Goal: Check status: Check status

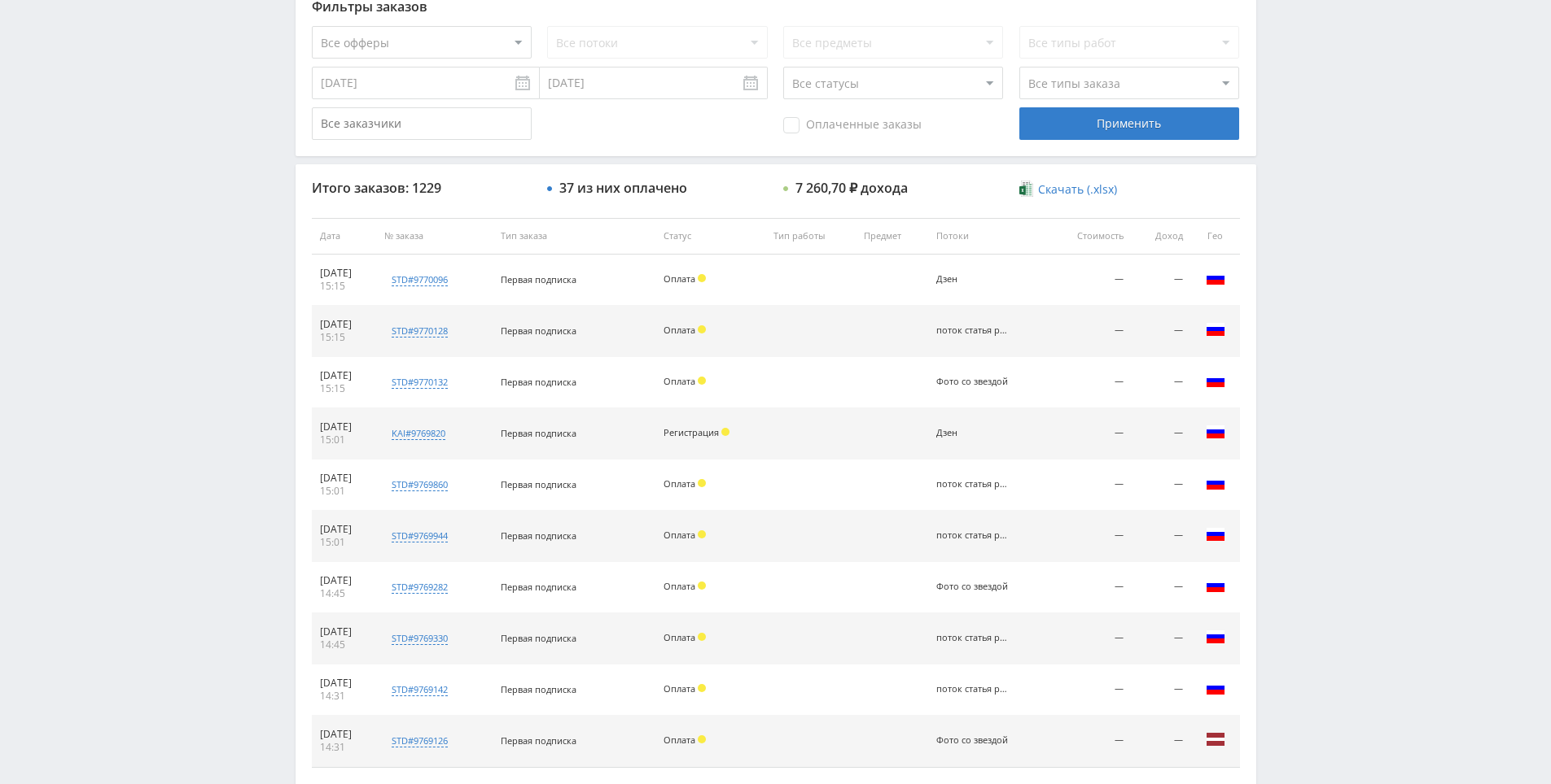
scroll to position [570, 0]
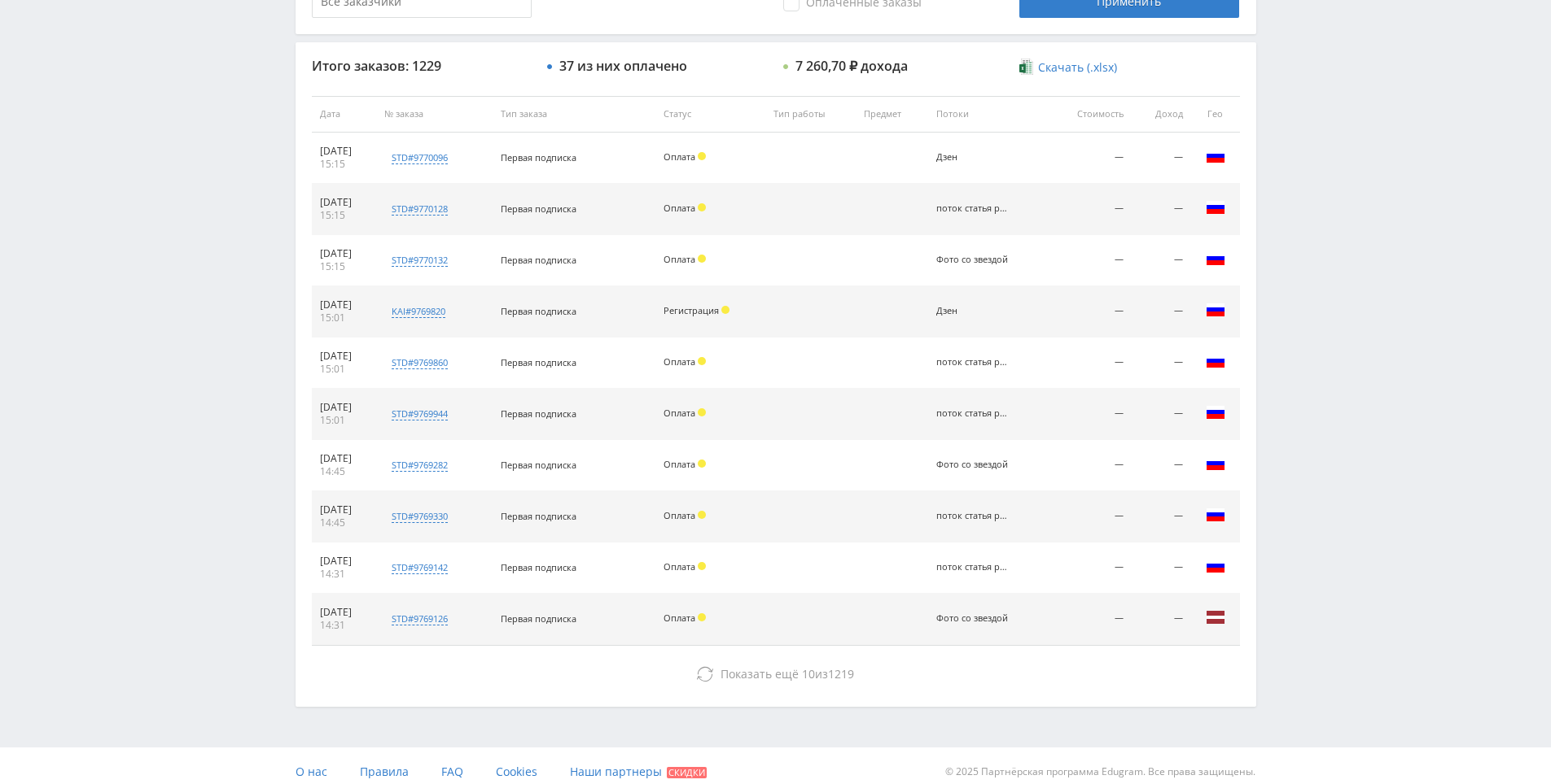
drag, startPoint x: 1336, startPoint y: 453, endPoint x: 1334, endPoint y: 443, distance: 10.2
click at [1317, 397] on div "Telegram-канал Инструменты База знаний Ваш менеджер: [PERSON_NAME] Online @edug…" at bounding box center [776, 114] width 1551 height 1366
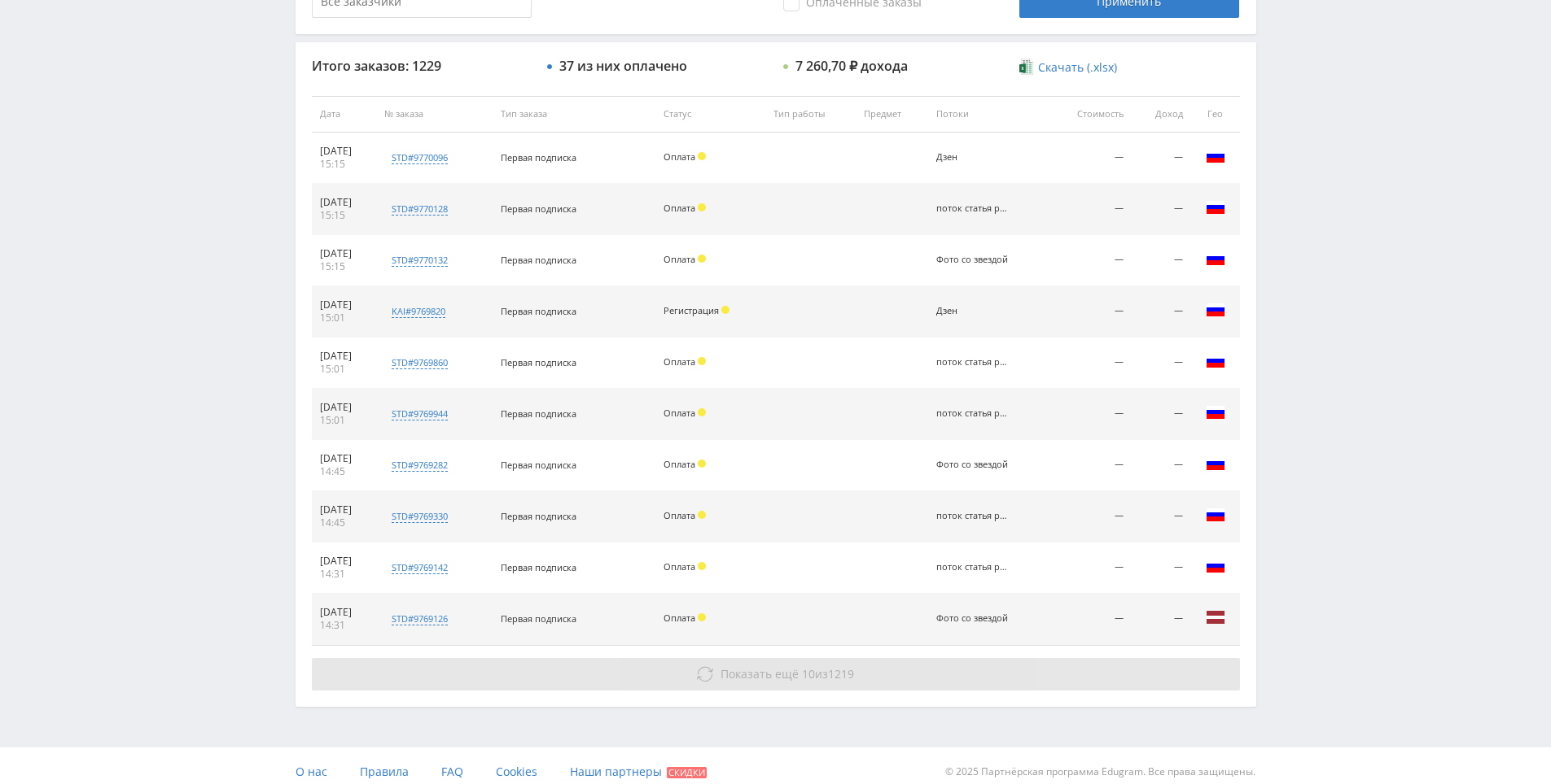
click at [794, 678] on span "Показать ещё" at bounding box center [760, 674] width 78 height 16
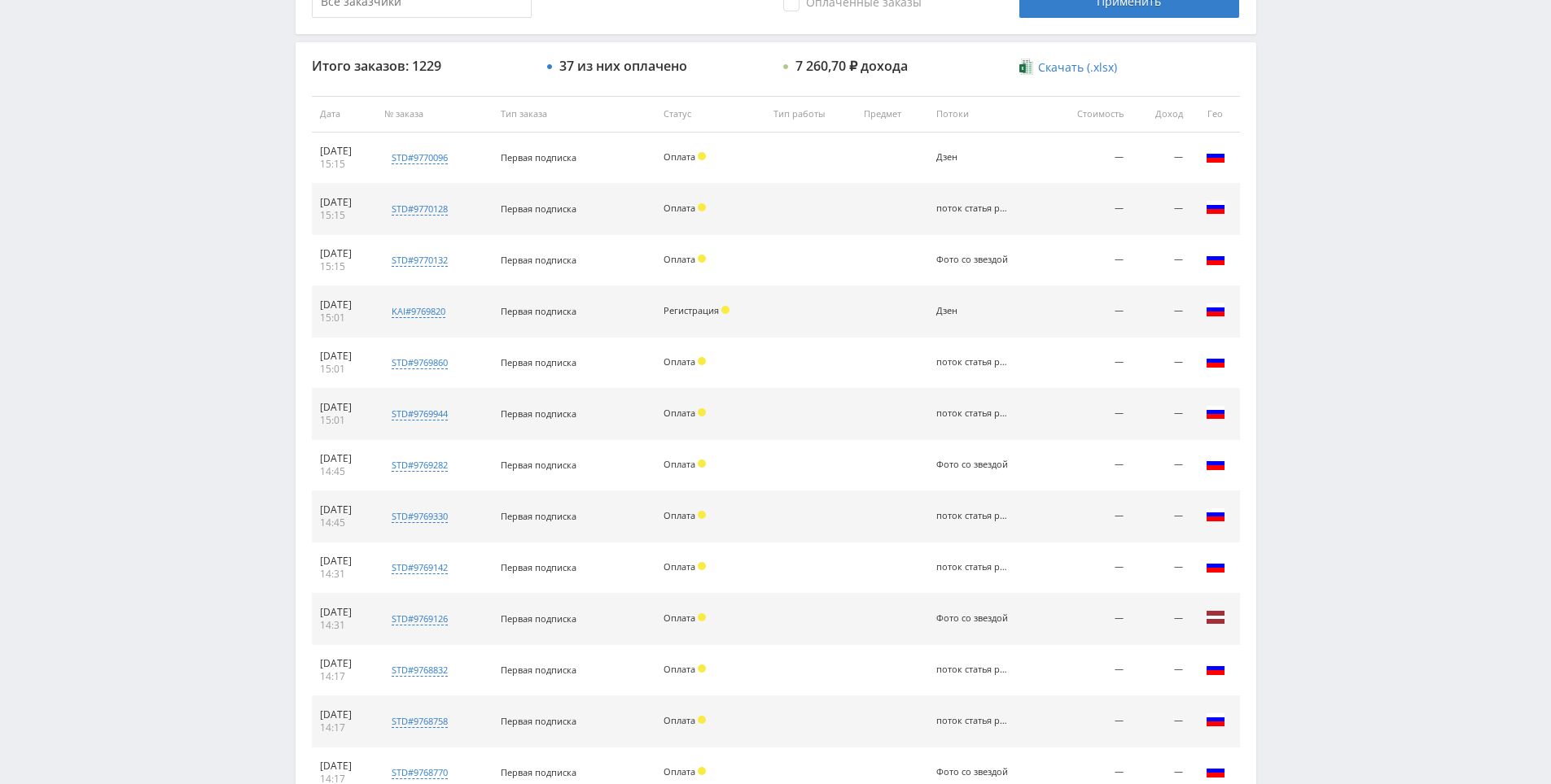
click at [1308, 433] on div "Telegram-канал Инструменты База знаний Ваш менеджер: [PERSON_NAME] Online @edug…" at bounding box center [776, 370] width 1551 height 1879
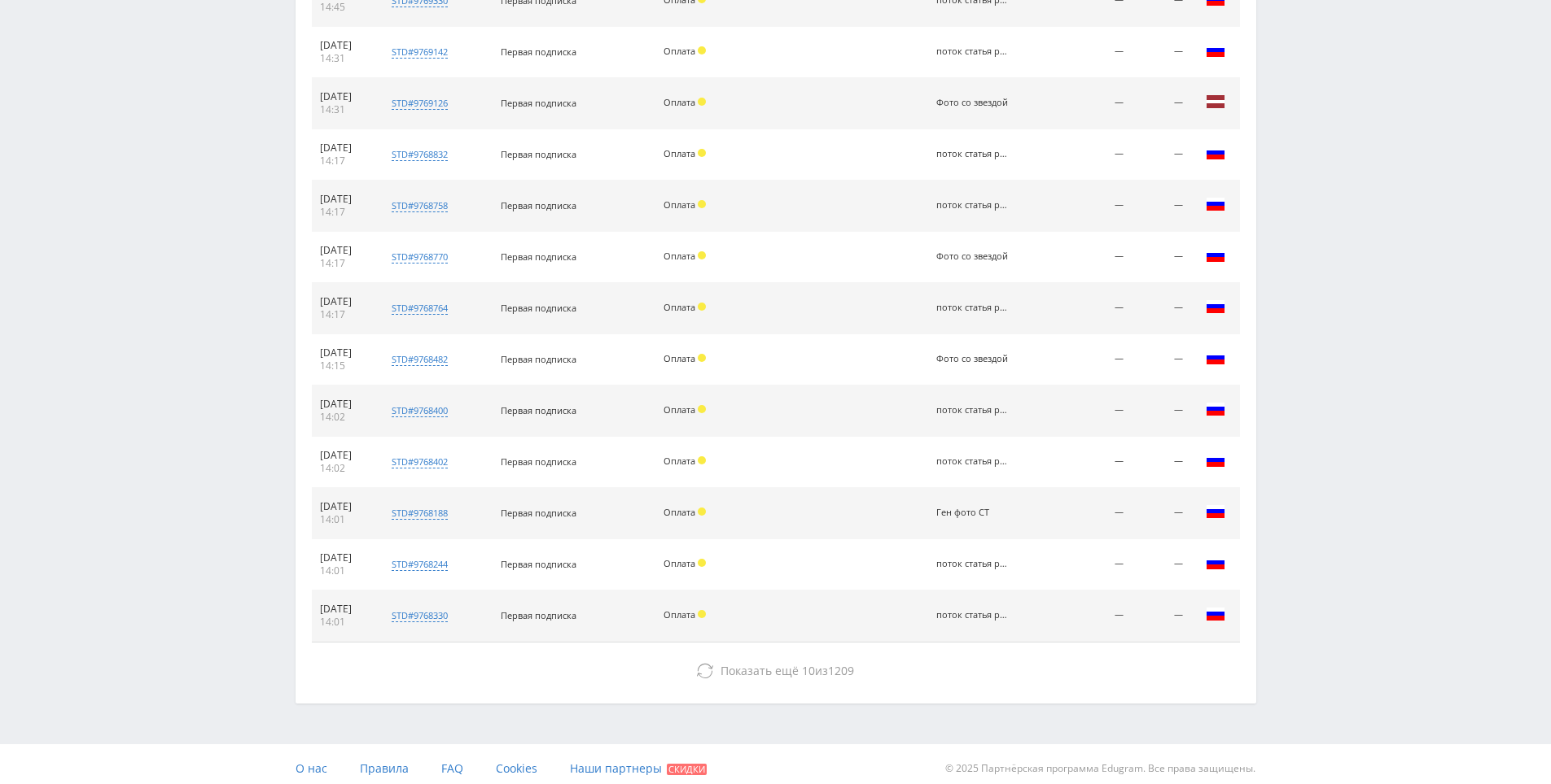
scroll to position [1094, 0]
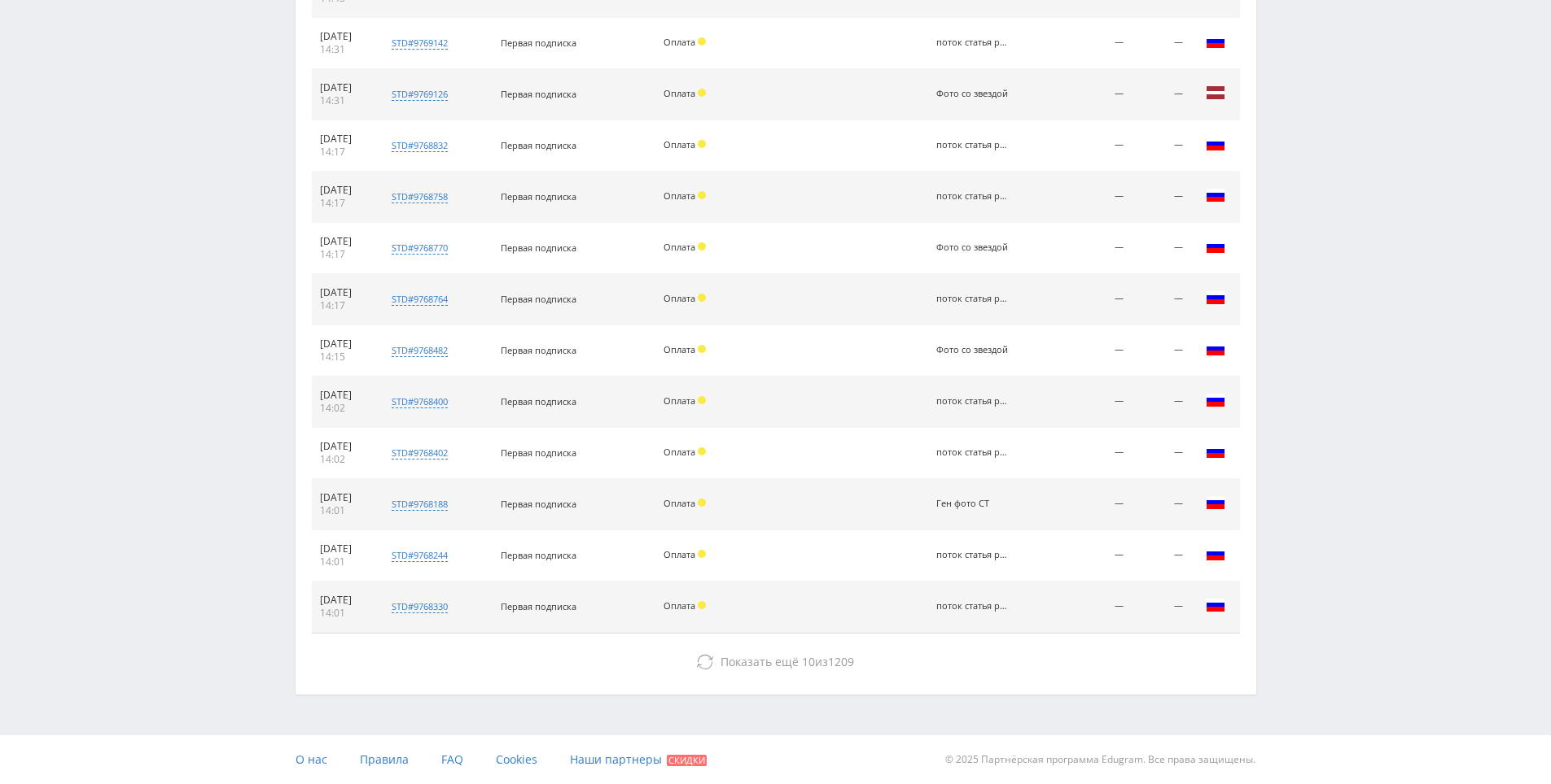
drag, startPoint x: 1306, startPoint y: 429, endPoint x: 1069, endPoint y: 573, distance: 277.3
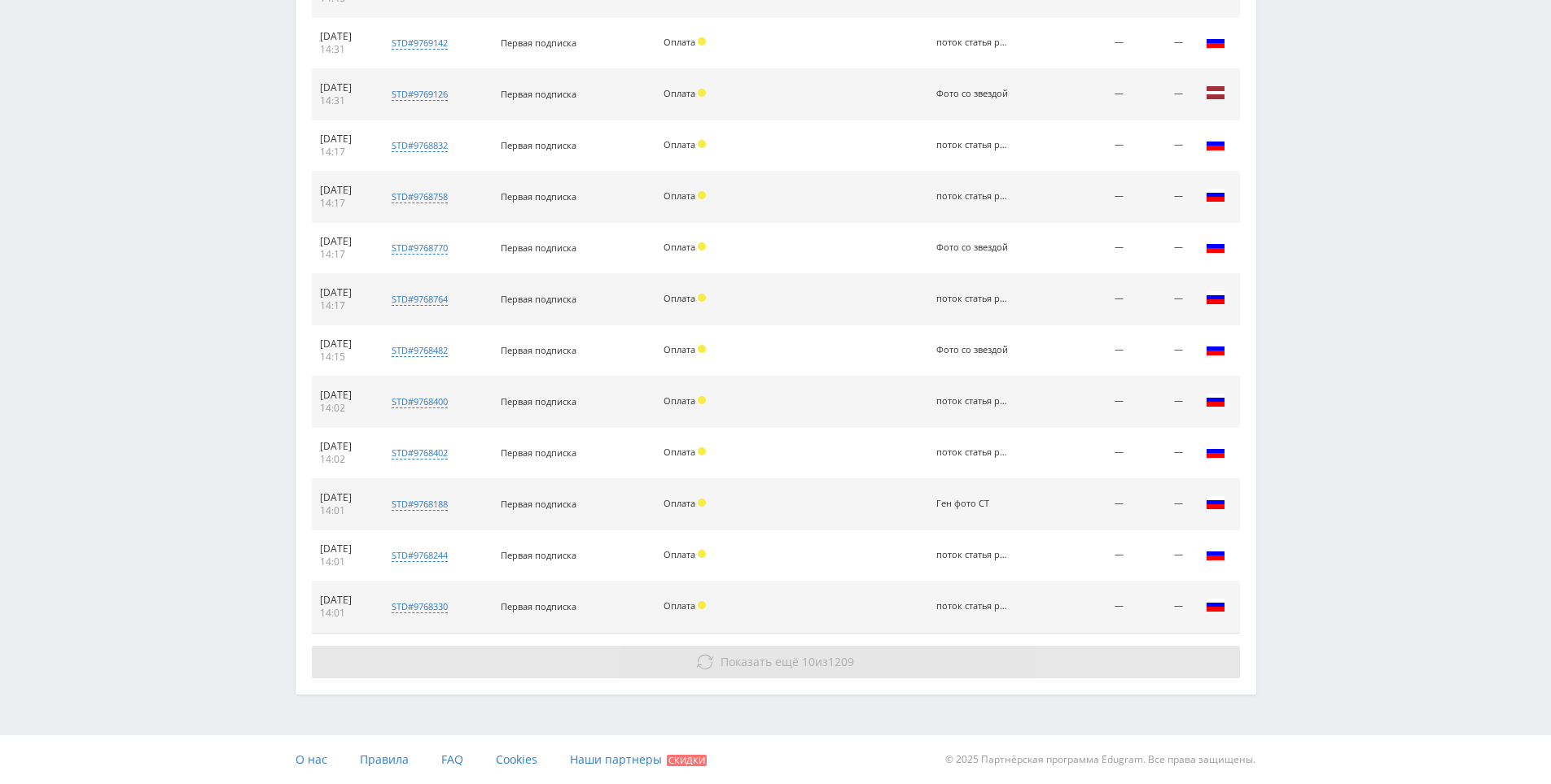
click at [802, 655] on span "10" at bounding box center [808, 662] width 13 height 16
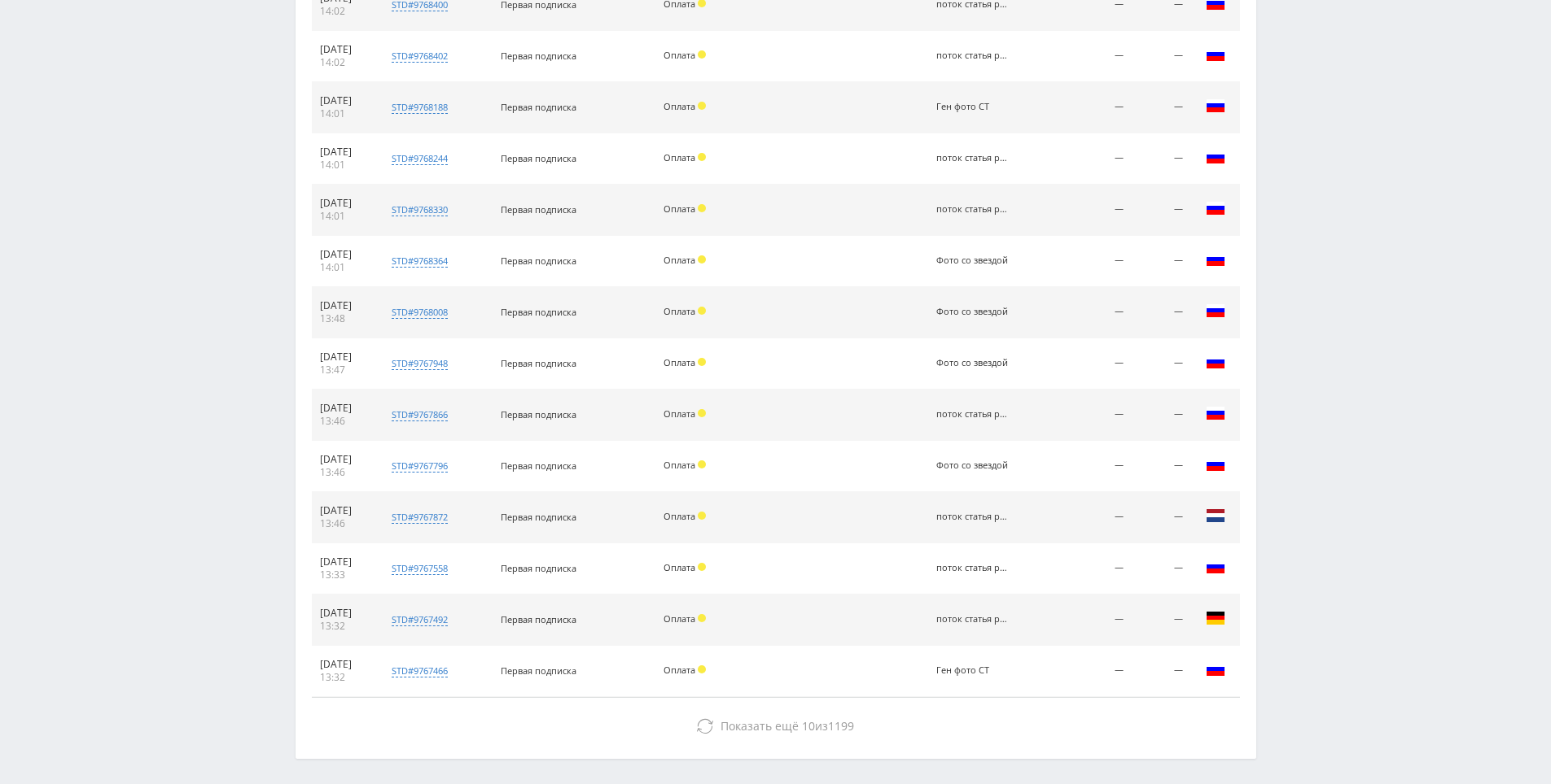
scroll to position [1556, 0]
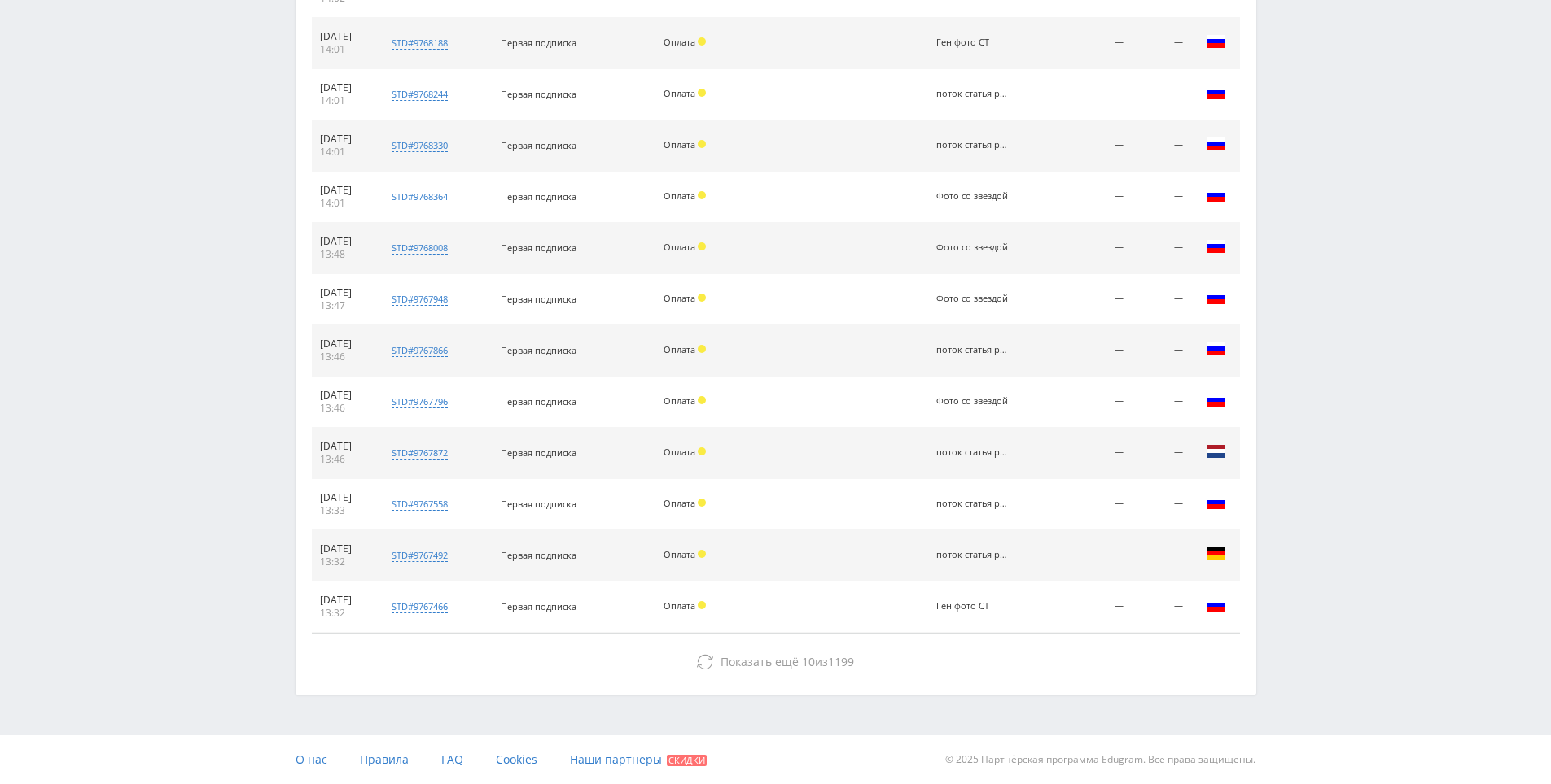
drag, startPoint x: 1296, startPoint y: 694, endPoint x: 1296, endPoint y: 803, distance: 109.0
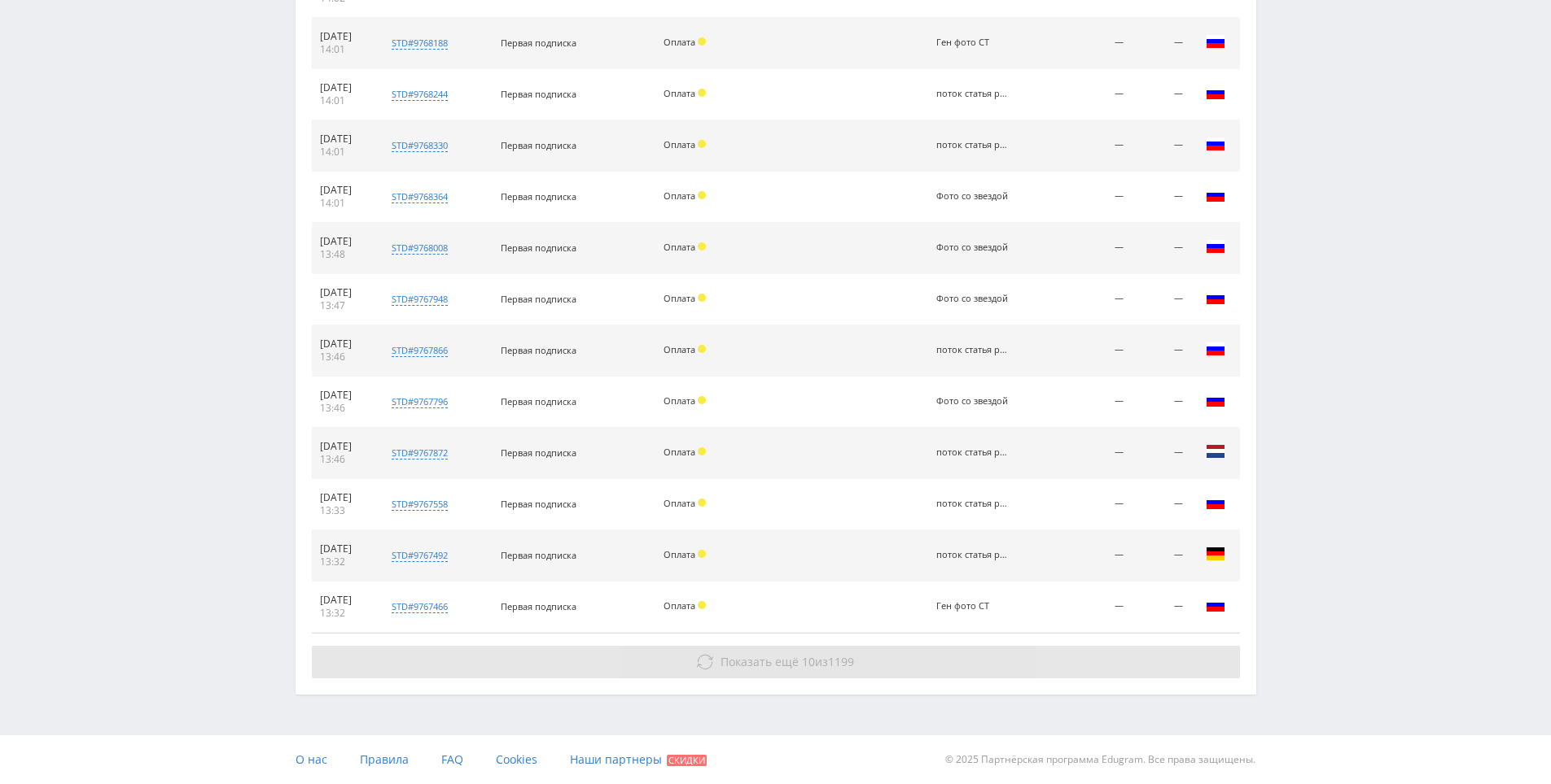
click at [1059, 649] on button "Показать ещё 10 из 1199" at bounding box center [776, 662] width 928 height 32
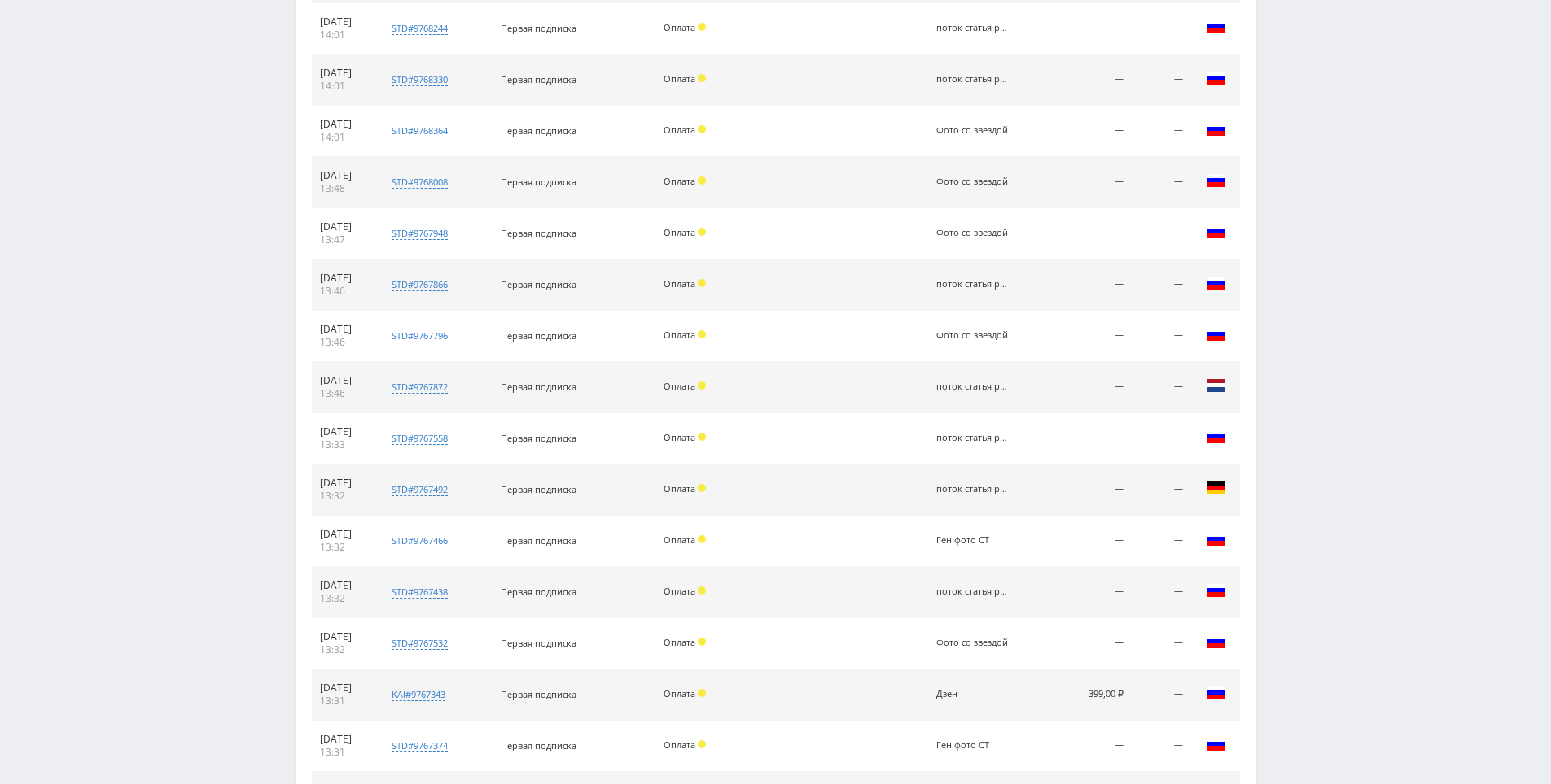
scroll to position [2068, 0]
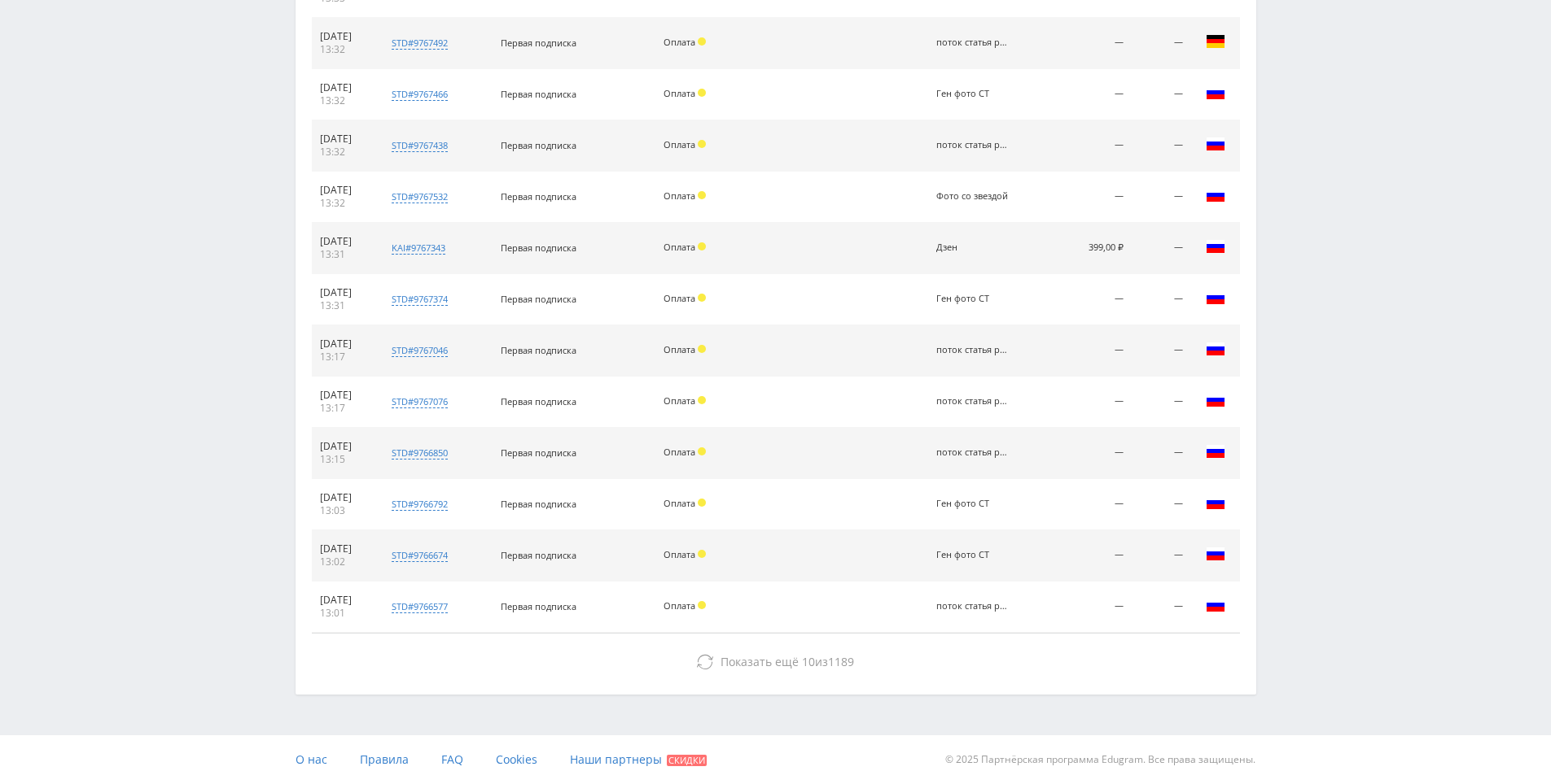
drag, startPoint x: 1324, startPoint y: 484, endPoint x: 1323, endPoint y: 673, distance: 189.0
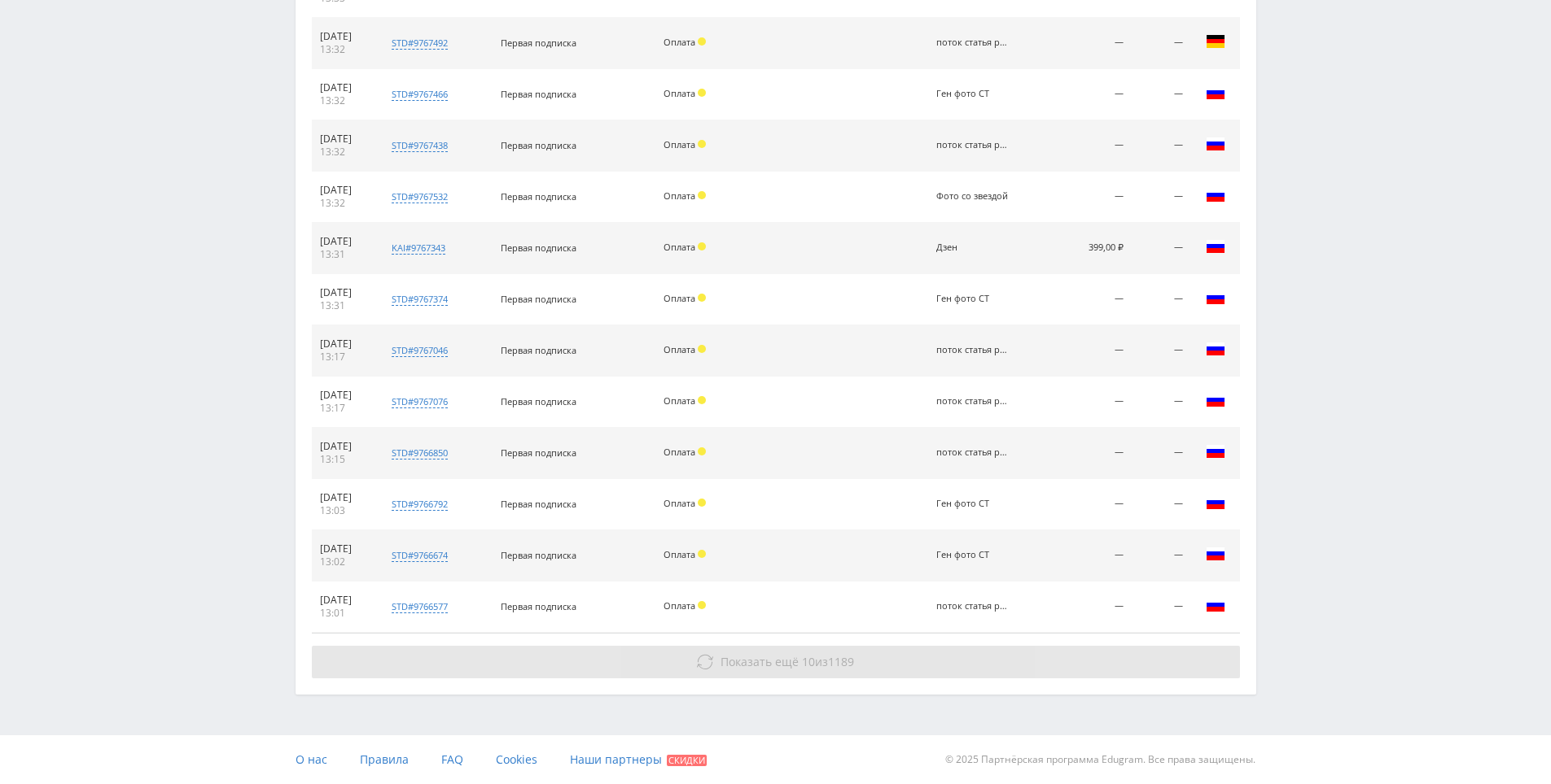
click at [1032, 669] on button "Показать ещё 10 из 1189" at bounding box center [776, 662] width 928 height 32
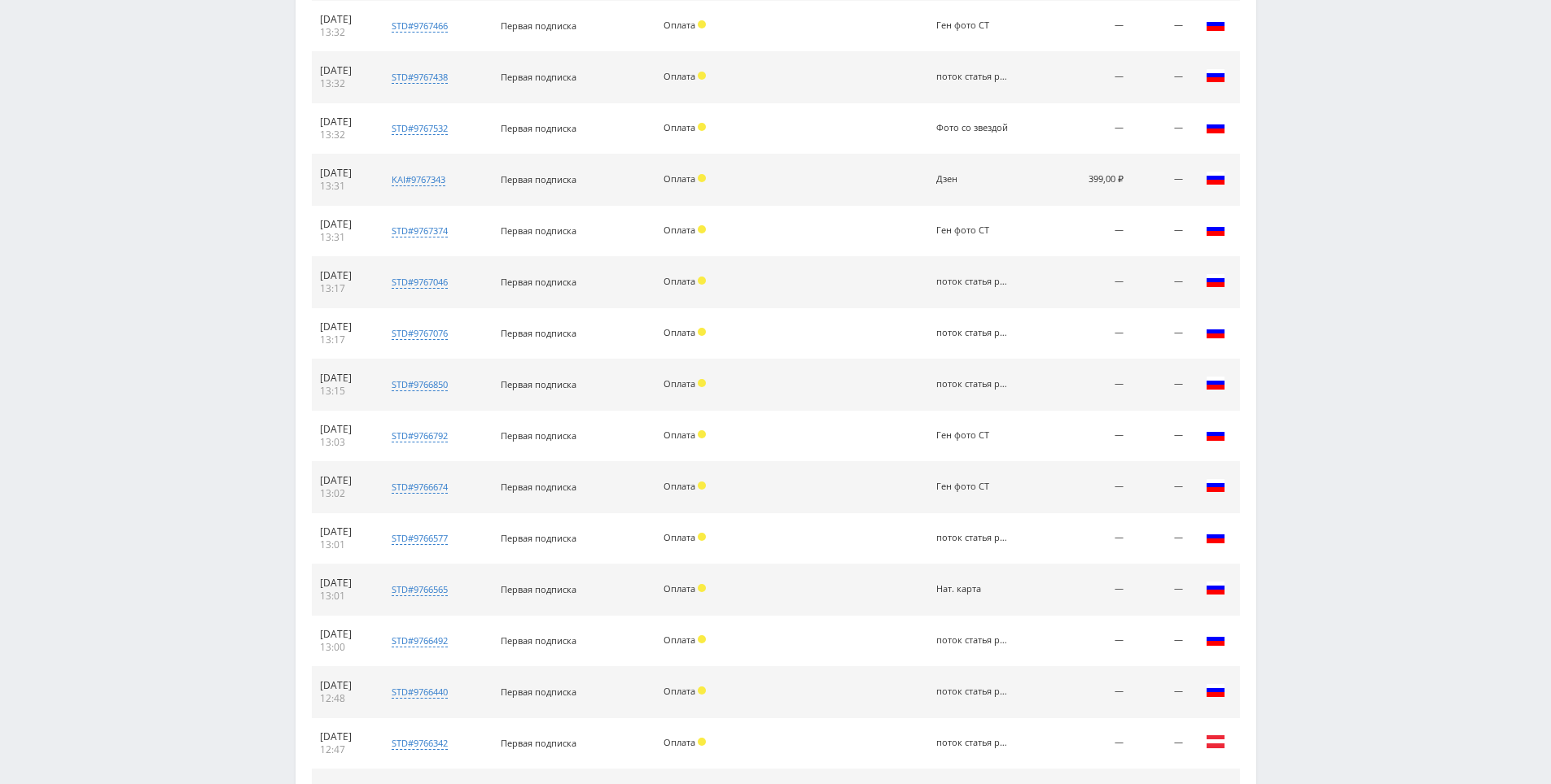
scroll to position [2530, 0]
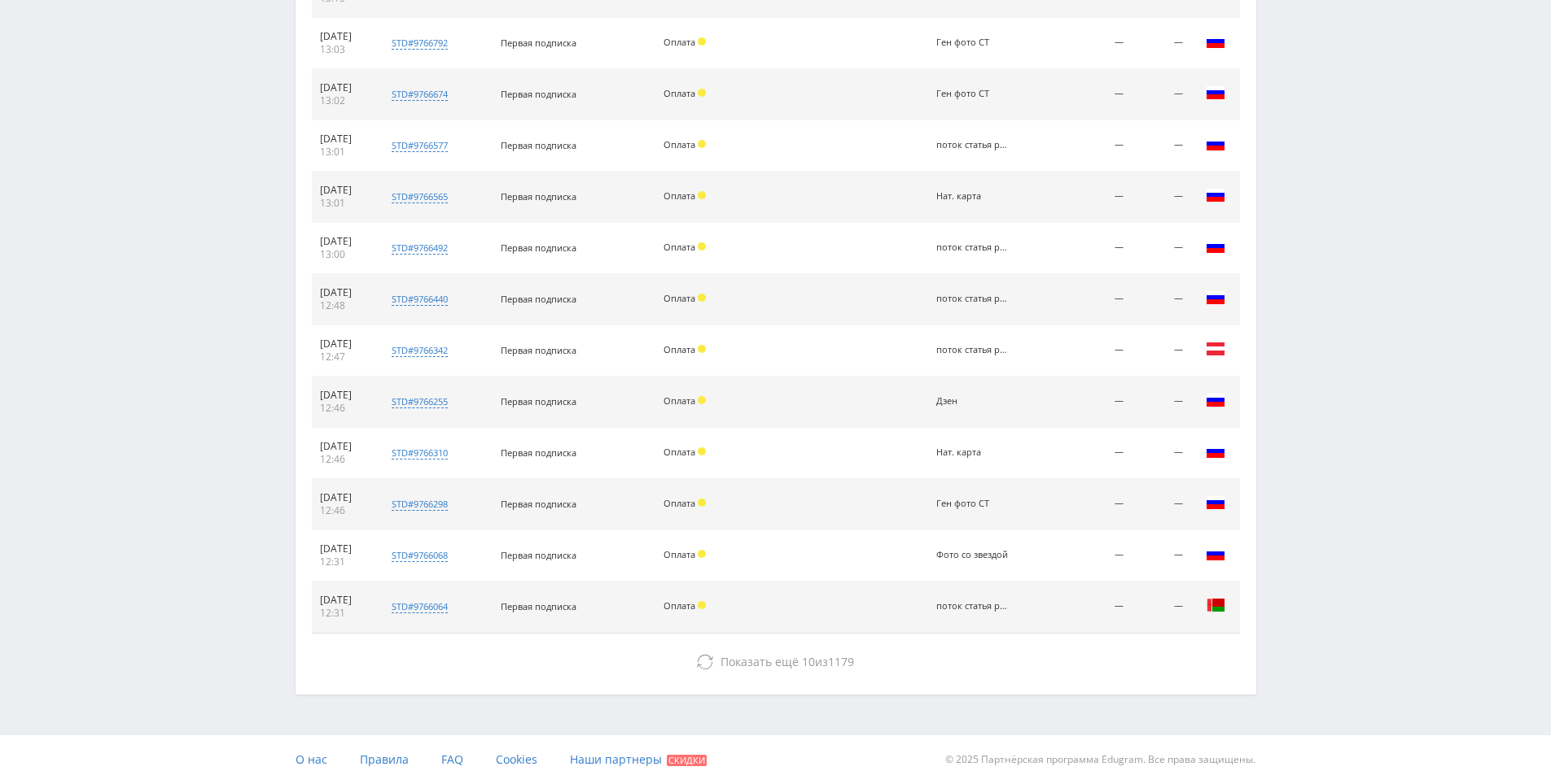
drag, startPoint x: 1287, startPoint y: 440, endPoint x: 1275, endPoint y: 662, distance: 222.3
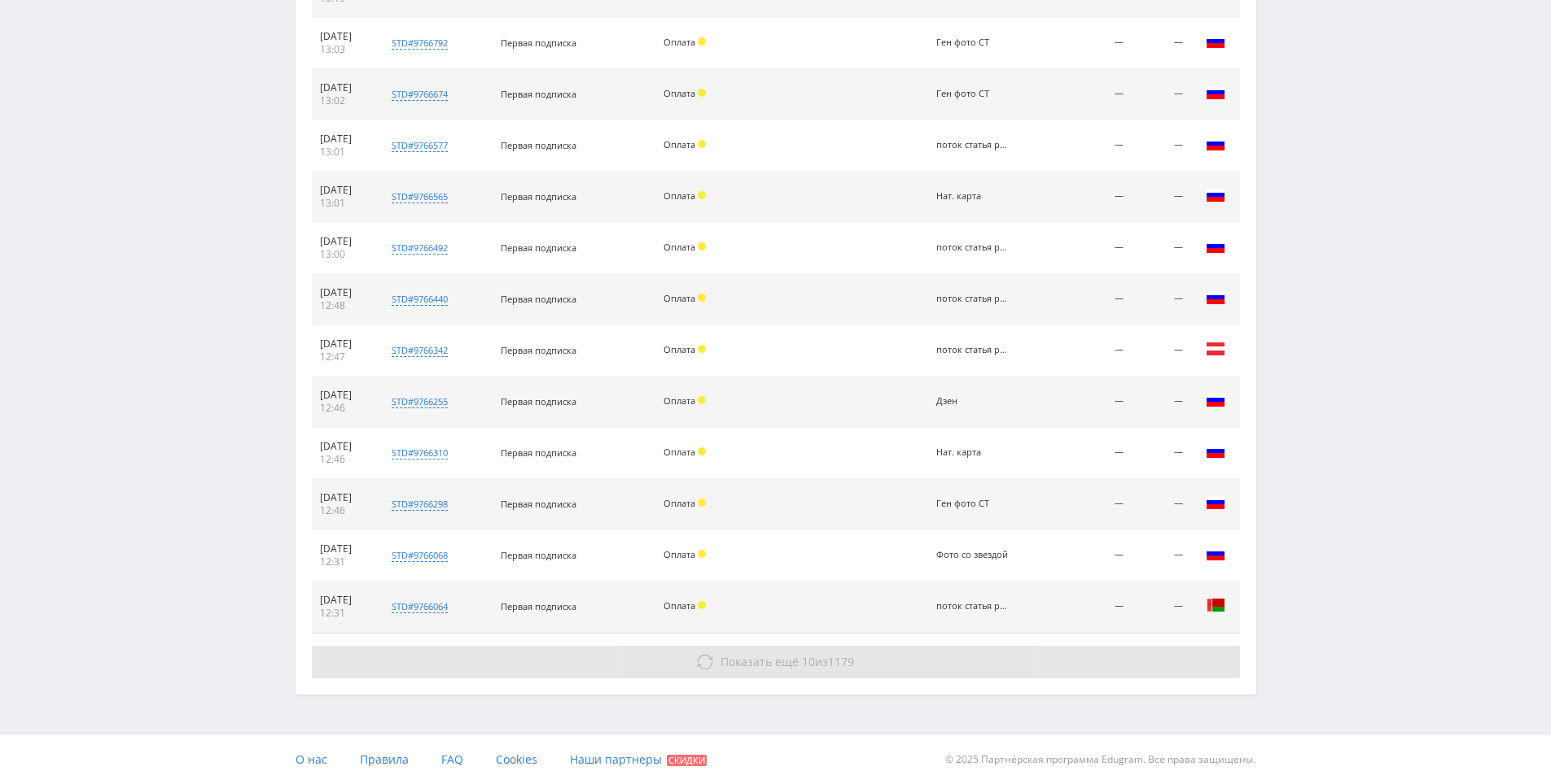
click at [1124, 654] on button "Показать ещё 10 из 1179" at bounding box center [776, 662] width 928 height 32
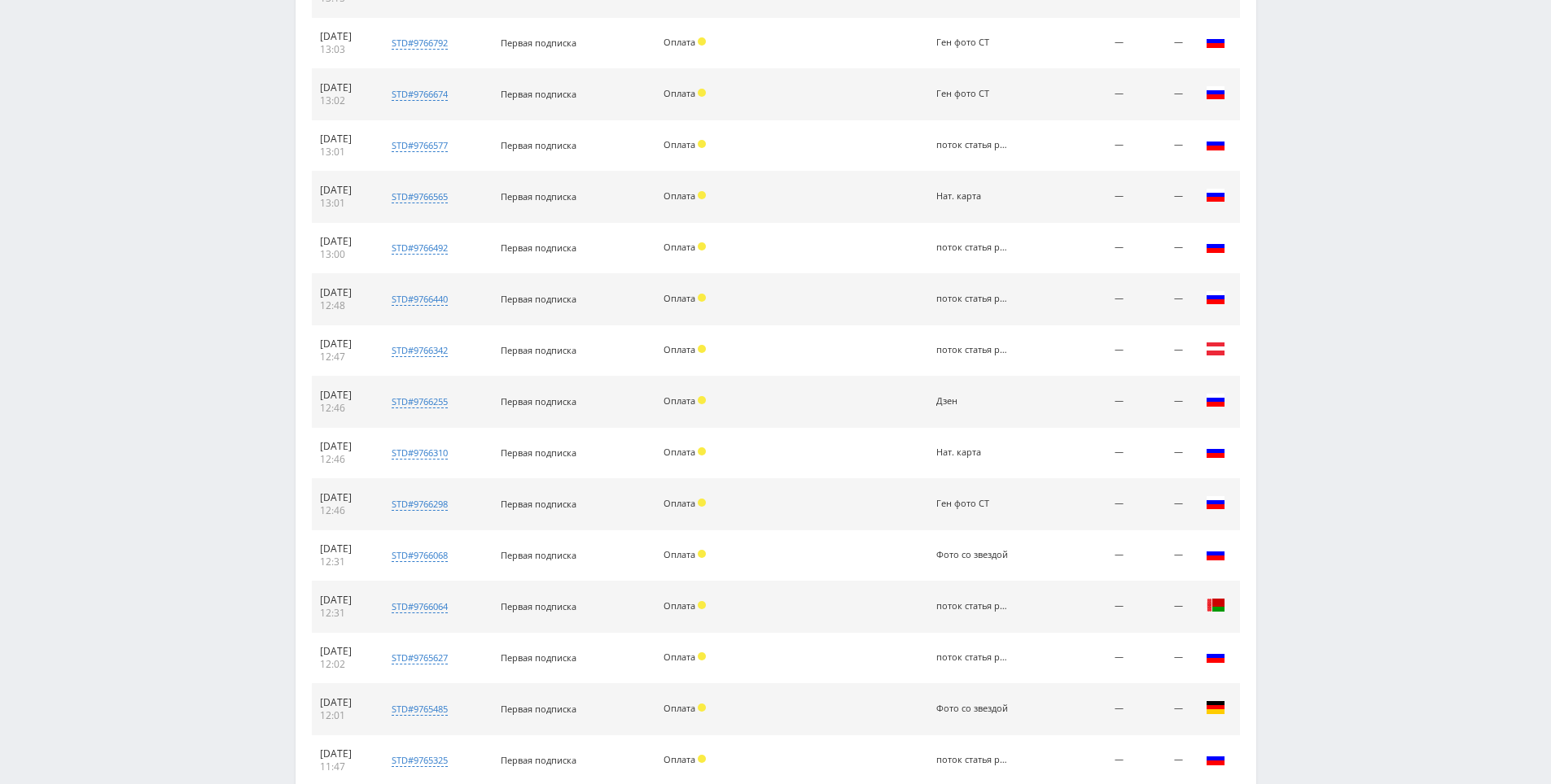
scroll to position [2991, 0]
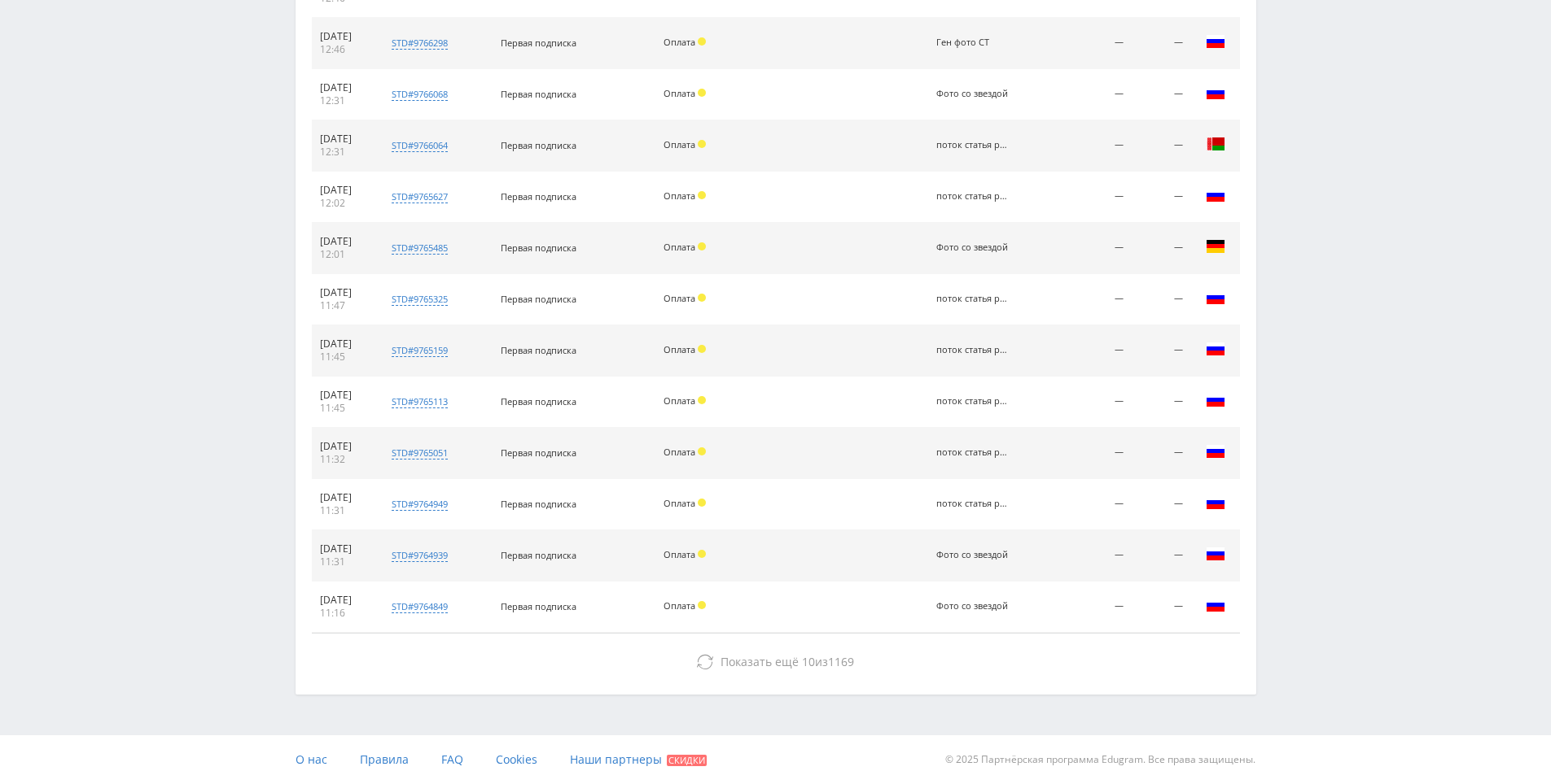
drag, startPoint x: 1337, startPoint y: 384, endPoint x: 1296, endPoint y: 574, distance: 194.4
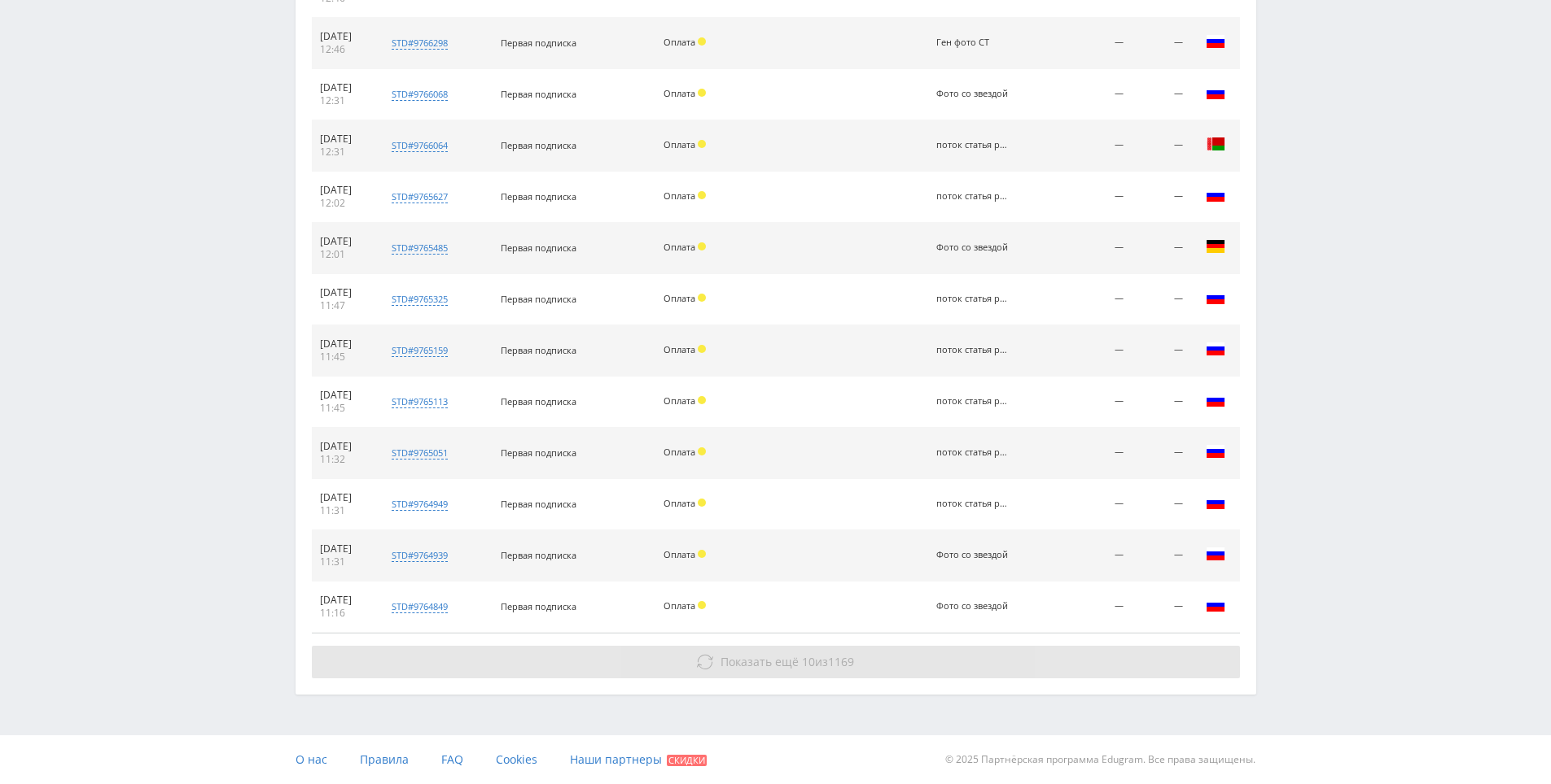
click at [997, 671] on button "Показать ещё 10 из 1169" at bounding box center [776, 662] width 928 height 32
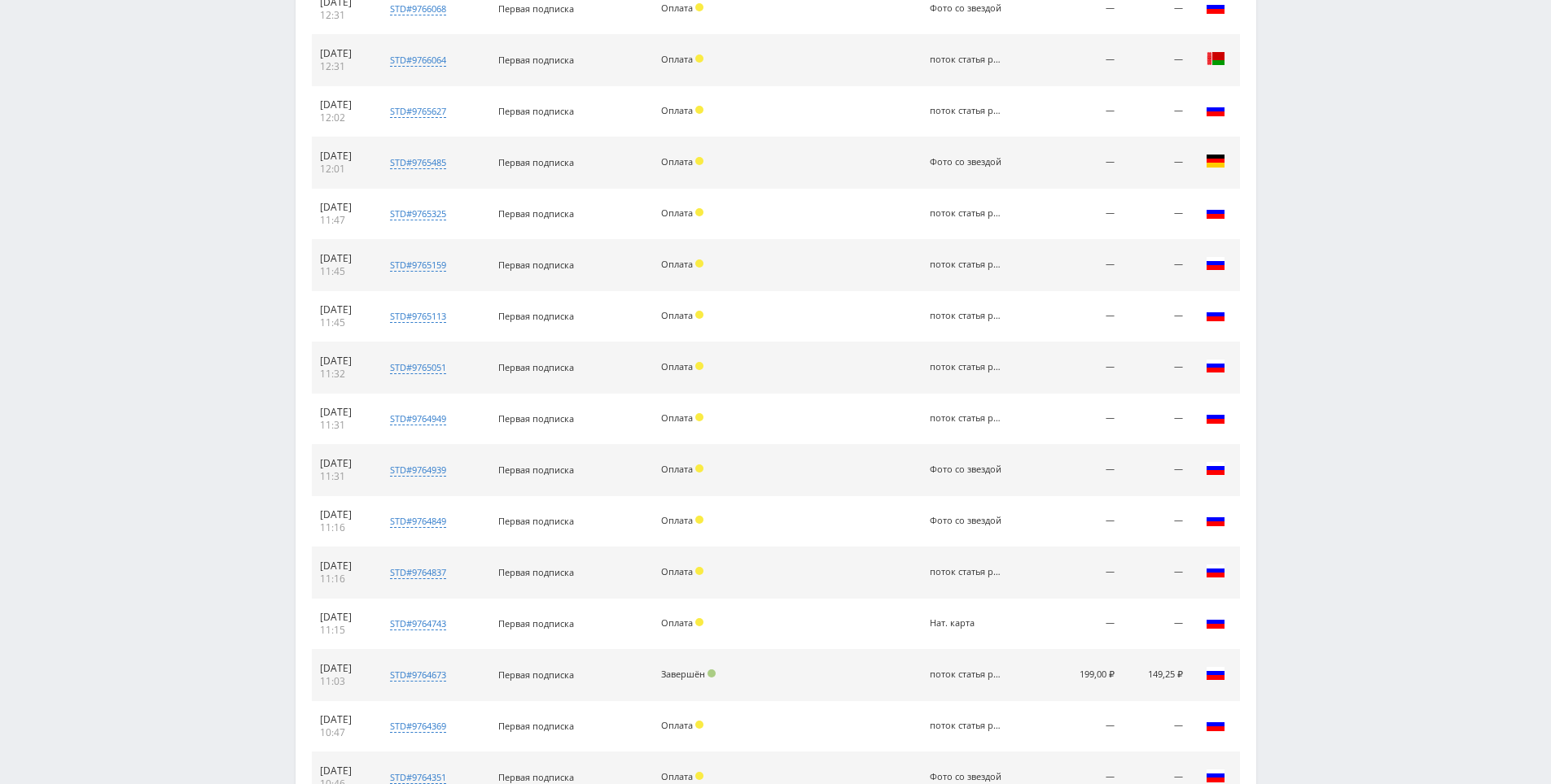
drag, startPoint x: 1313, startPoint y: 558, endPoint x: 1313, endPoint y: 592, distance: 34.0
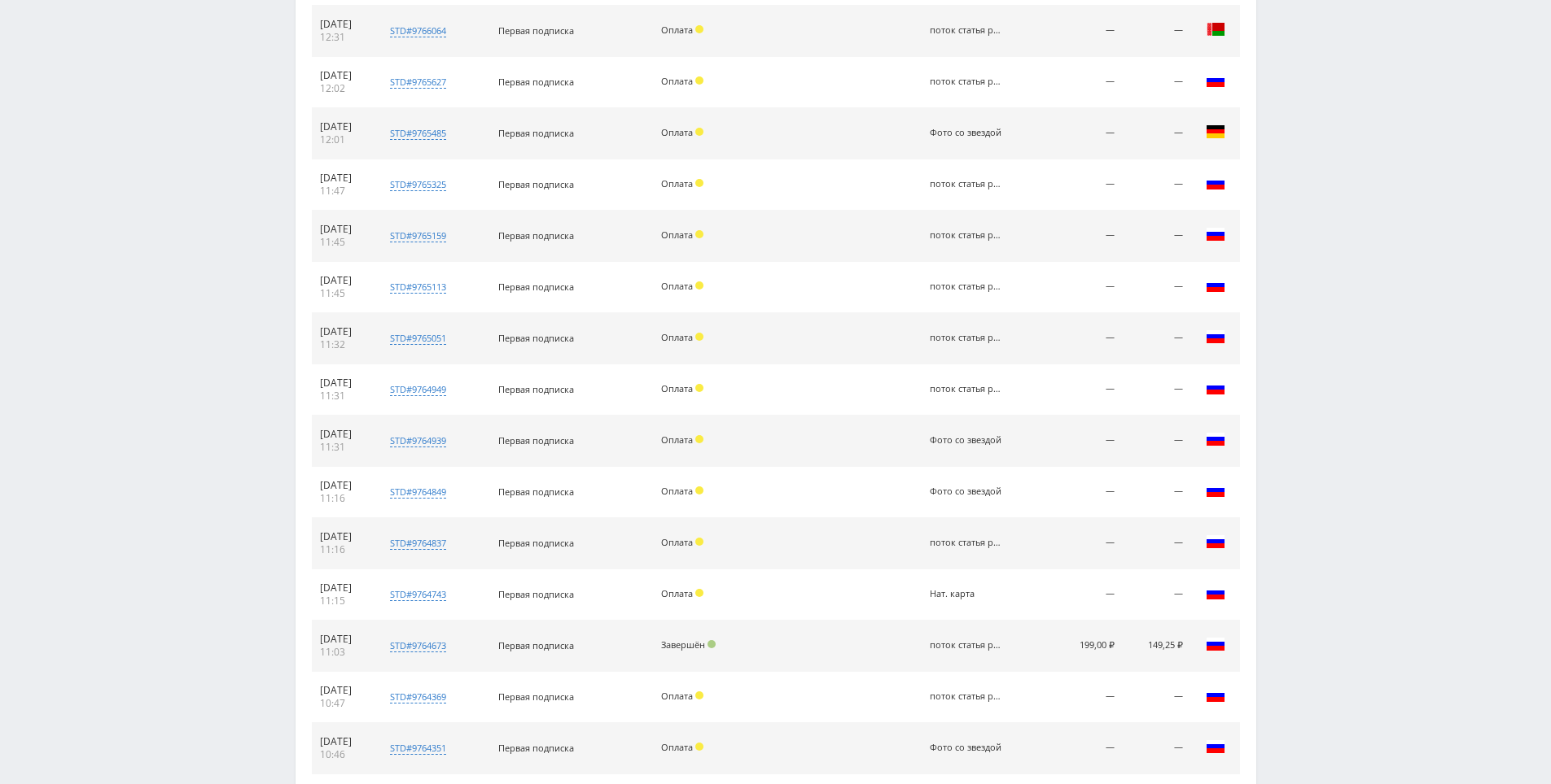
drag, startPoint x: 1313, startPoint y: 593, endPoint x: 1306, endPoint y: 532, distance: 61.4
drag, startPoint x: 1293, startPoint y: 457, endPoint x: 1289, endPoint y: 394, distance: 63.1
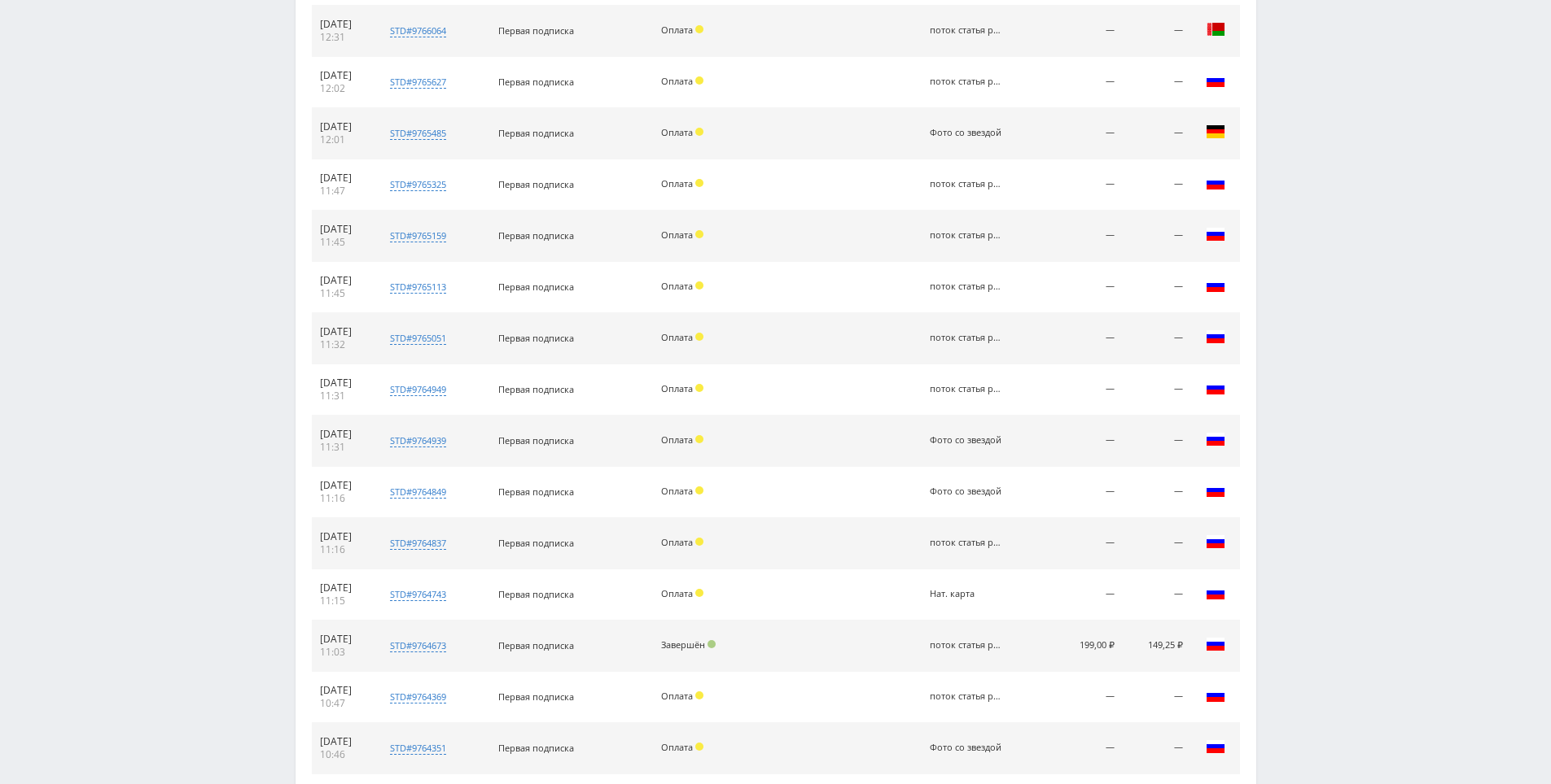
drag, startPoint x: 1289, startPoint y: 394, endPoint x: 1284, endPoint y: 375, distance: 19.6
drag, startPoint x: 1284, startPoint y: 375, endPoint x: 1273, endPoint y: 419, distance: 45.4
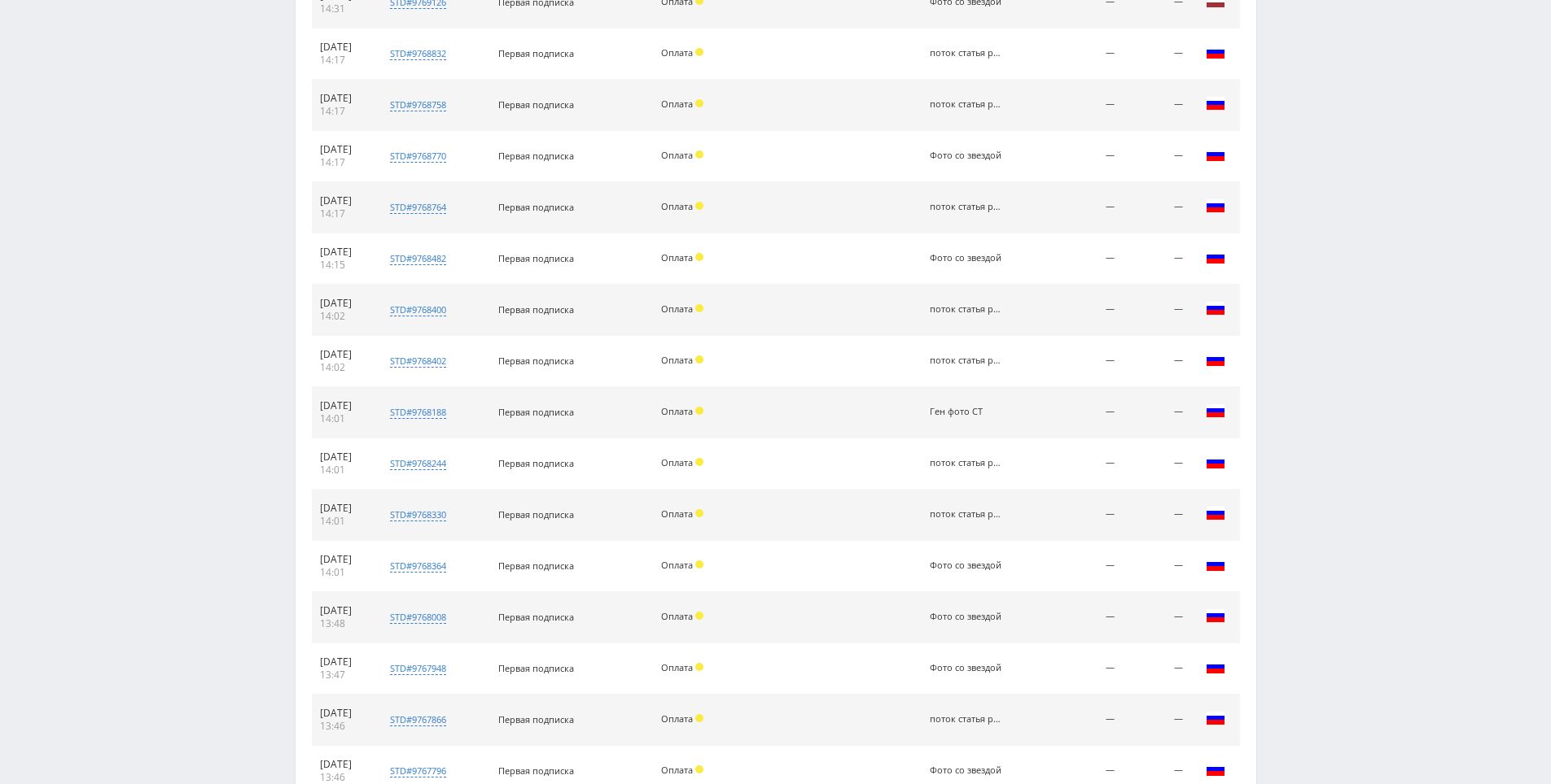
drag, startPoint x: 1273, startPoint y: 426, endPoint x: 1211, endPoint y: 169, distance: 264.4
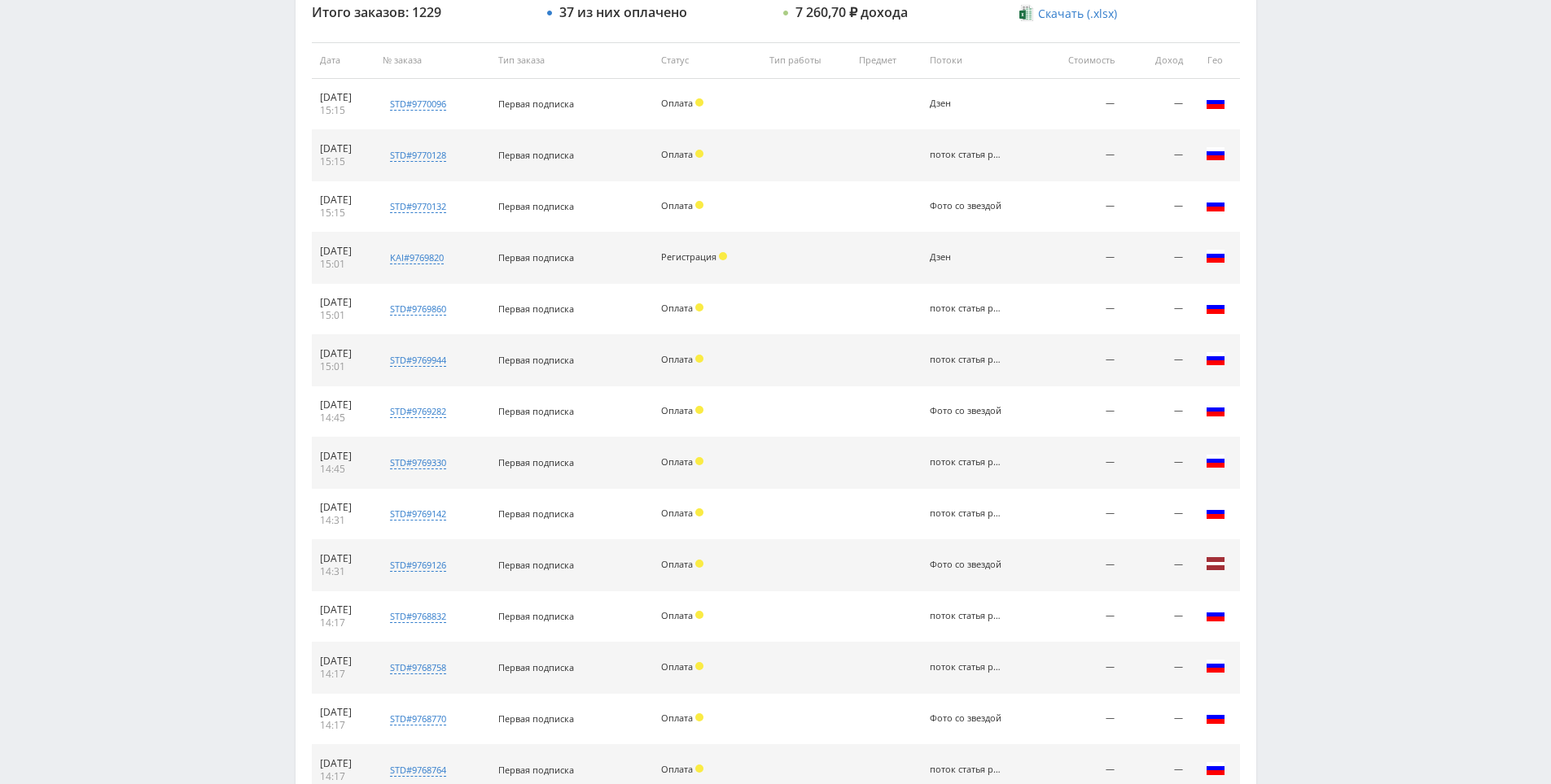
scroll to position [595, 0]
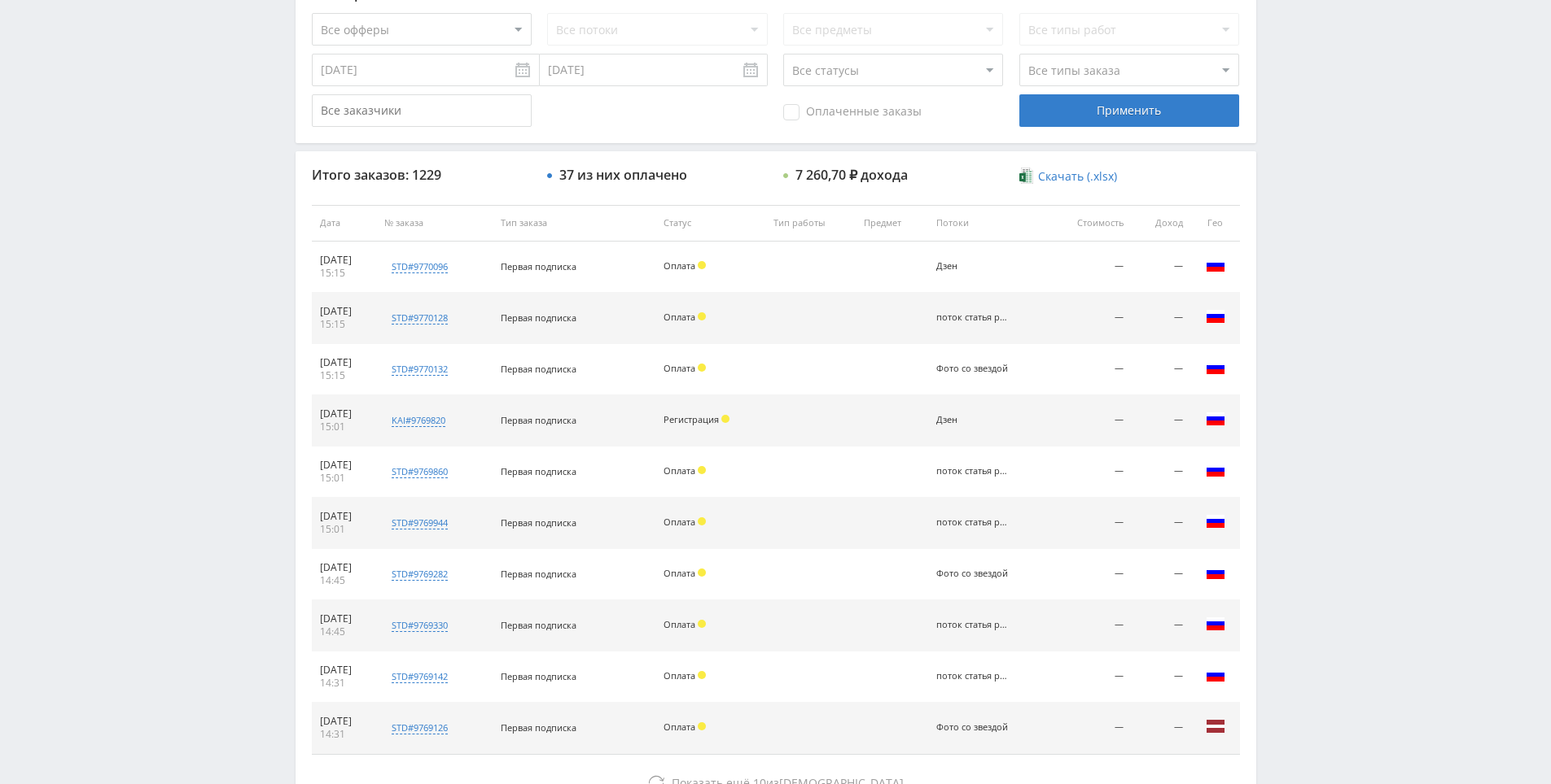
scroll to position [581, 0]
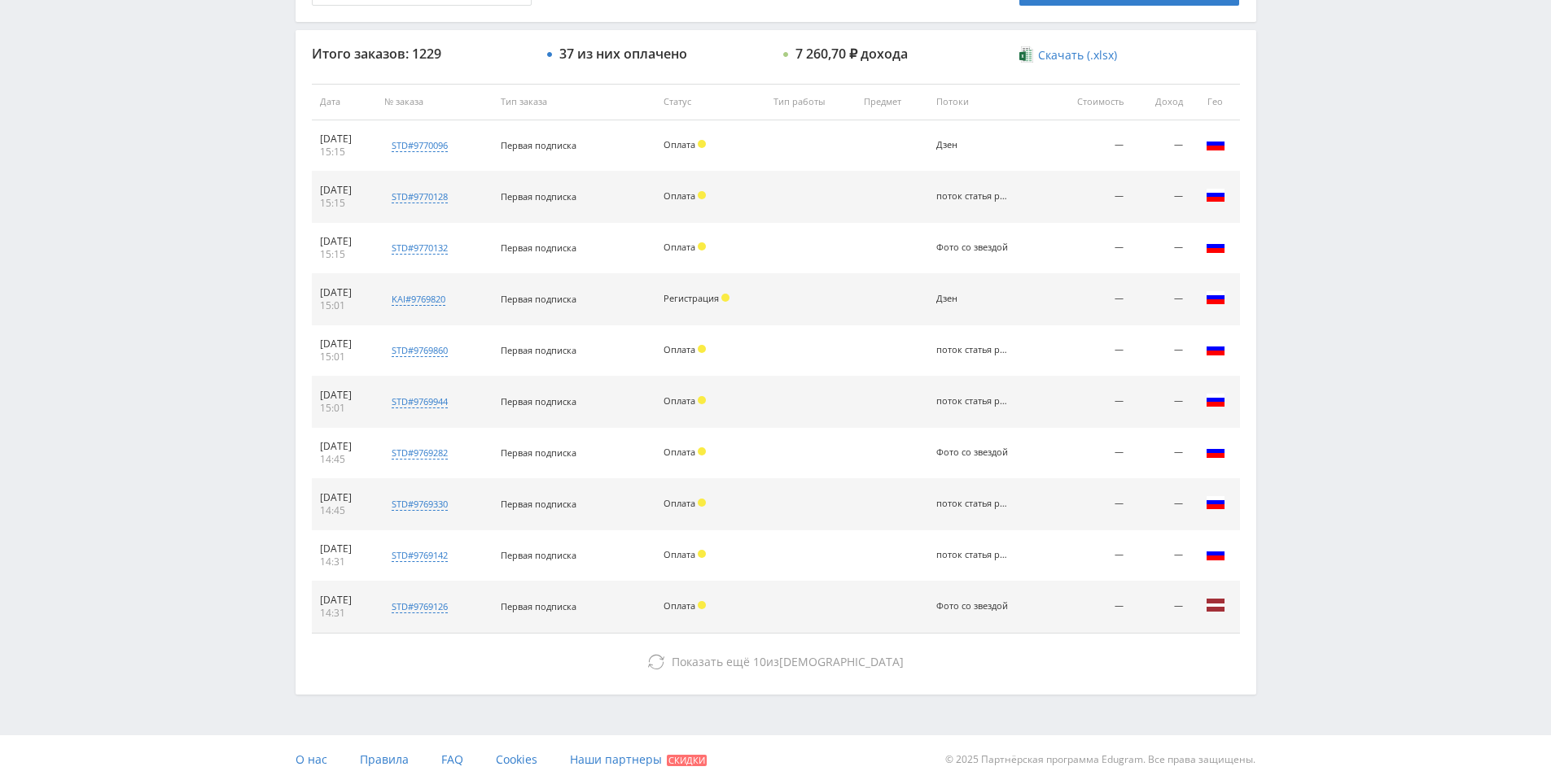
drag, startPoint x: 1292, startPoint y: 353, endPoint x: 1263, endPoint y: 360, distance: 29.8
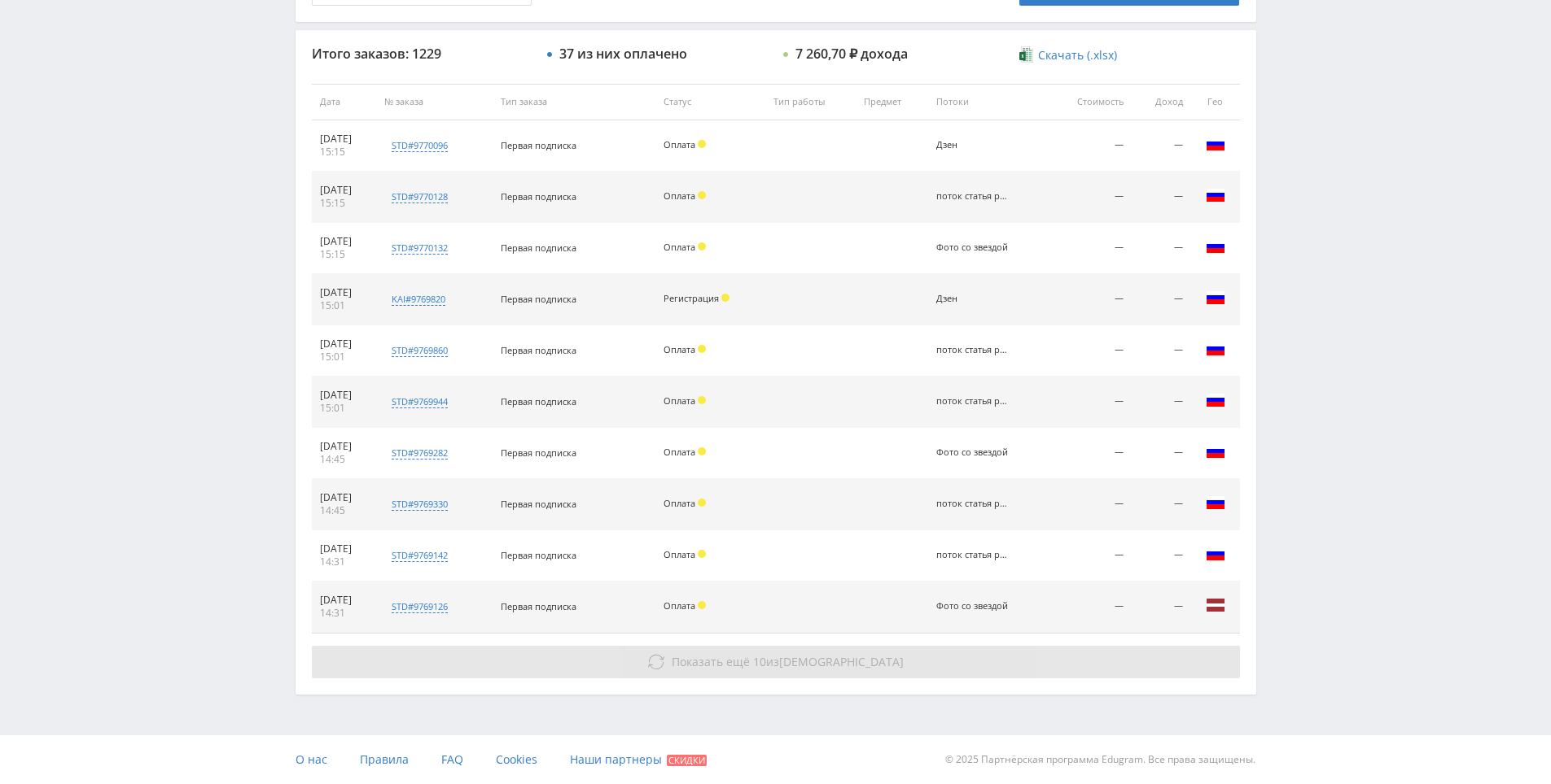
click at [717, 663] on button "Показать ещё 10 из 1219" at bounding box center [776, 662] width 928 height 32
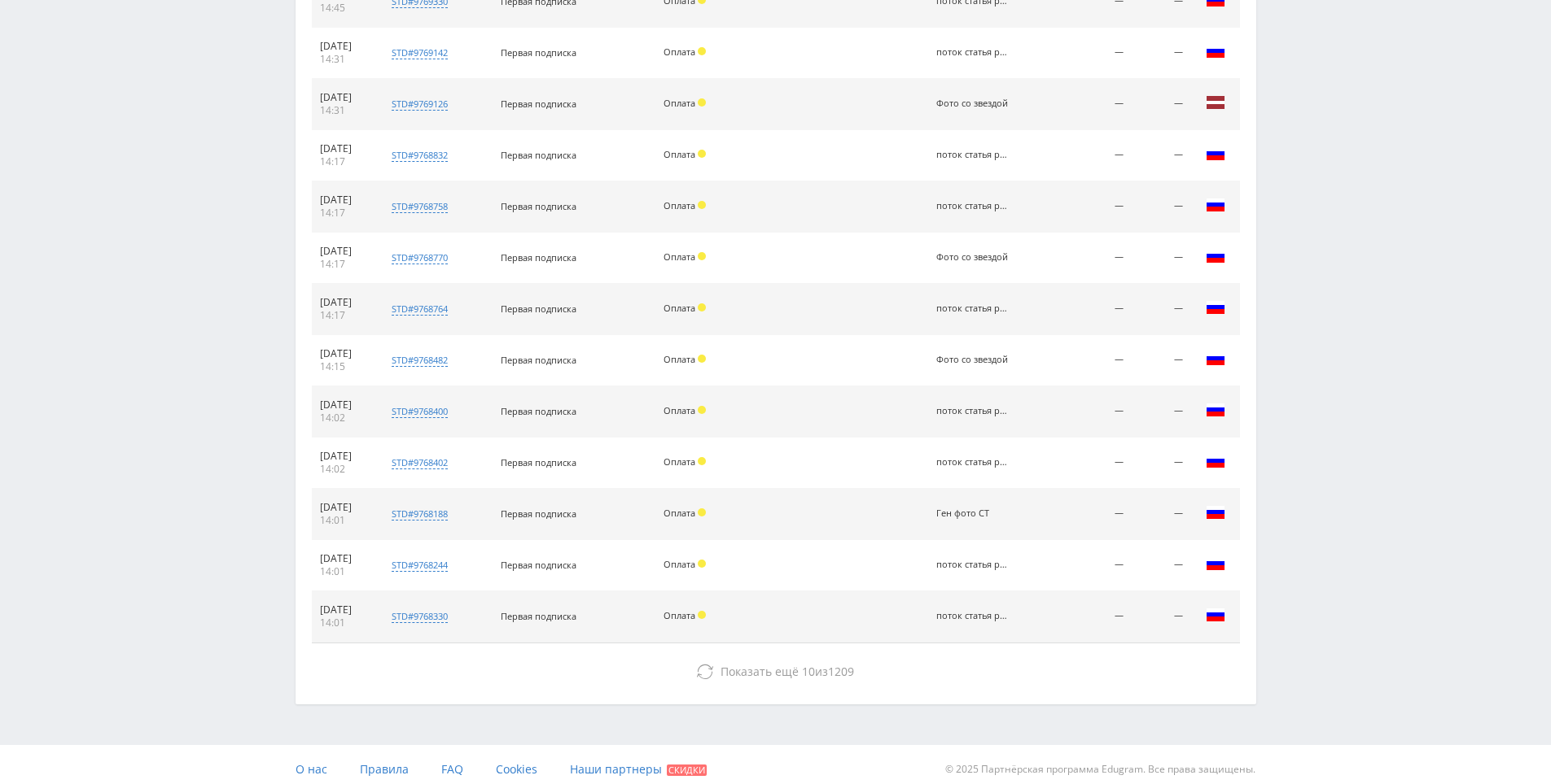
scroll to position [1094, 0]
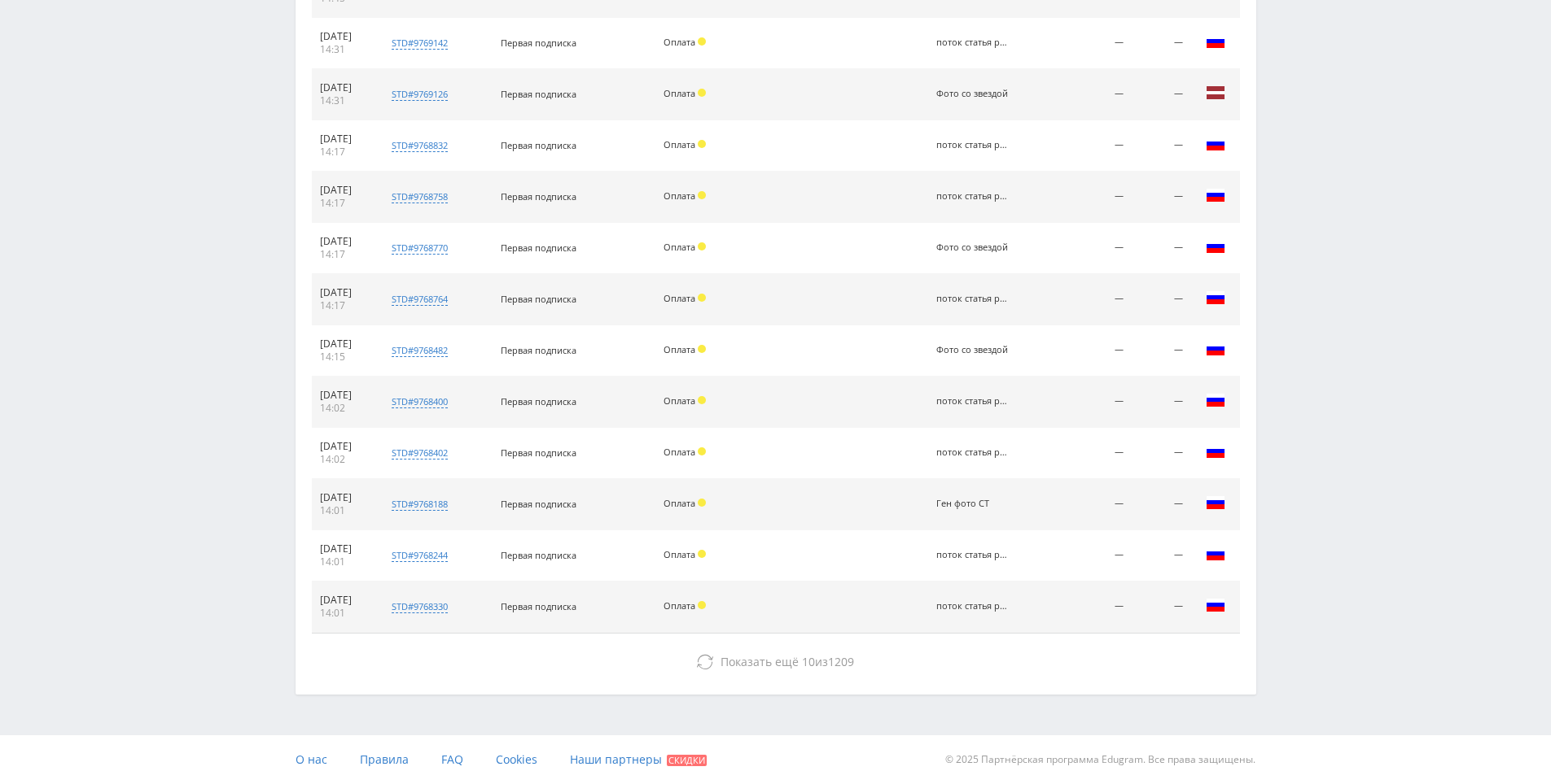
drag, startPoint x: 1298, startPoint y: 441, endPoint x: 1191, endPoint y: 564, distance: 163.0
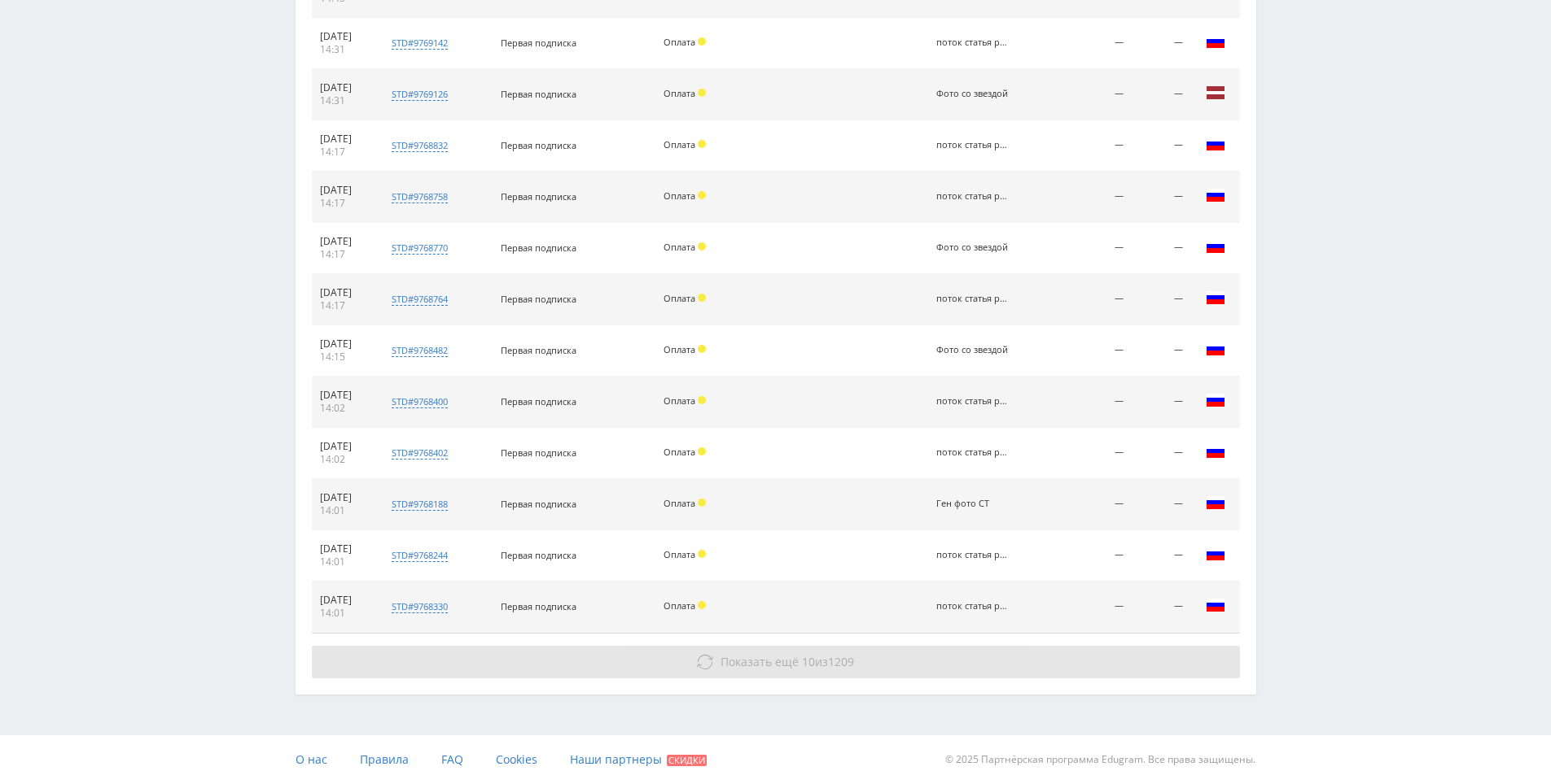
click at [815, 673] on button "Показать ещё 10 из 1209" at bounding box center [776, 662] width 928 height 32
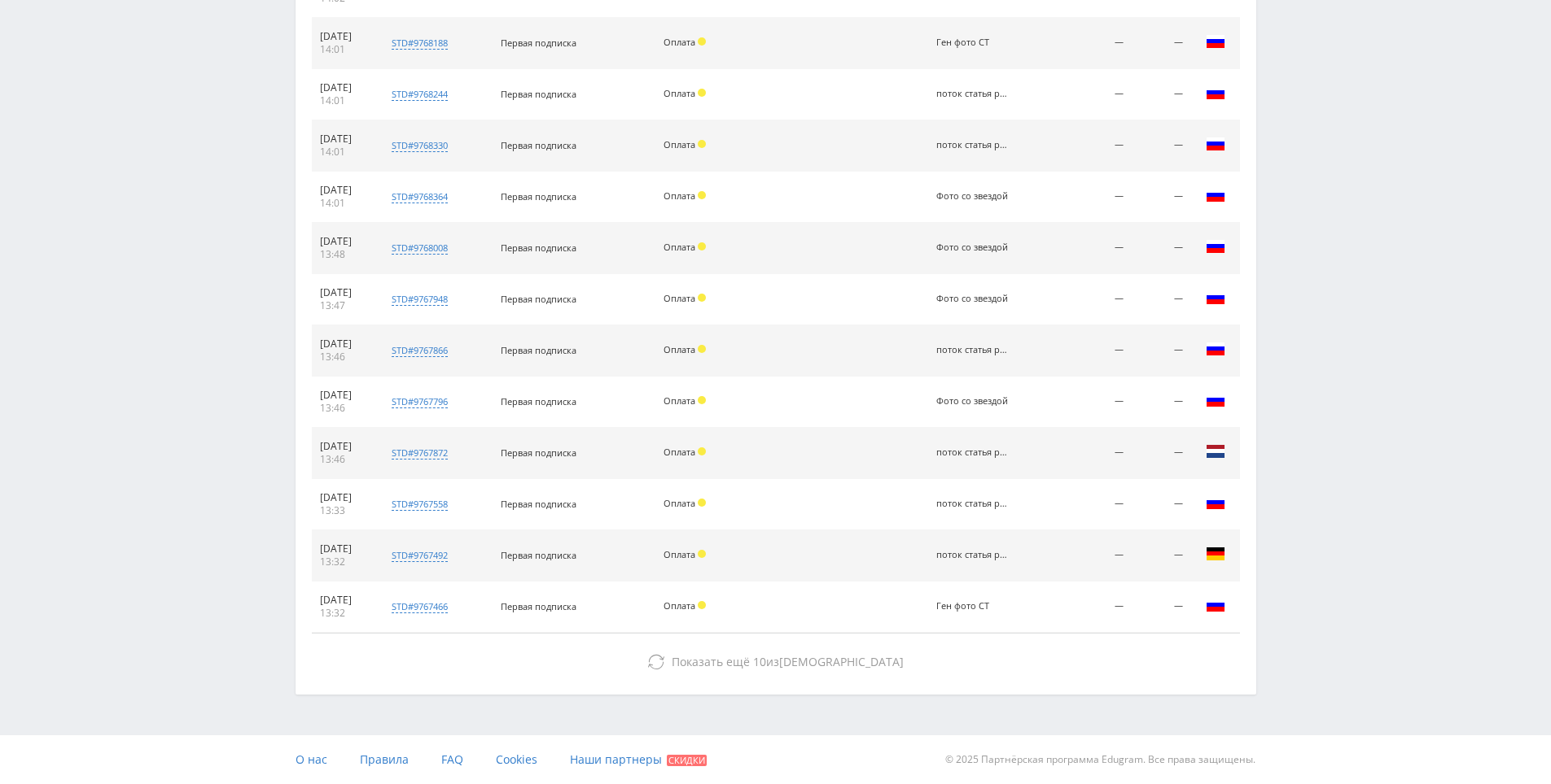
drag, startPoint x: 1378, startPoint y: 263, endPoint x: 1296, endPoint y: 499, distance: 249.8
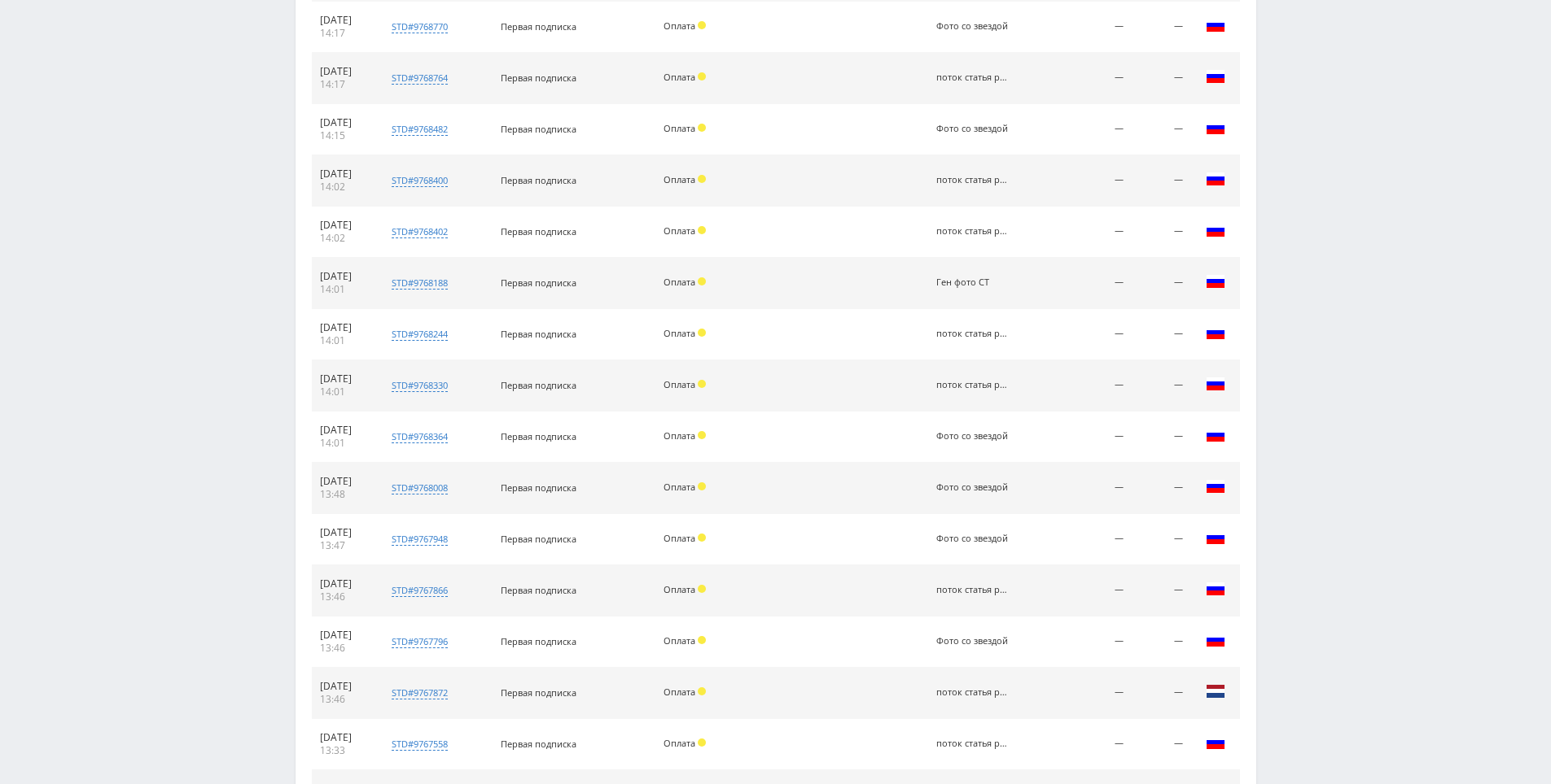
scroll to position [231, 0]
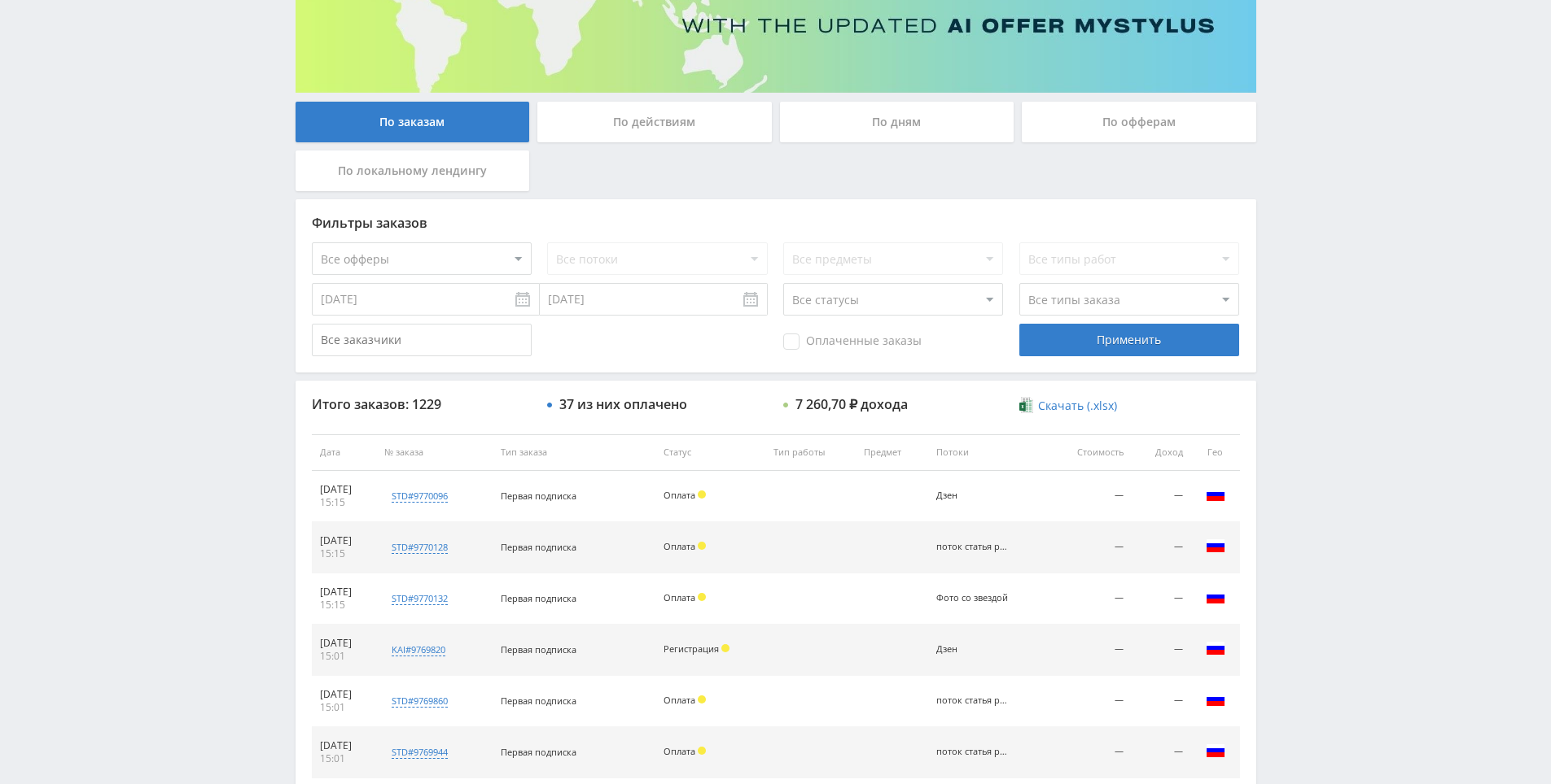
drag, startPoint x: 1274, startPoint y: 346, endPoint x: 292, endPoint y: 175, distance: 996.8
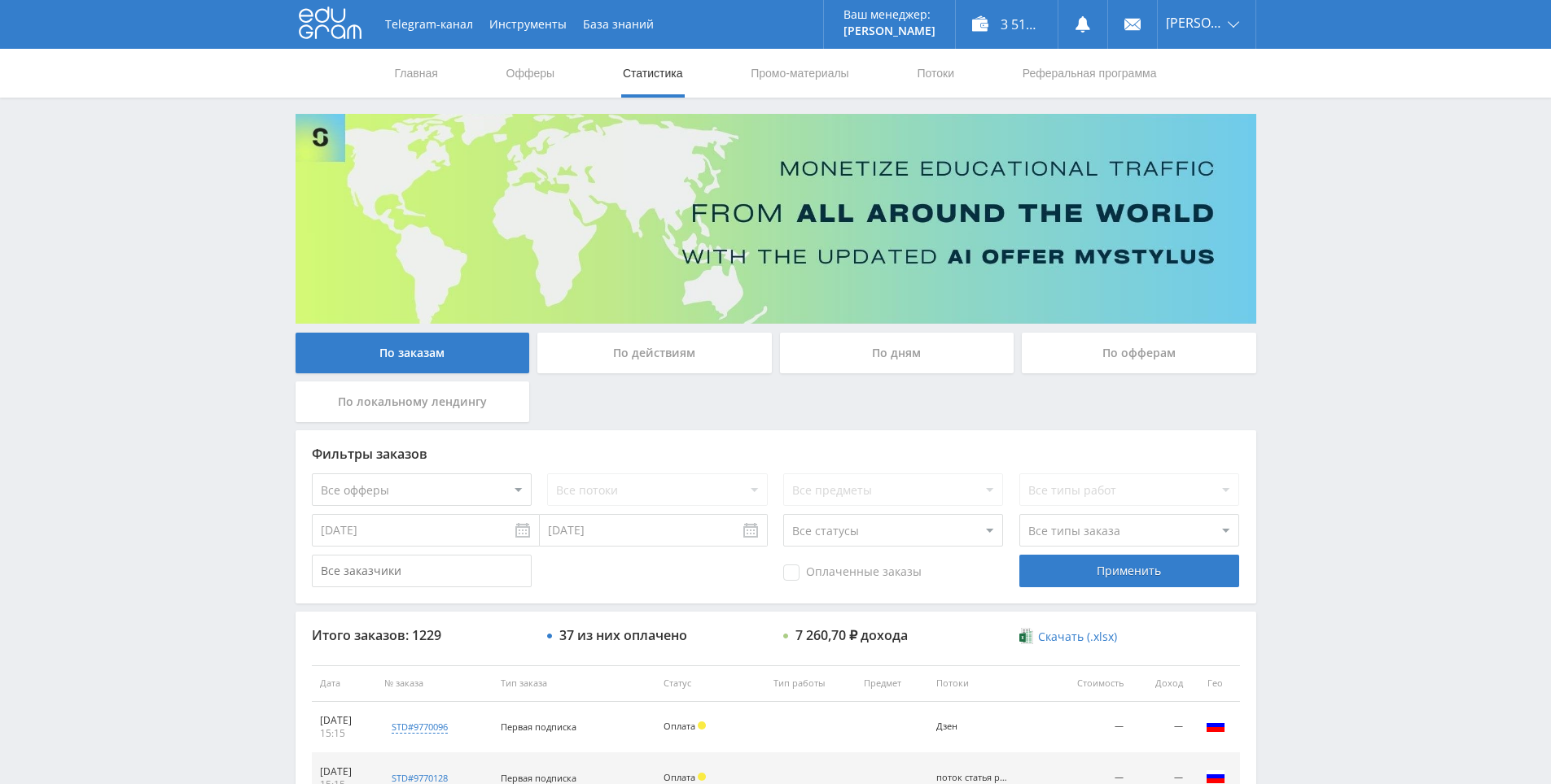
click at [311, 31] on icon at bounding box center [330, 23] width 63 height 32
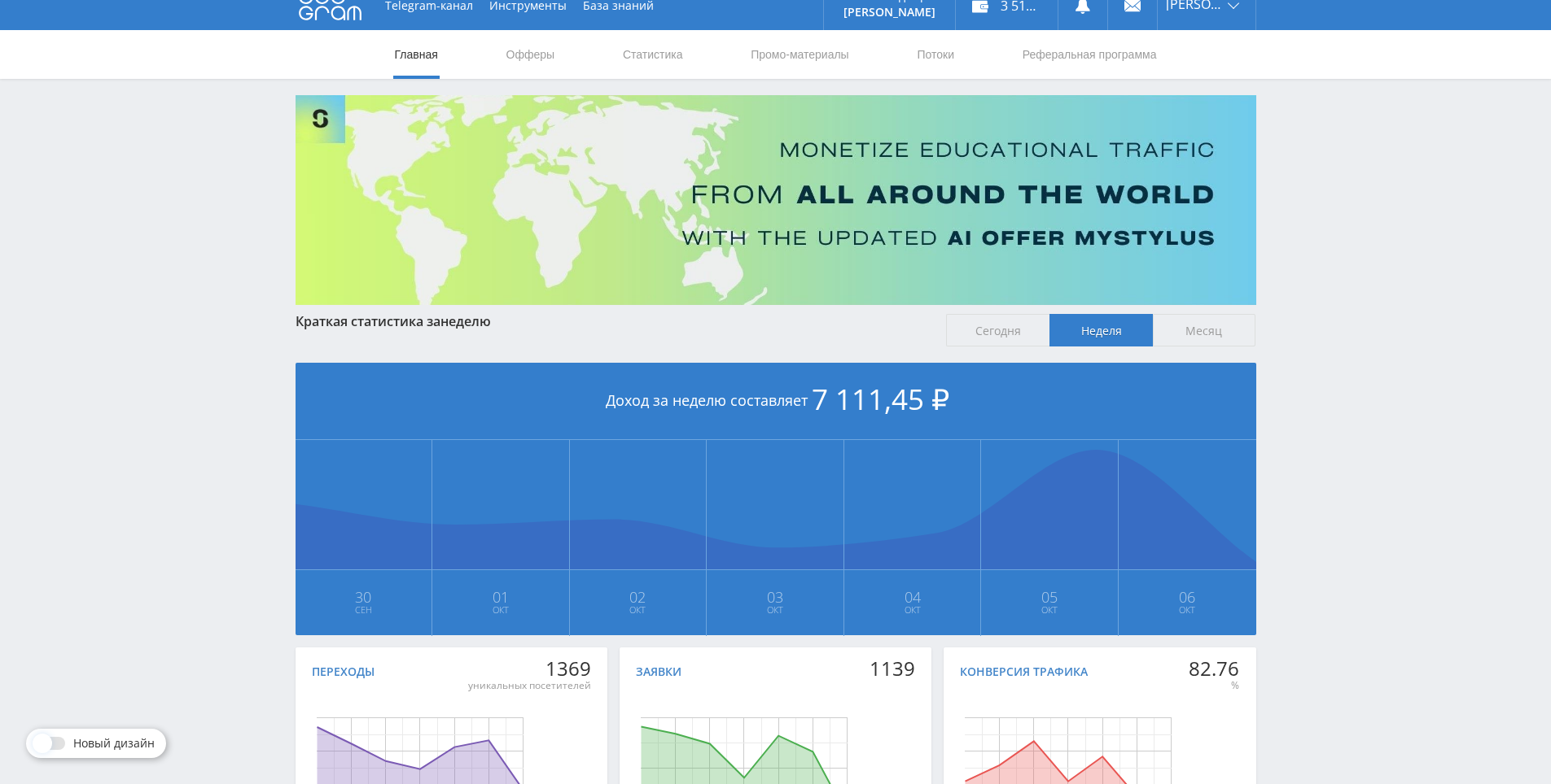
drag, startPoint x: 1299, startPoint y: 369, endPoint x: 1193, endPoint y: 366, distance: 106.0
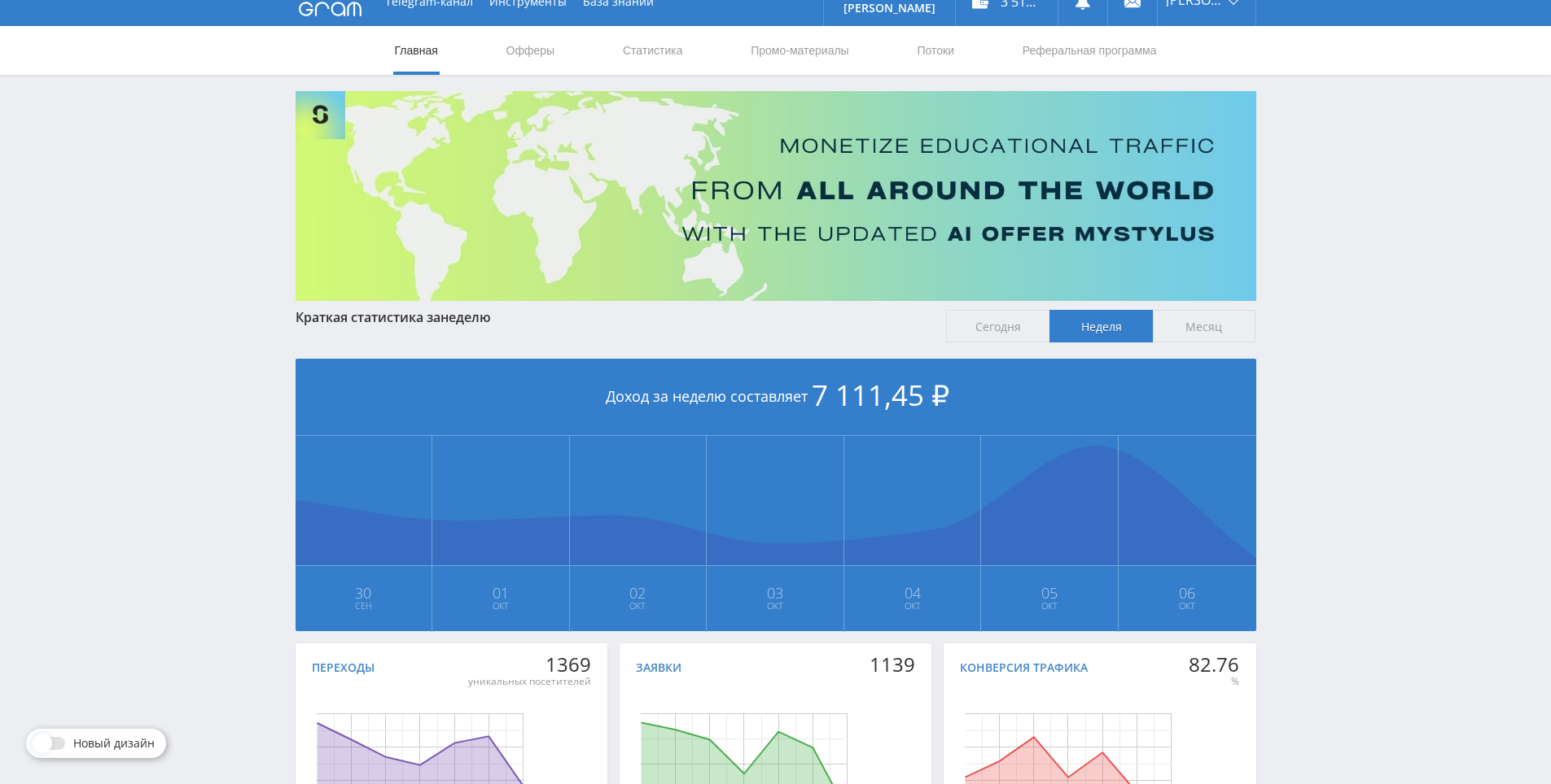
click at [986, 311] on span "Сегодня" at bounding box center [998, 326] width 104 height 32
click at [0, 0] on input "Сегодня" at bounding box center [0, 0] width 0 height 0
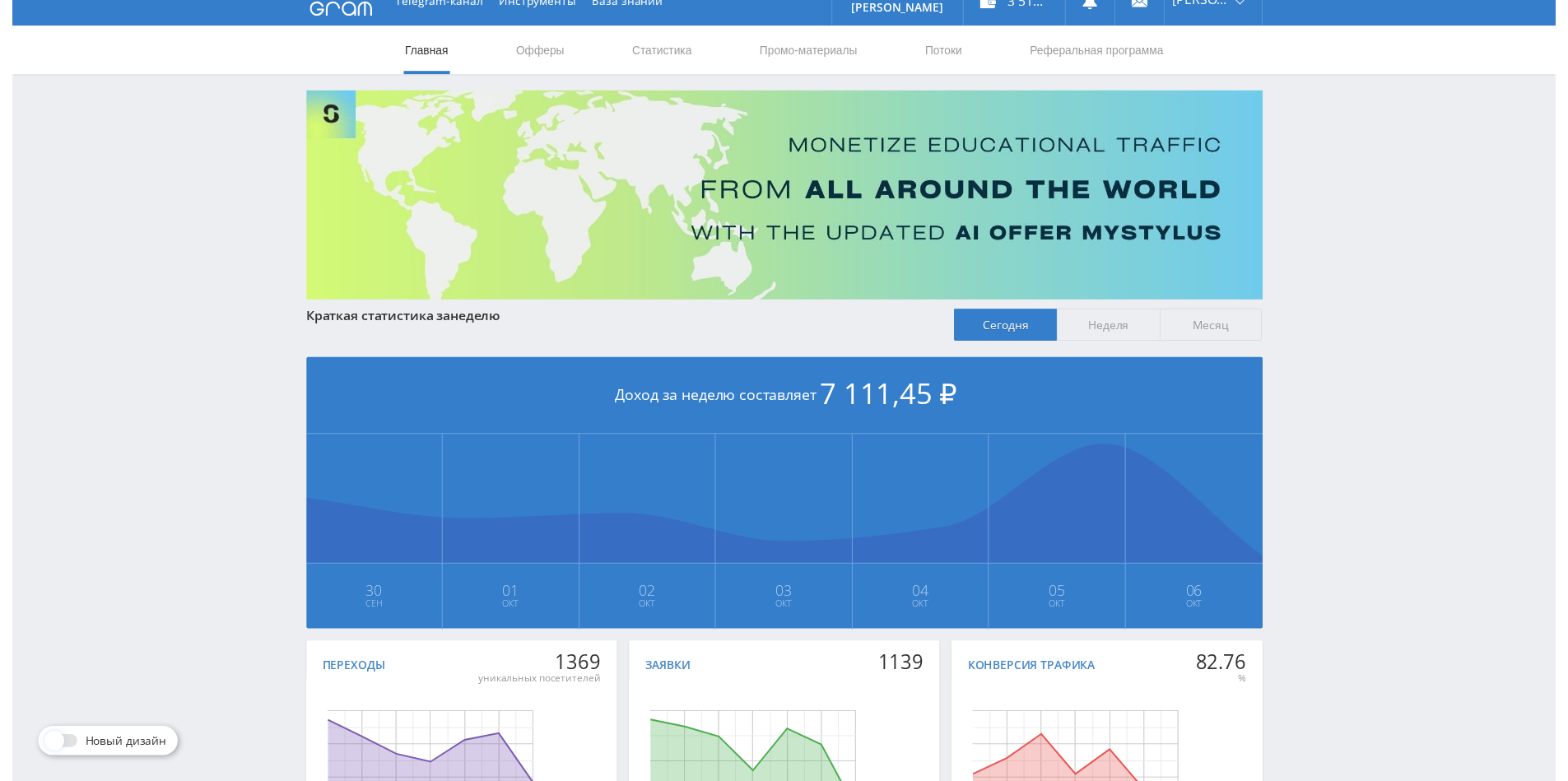
scroll to position [0, 0]
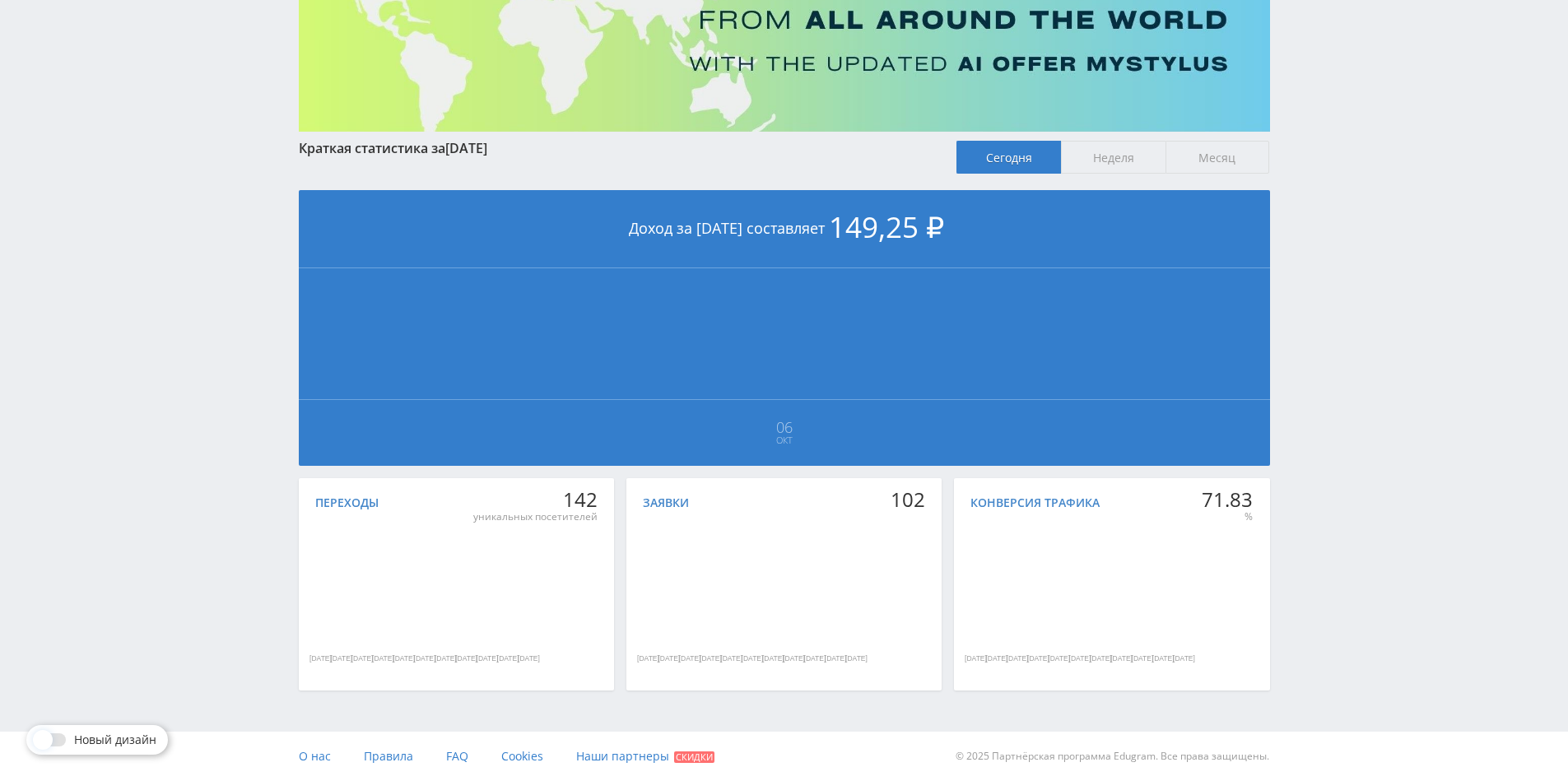
drag, startPoint x: 1292, startPoint y: 255, endPoint x: 1277, endPoint y: 386, distance: 131.9
click at [1100, 162] on span "Неделя" at bounding box center [1114, 156] width 105 height 33
click at [0, 0] on input "Неделя" at bounding box center [0, 0] width 0 height 0
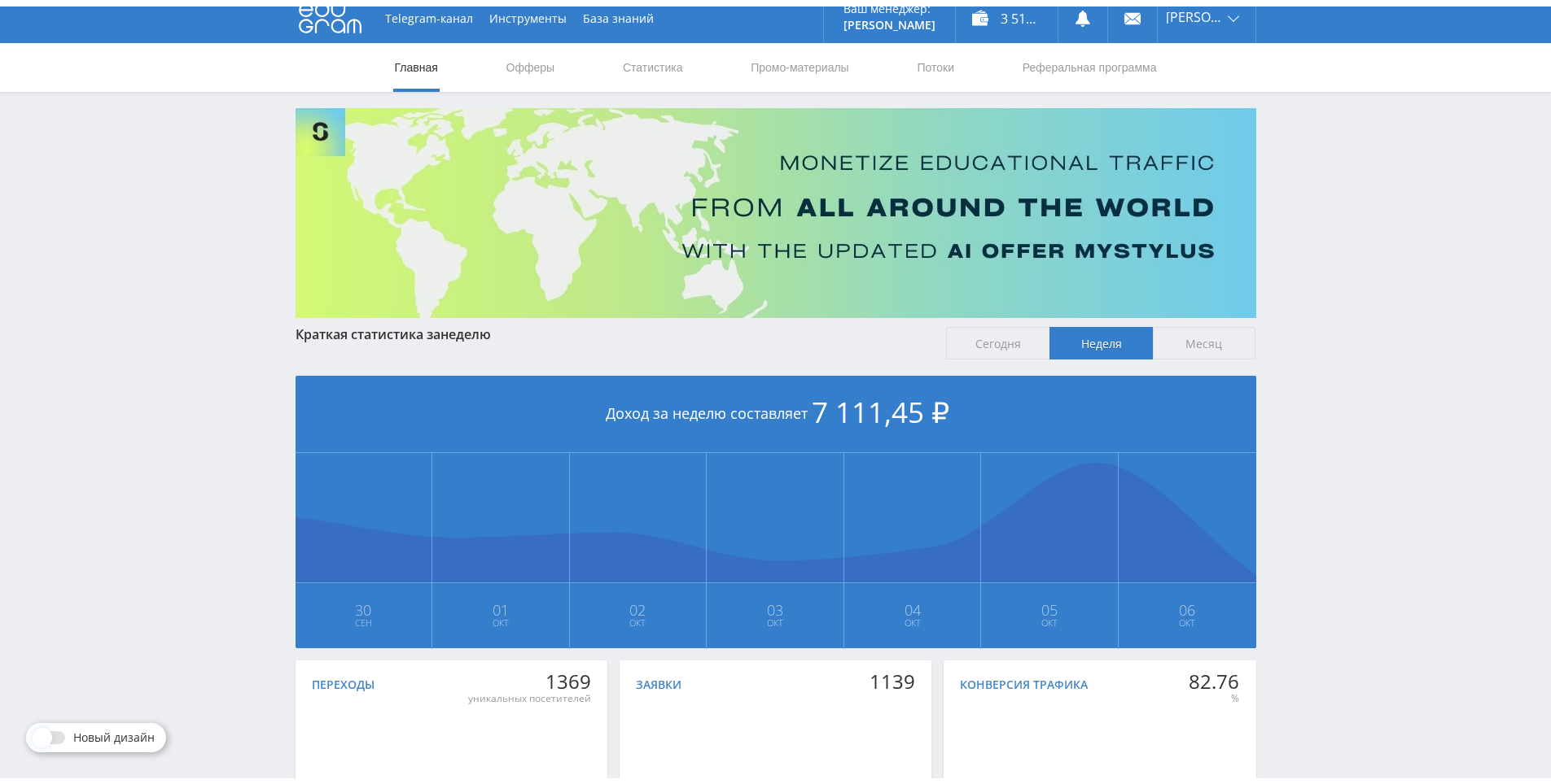
scroll to position [181, 0]
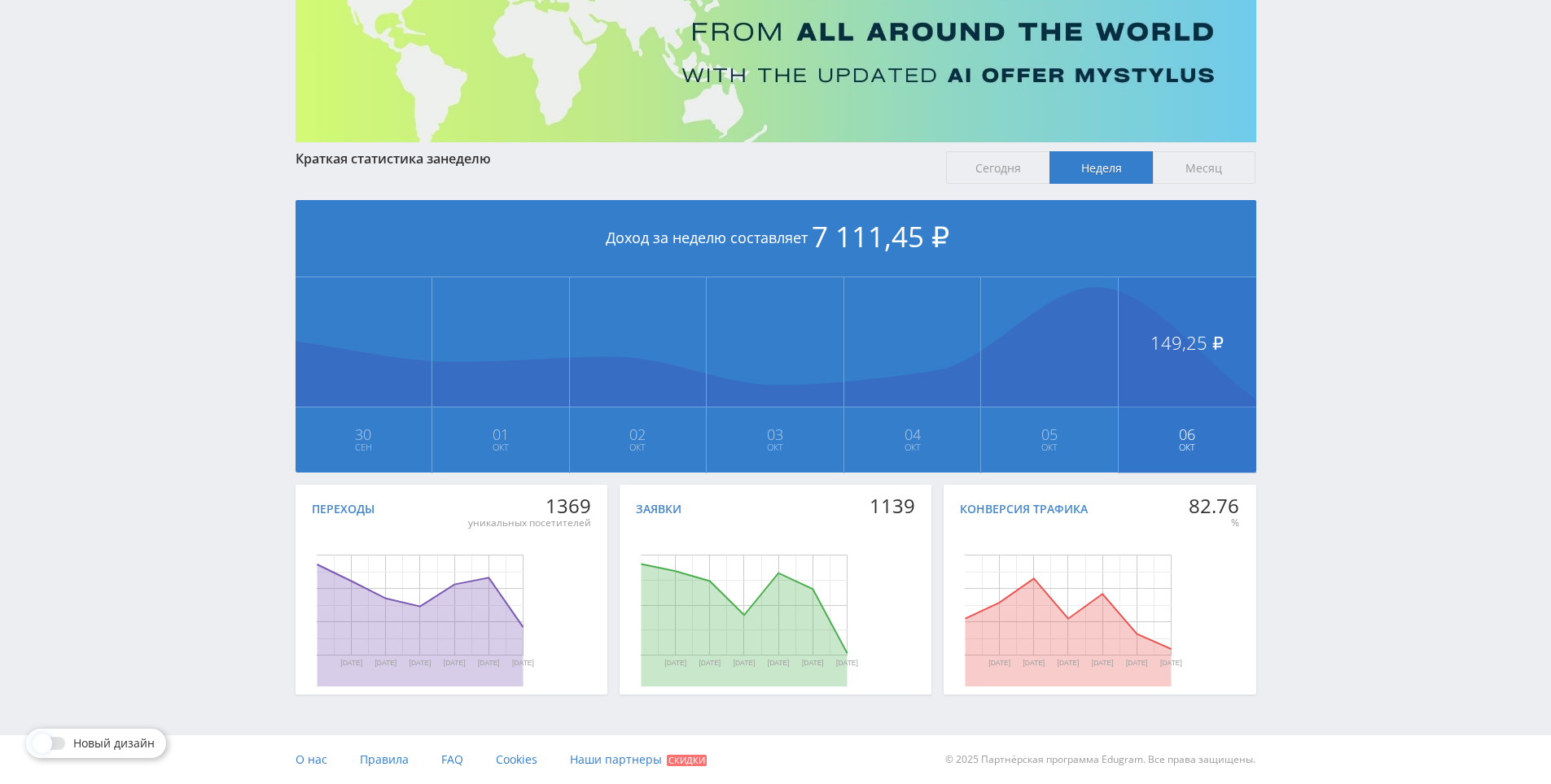
drag, startPoint x: 1290, startPoint y: 363, endPoint x: 1189, endPoint y: 359, distance: 101.1
click at [1172, 169] on span "Месяц" at bounding box center [1204, 167] width 104 height 32
click at [0, 0] on input "Месяц" at bounding box center [0, 0] width 0 height 0
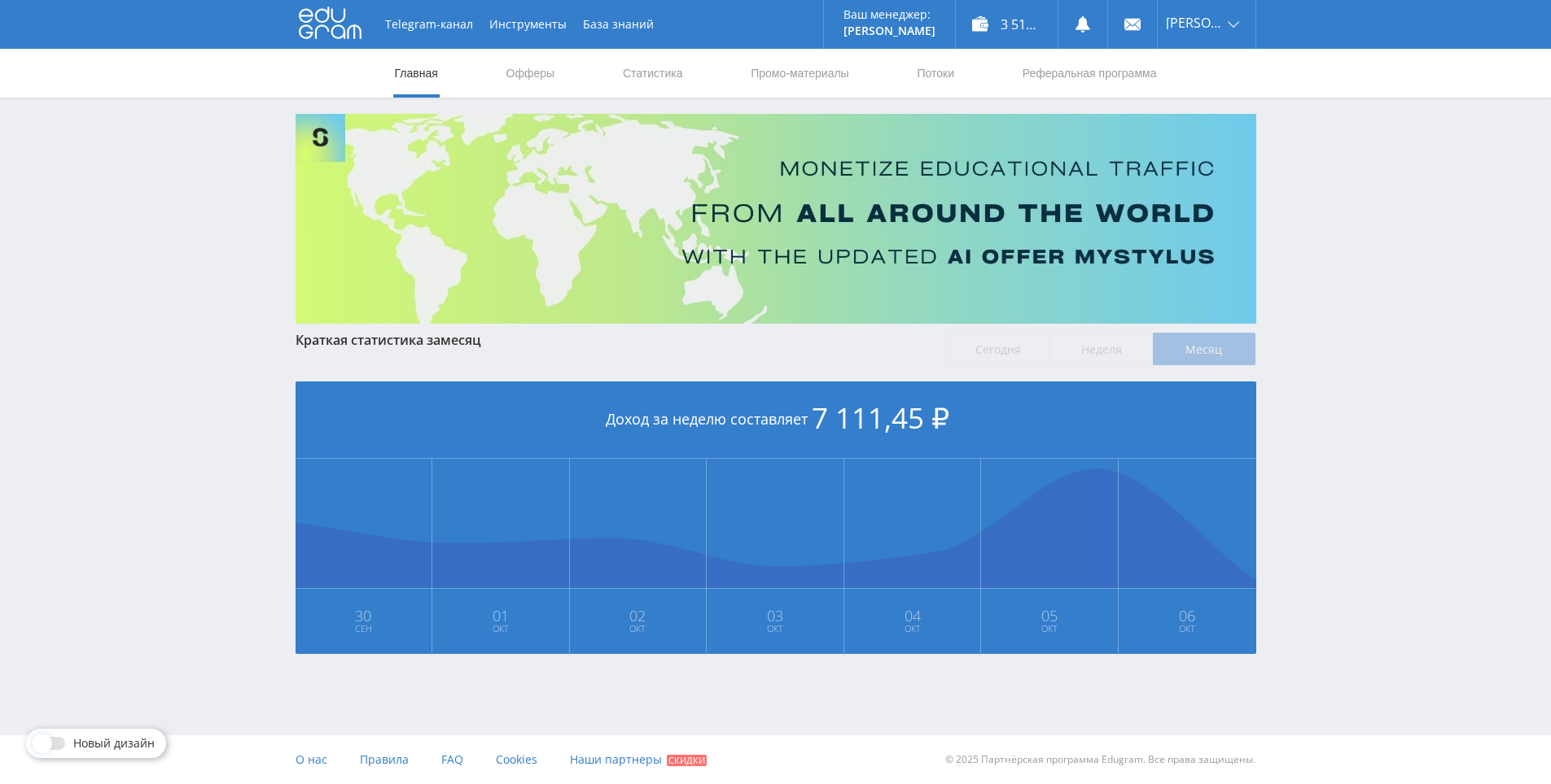
scroll to position [0, 0]
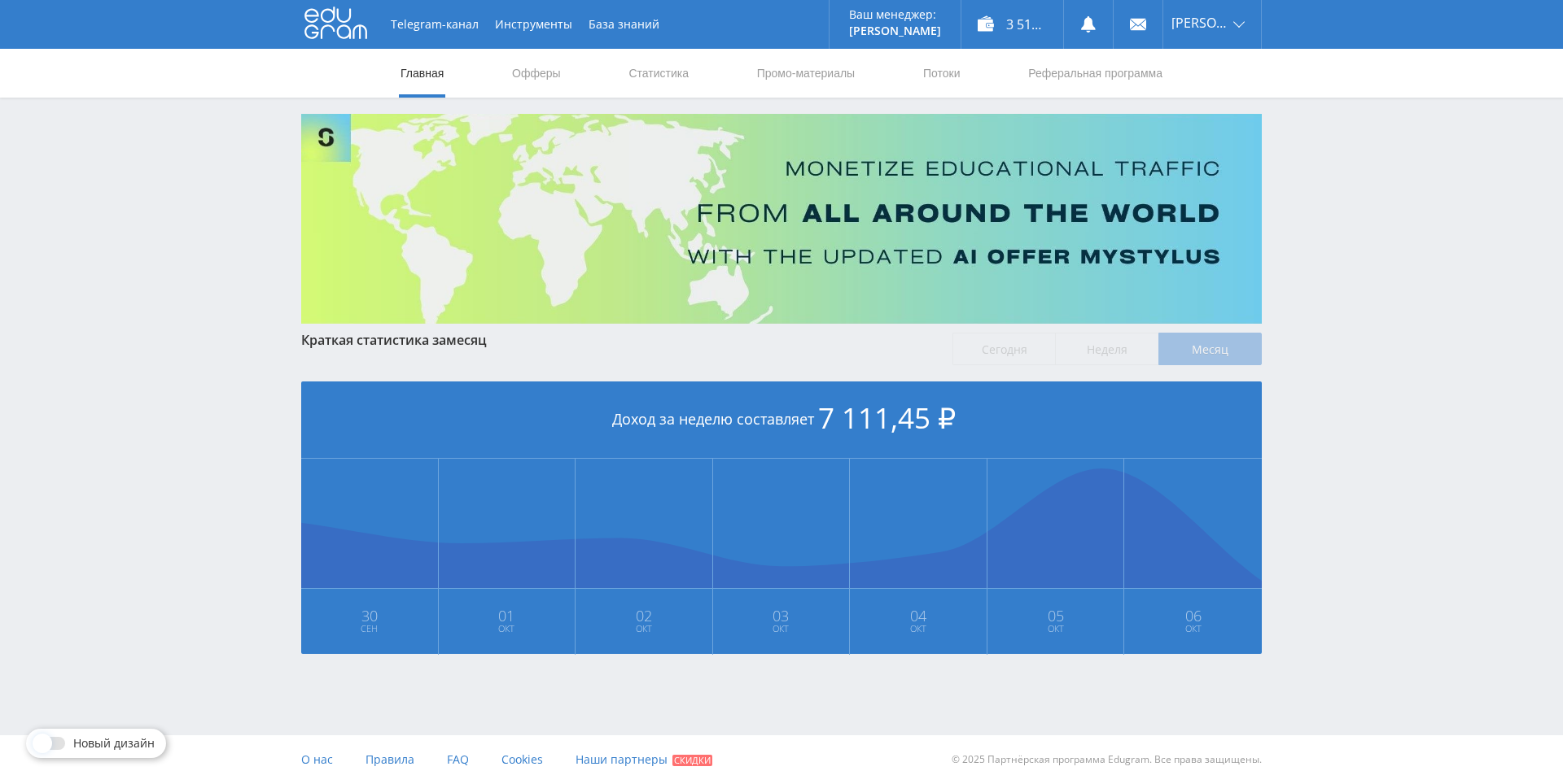
drag, startPoint x: 1286, startPoint y: 329, endPoint x: 1271, endPoint y: 448, distance: 119.9
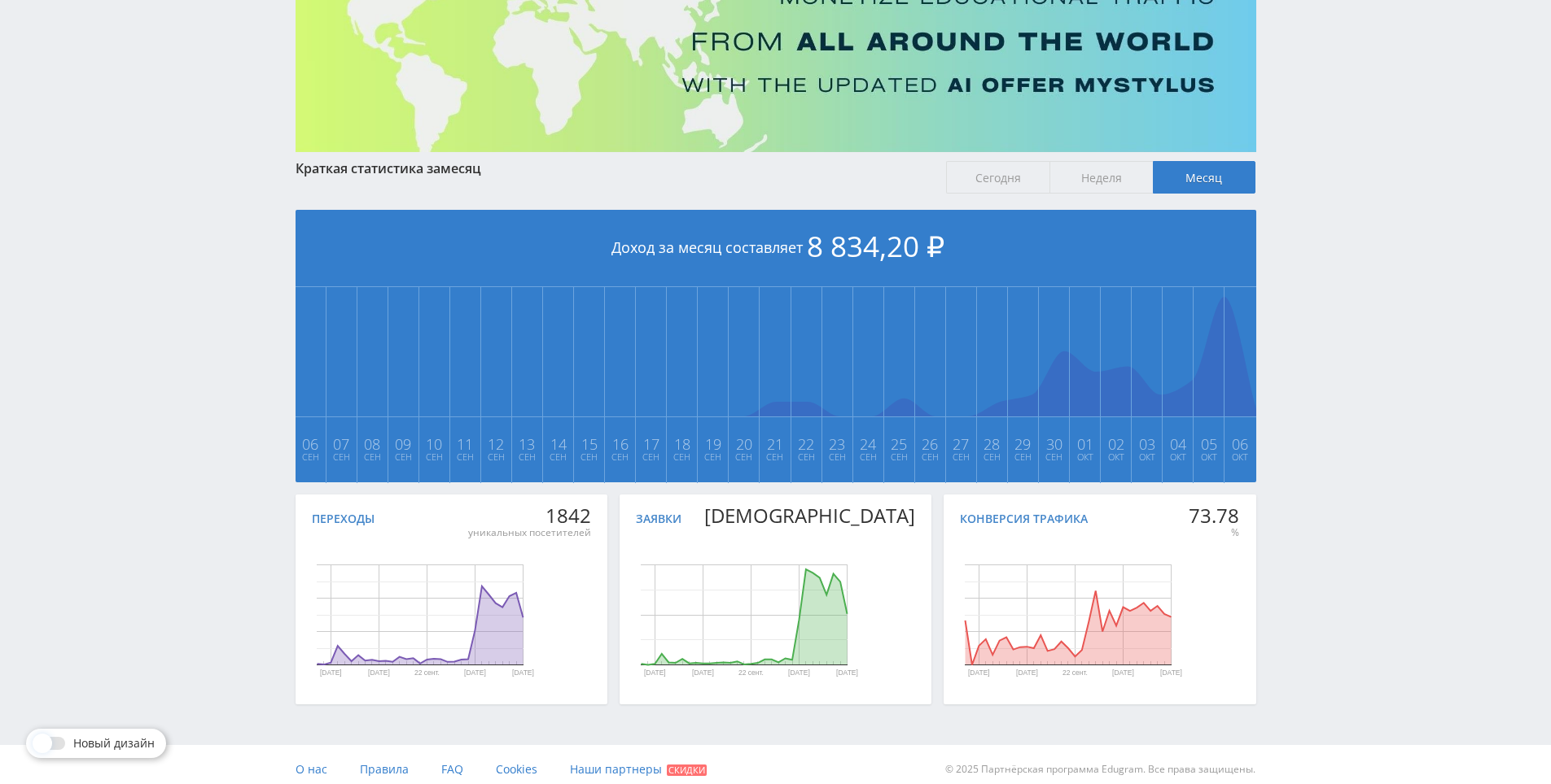
scroll to position [181, 0]
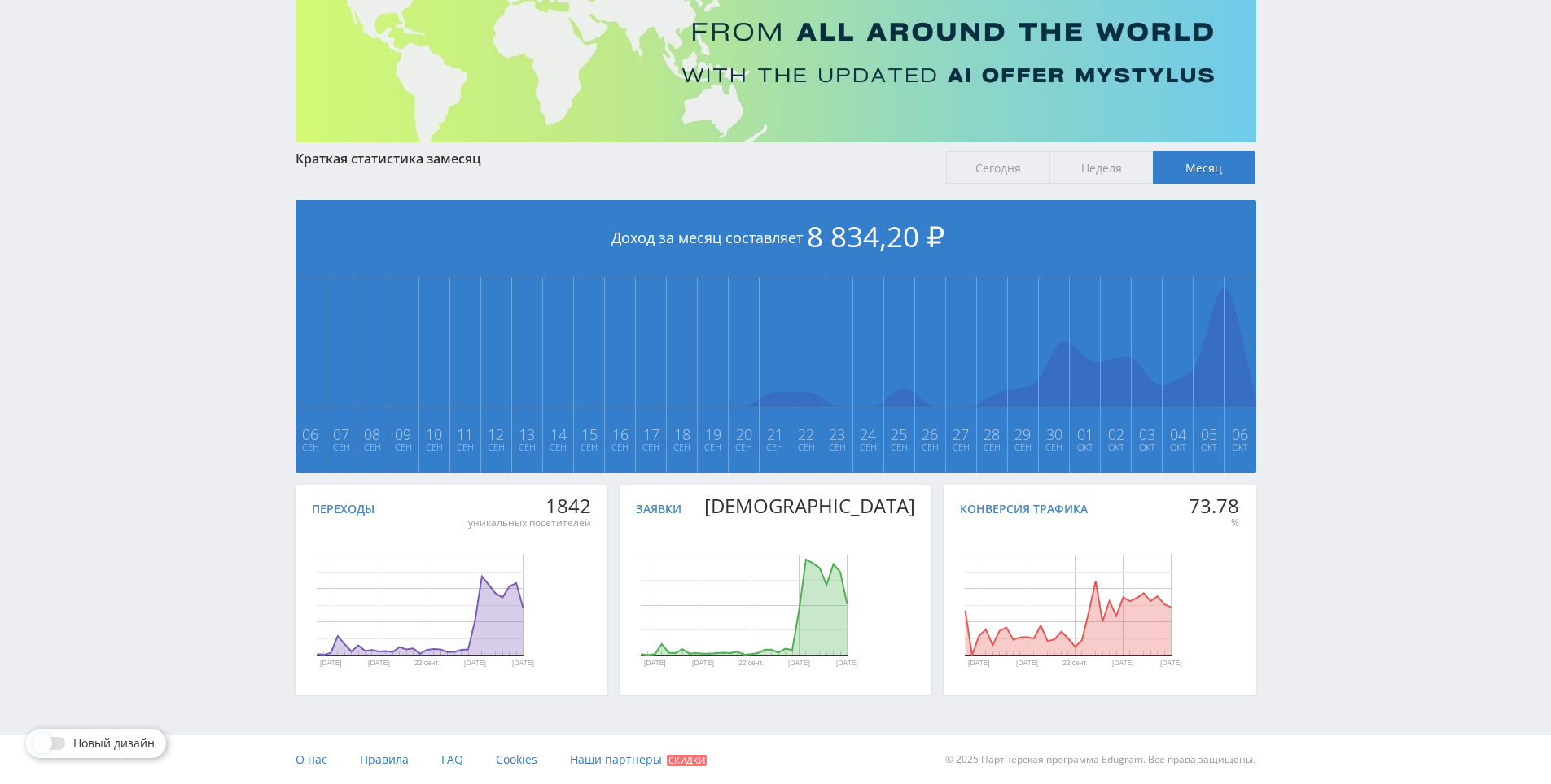
drag, startPoint x: 1291, startPoint y: 348, endPoint x: 1269, endPoint y: 447, distance: 101.4
drag, startPoint x: 1363, startPoint y: 300, endPoint x: 1343, endPoint y: 220, distance: 82.5
click at [1338, 196] on div "Telegram-канал Инструменты База знаний Ваш менеджер: [PERSON_NAME] Online @edug…" at bounding box center [776, 301] width 1551 height 966
click at [1340, 201] on div "Telegram-канал Инструменты База знаний Ваш менеджер: [PERSON_NAME] Online @edug…" at bounding box center [776, 301] width 1551 height 966
drag, startPoint x: 1340, startPoint y: 201, endPoint x: 1340, endPoint y: 166, distance: 35.0
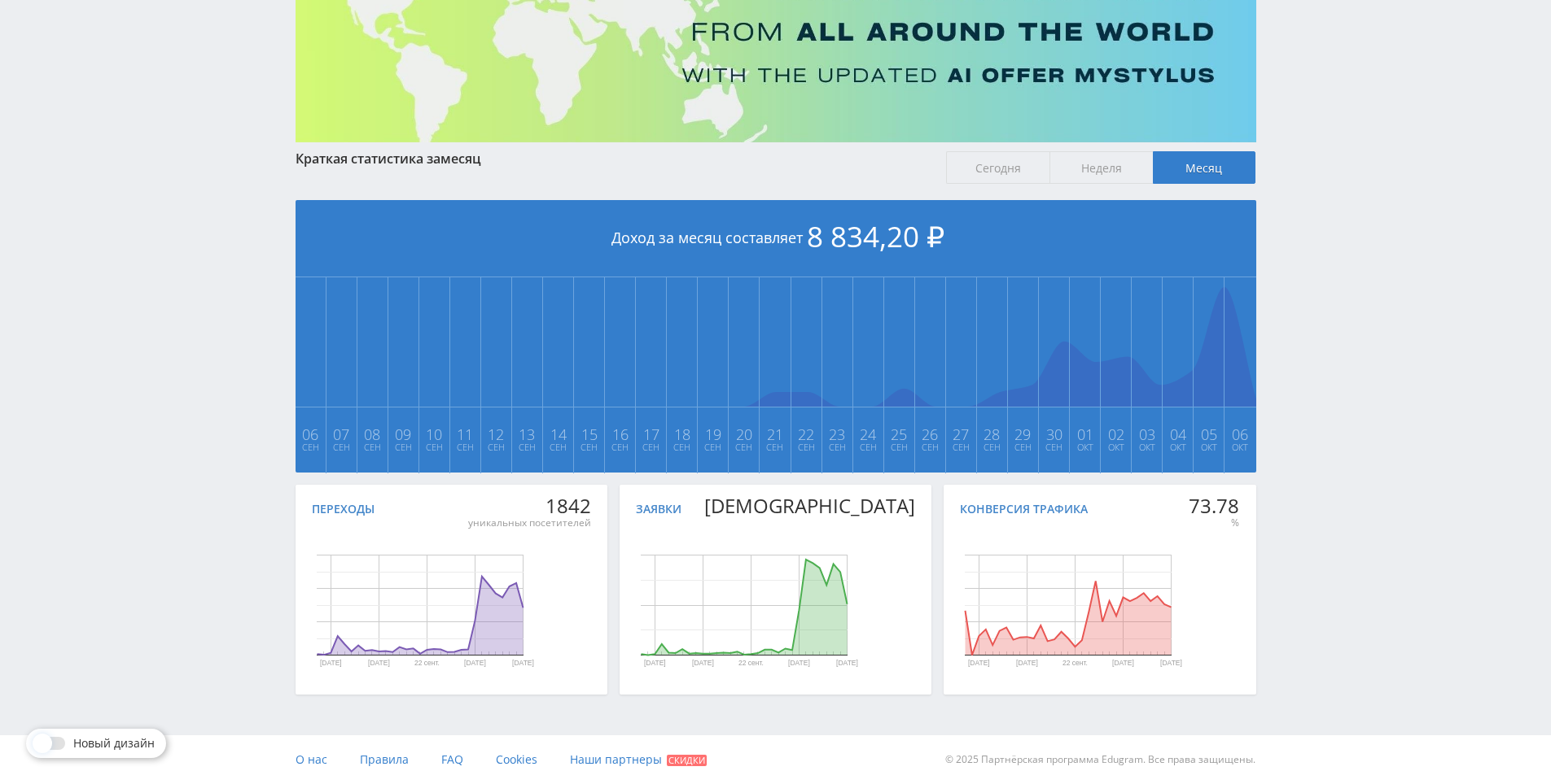
click at [1340, 166] on div "Telegram-канал Инструменты База знаний Ваш менеджер: [PERSON_NAME] Online @edug…" at bounding box center [776, 301] width 1551 height 966
drag, startPoint x: 1340, startPoint y: 166, endPoint x: 1338, endPoint y: 207, distance: 41.0
click at [1336, 194] on div "Telegram-канал Инструменты База знаний Ваш менеджер: [PERSON_NAME] Online @edug…" at bounding box center [776, 301] width 1551 height 966
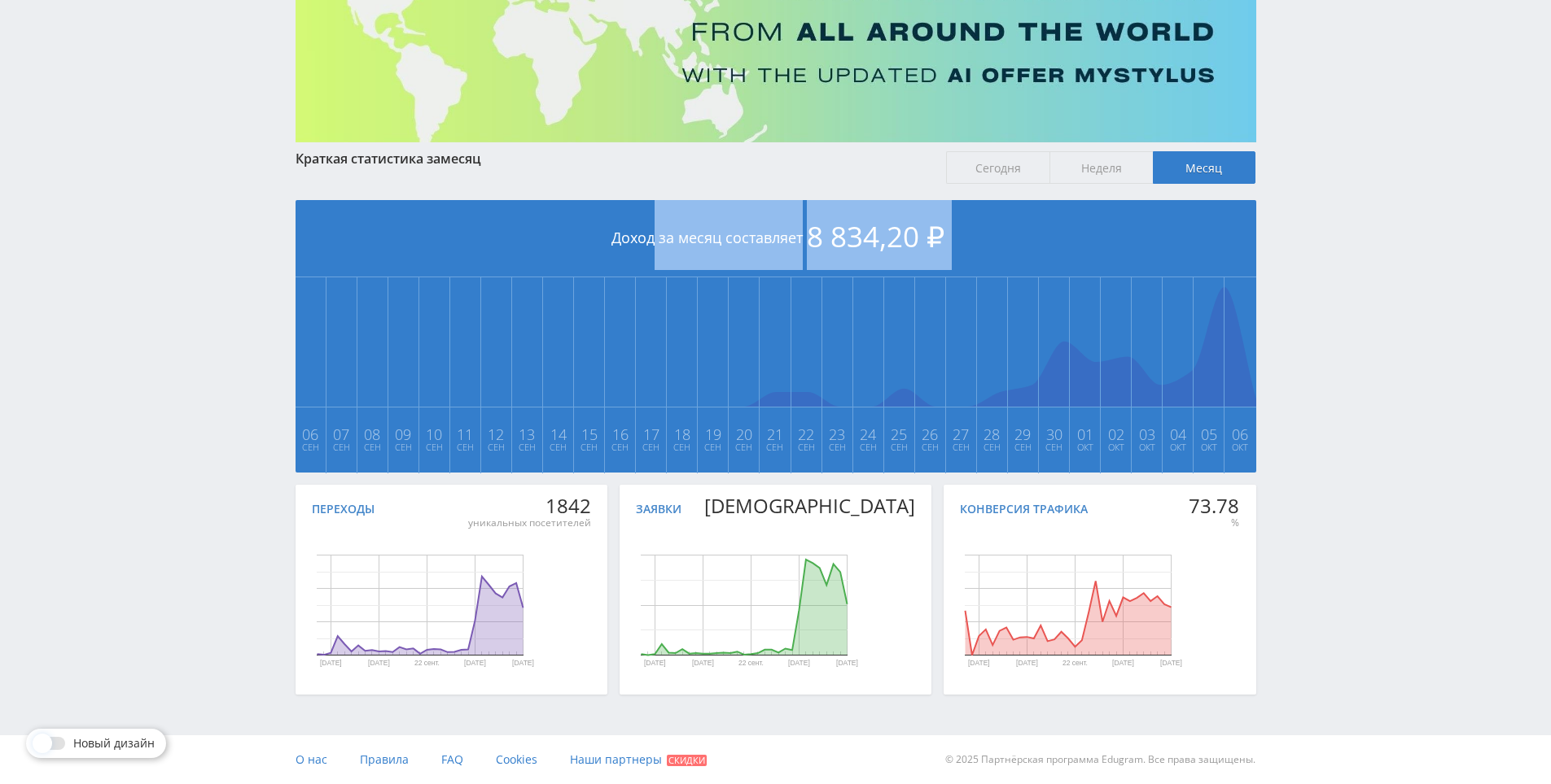
click at [1339, 208] on div "Telegram-канал Инструменты База знаний Ваш менеджер: Alex Alex Online @edugram_…" at bounding box center [776, 301] width 1551 height 966
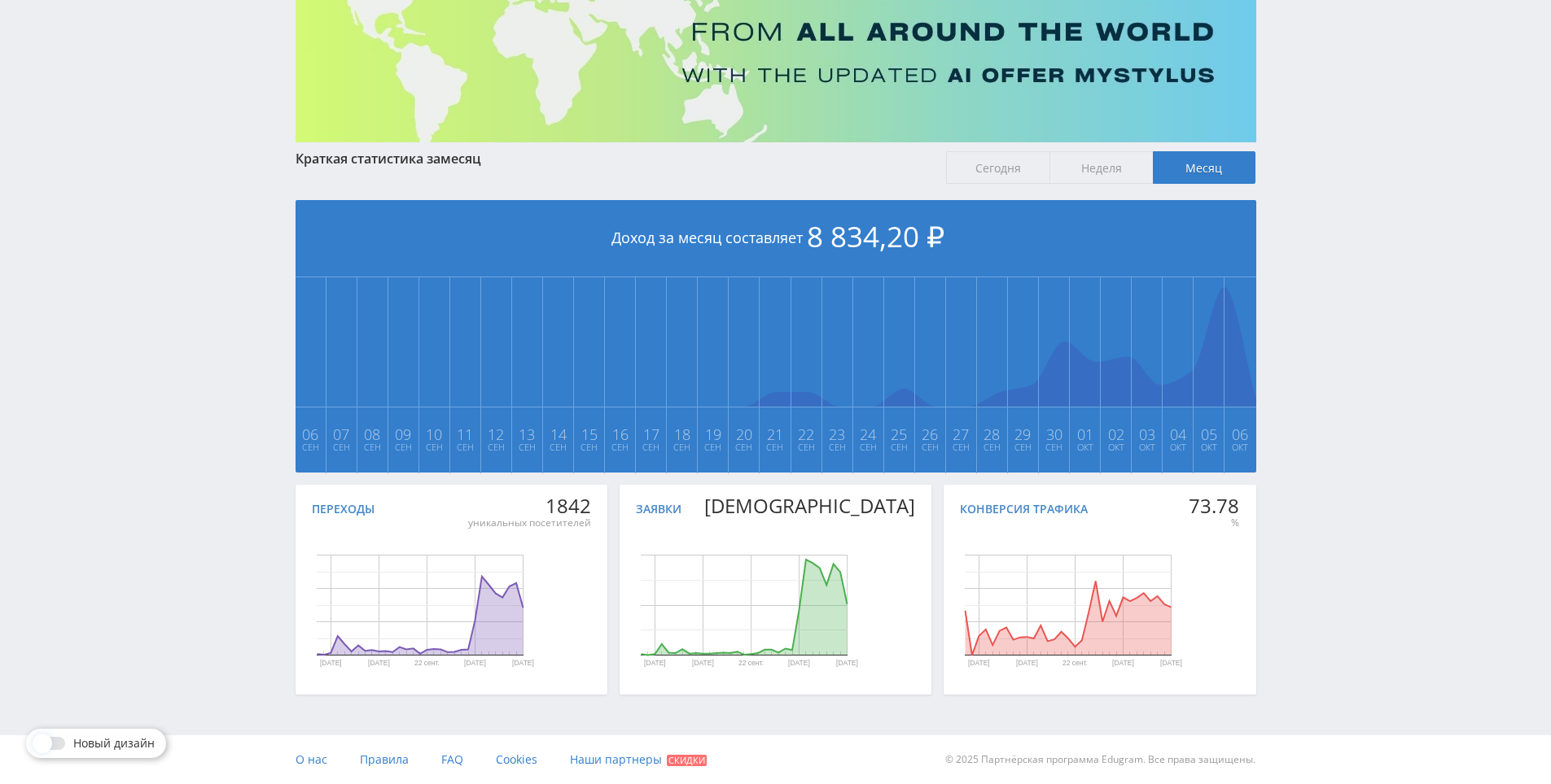
click at [1340, 147] on div "Telegram-канал Инструменты База знаний Ваш менеджер: Alex Alex Online @edugram_…" at bounding box center [776, 301] width 1551 height 966
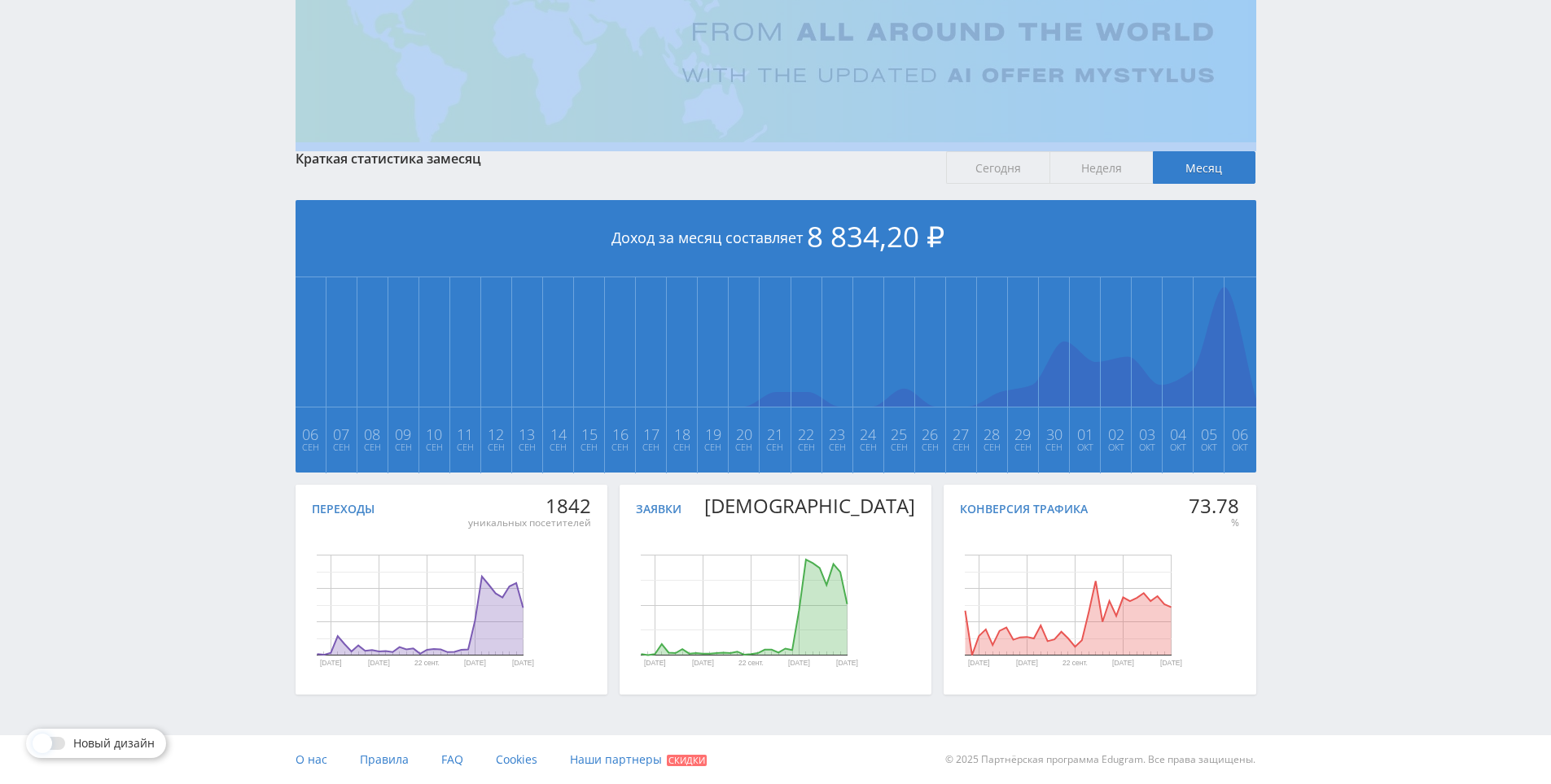
click at [1340, 147] on div "Telegram-канал Инструменты База знаний Ваш менеджер: Alex Alex Online @edugram_…" at bounding box center [776, 301] width 1551 height 966
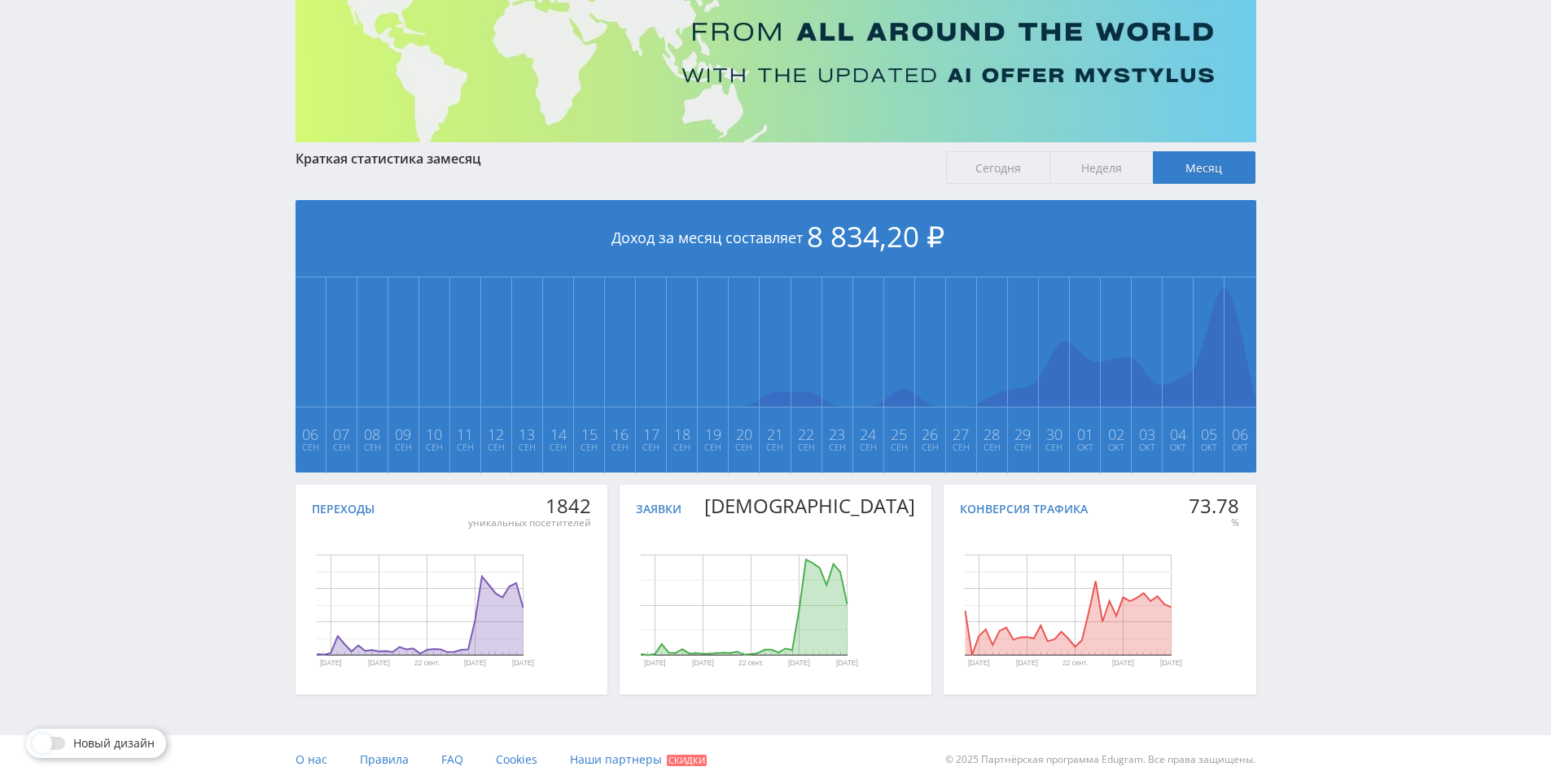
drag, startPoint x: 1309, startPoint y: 99, endPoint x: 1296, endPoint y: 90, distance: 15.8
click at [1306, 97] on div "Telegram-канал Инструменты База знаний Ваш менеджер: Alex Alex Online @edugram_…" at bounding box center [776, 301] width 1551 height 966
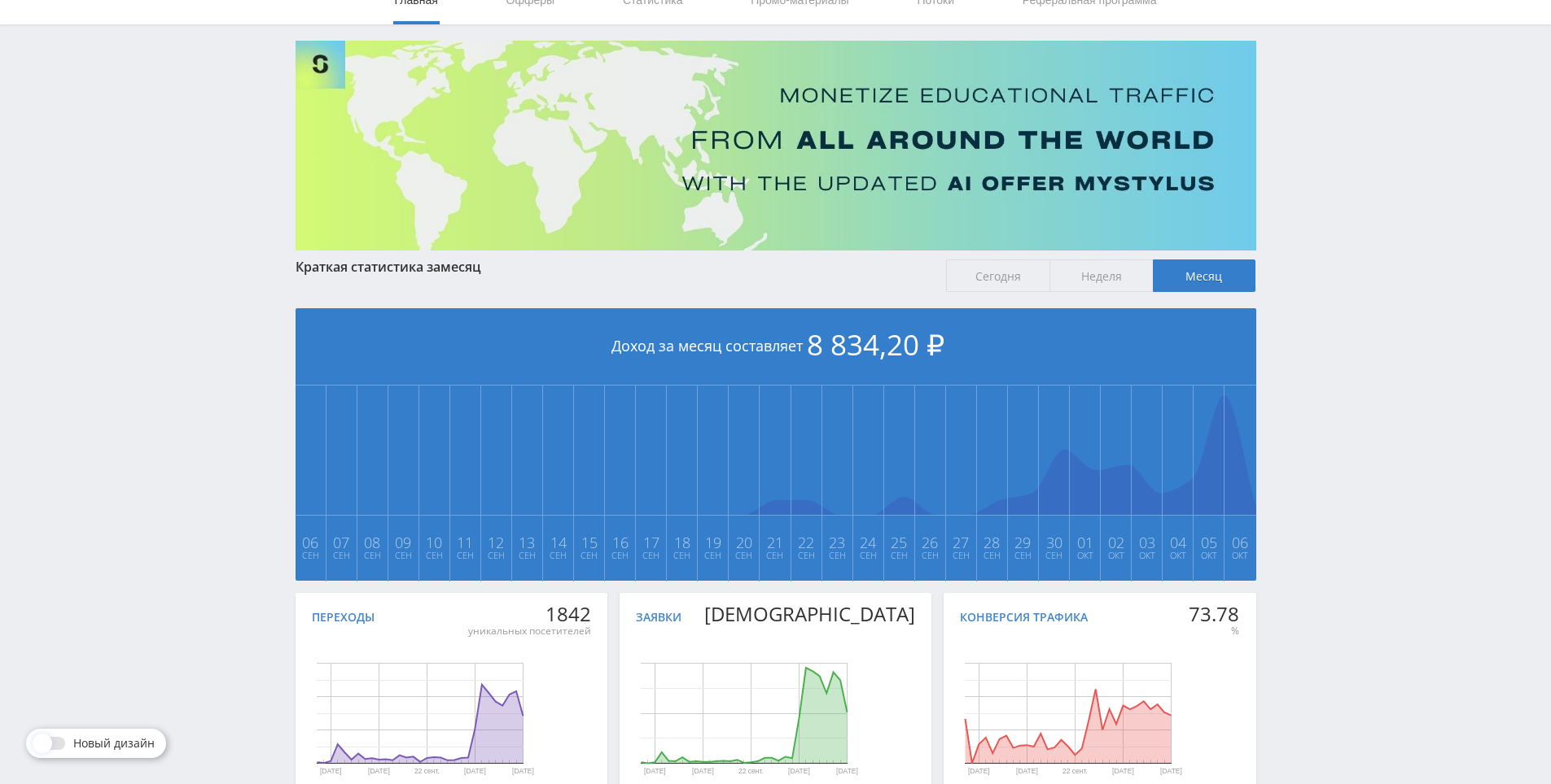
drag, startPoint x: 1288, startPoint y: 526, endPoint x: 1135, endPoint y: 215, distance: 346.6
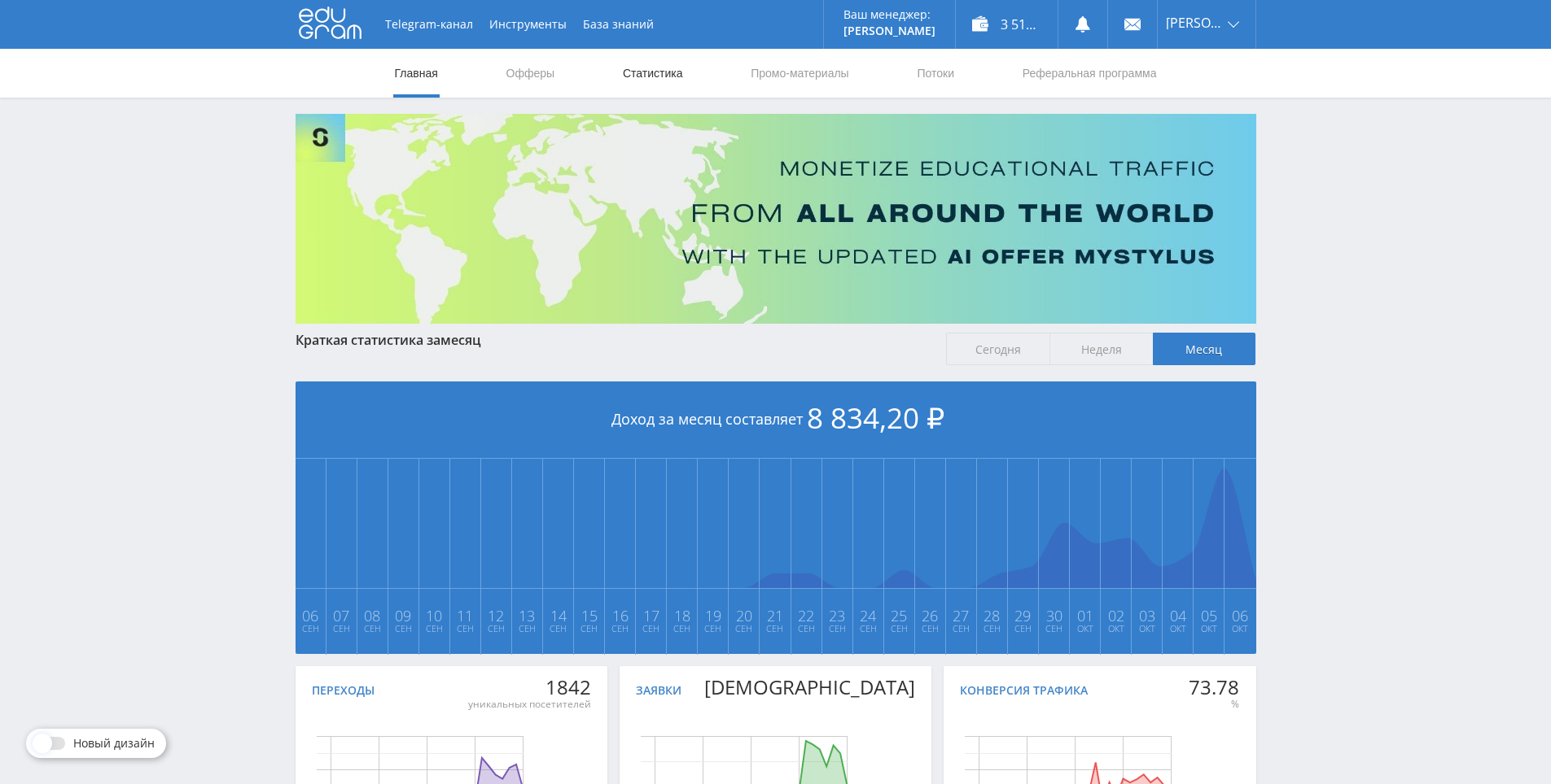
click at [639, 61] on link "Статистика" at bounding box center [652, 73] width 64 height 49
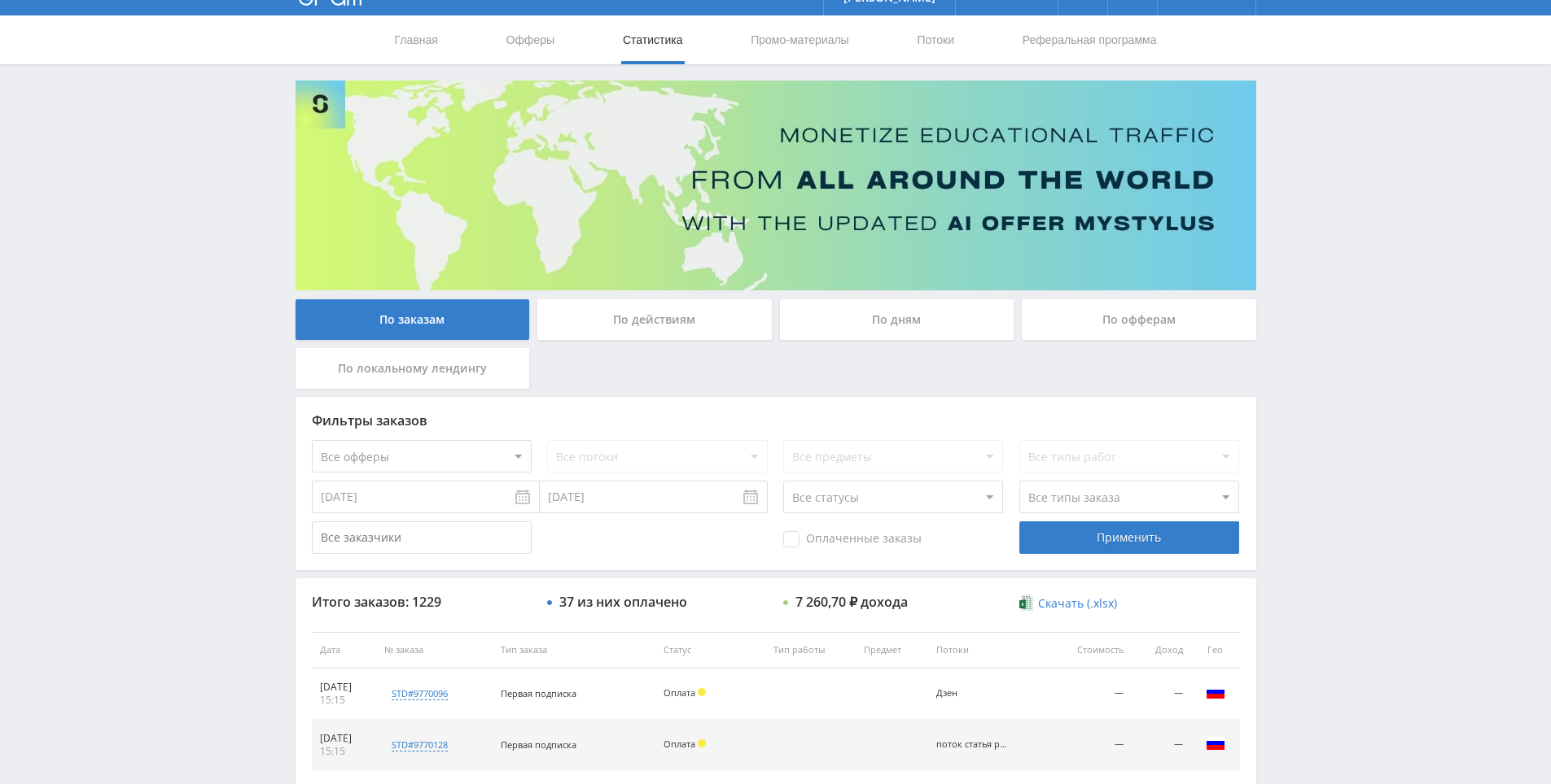
scroll to position [581, 0]
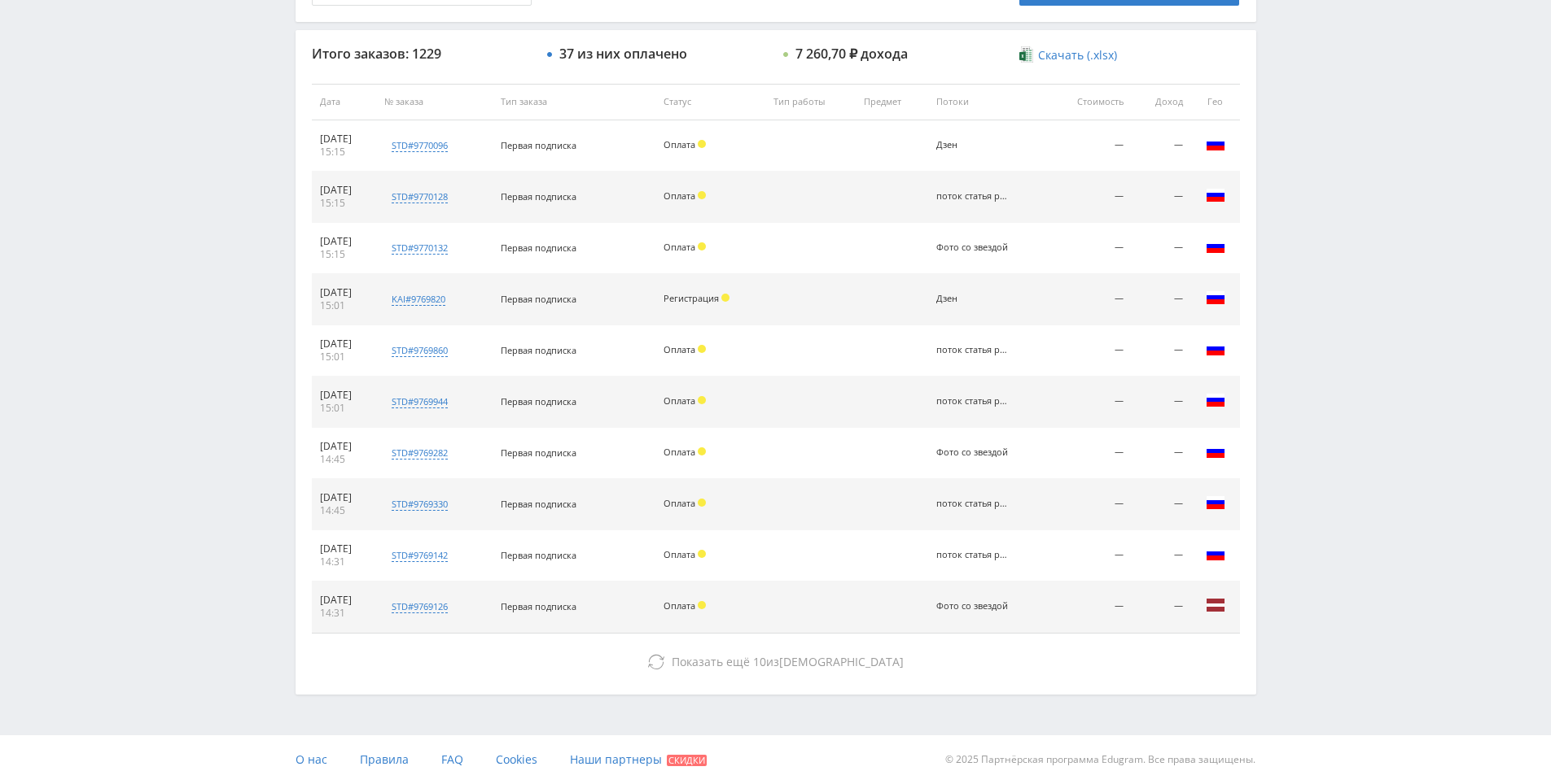
drag, startPoint x: 1298, startPoint y: 318, endPoint x: 1131, endPoint y: 509, distance: 253.7
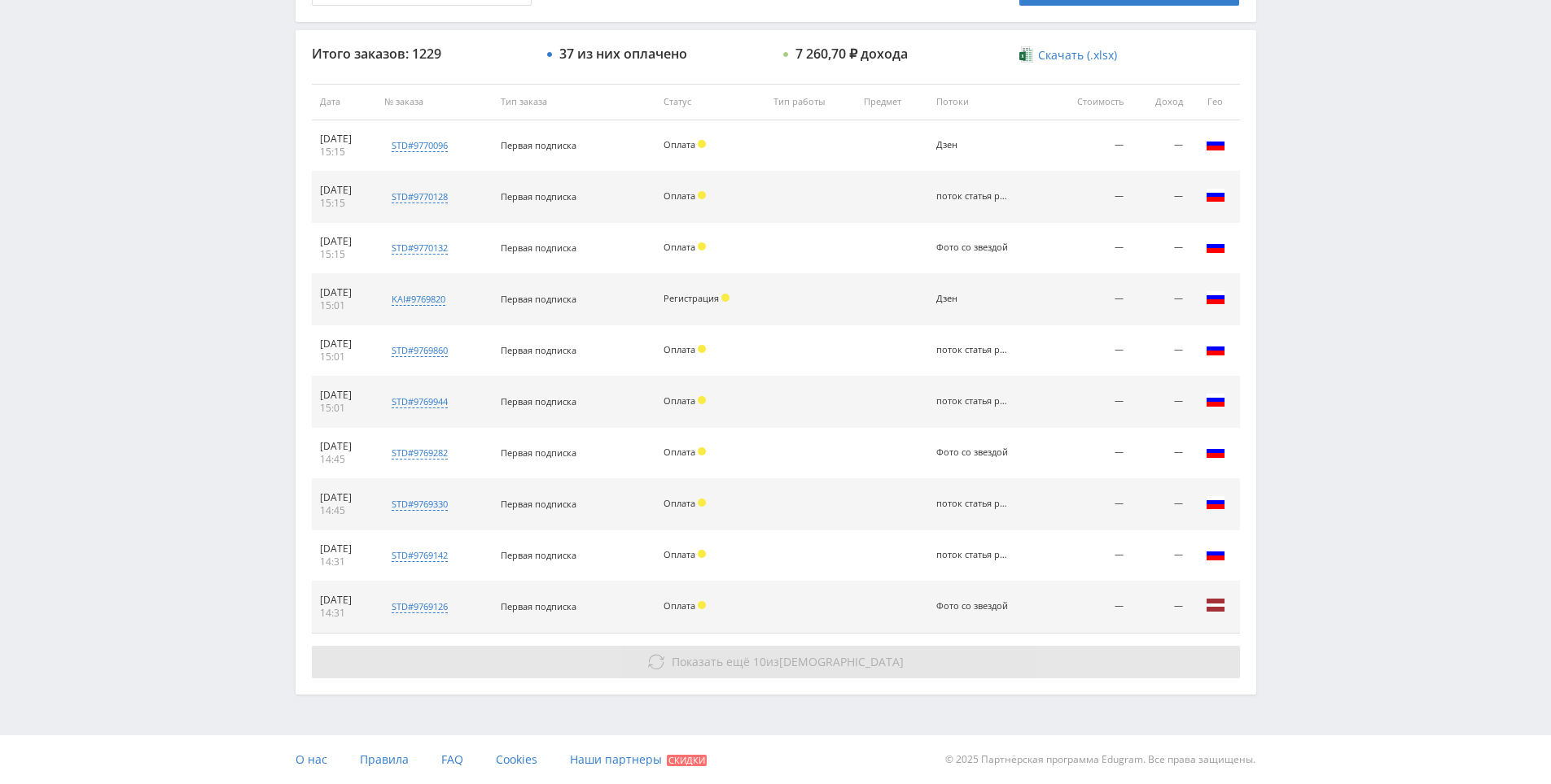
click at [881, 653] on button "Показать ещё 10 из 1219" at bounding box center [776, 662] width 928 height 32
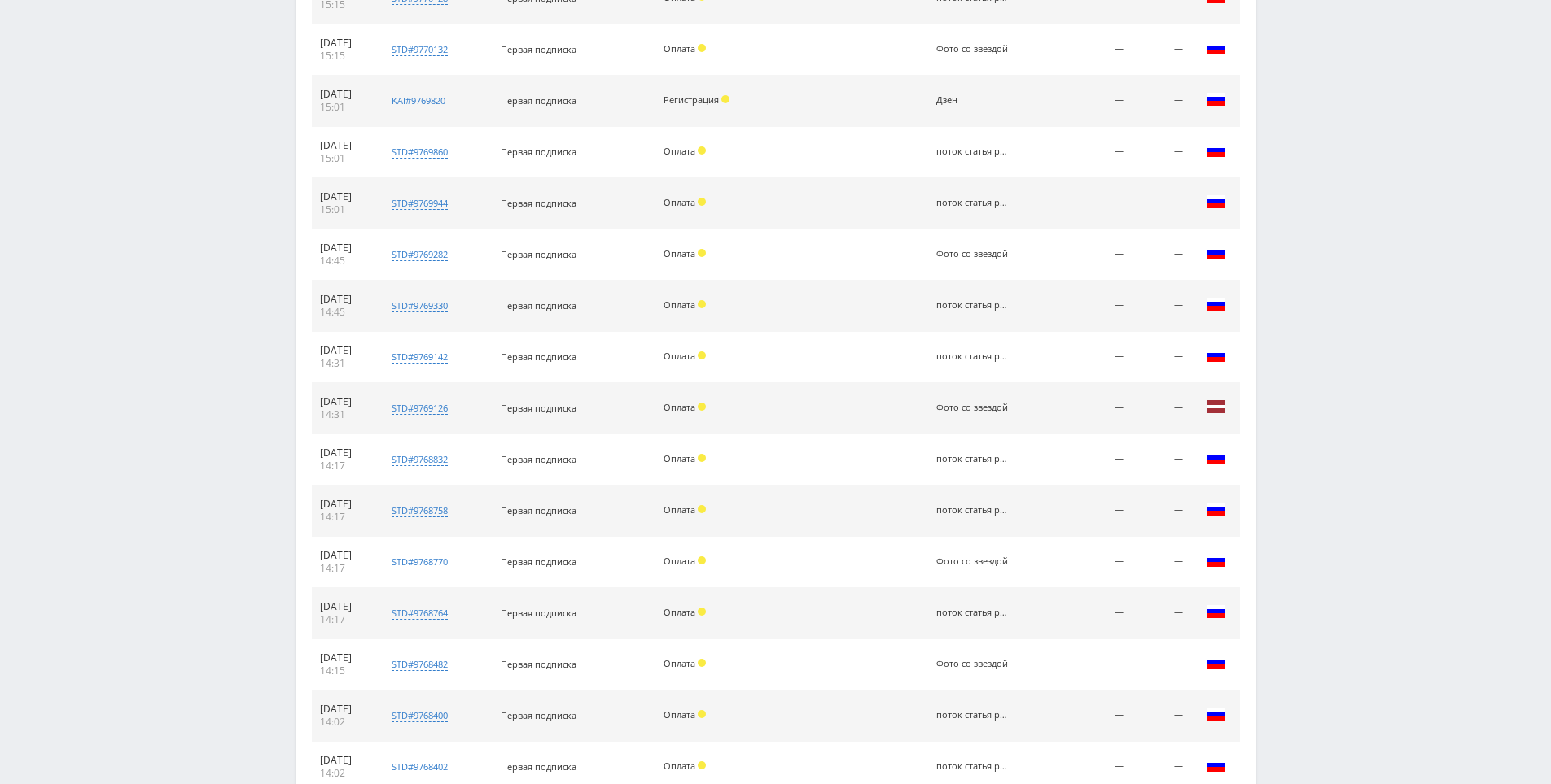
scroll to position [1094, 0]
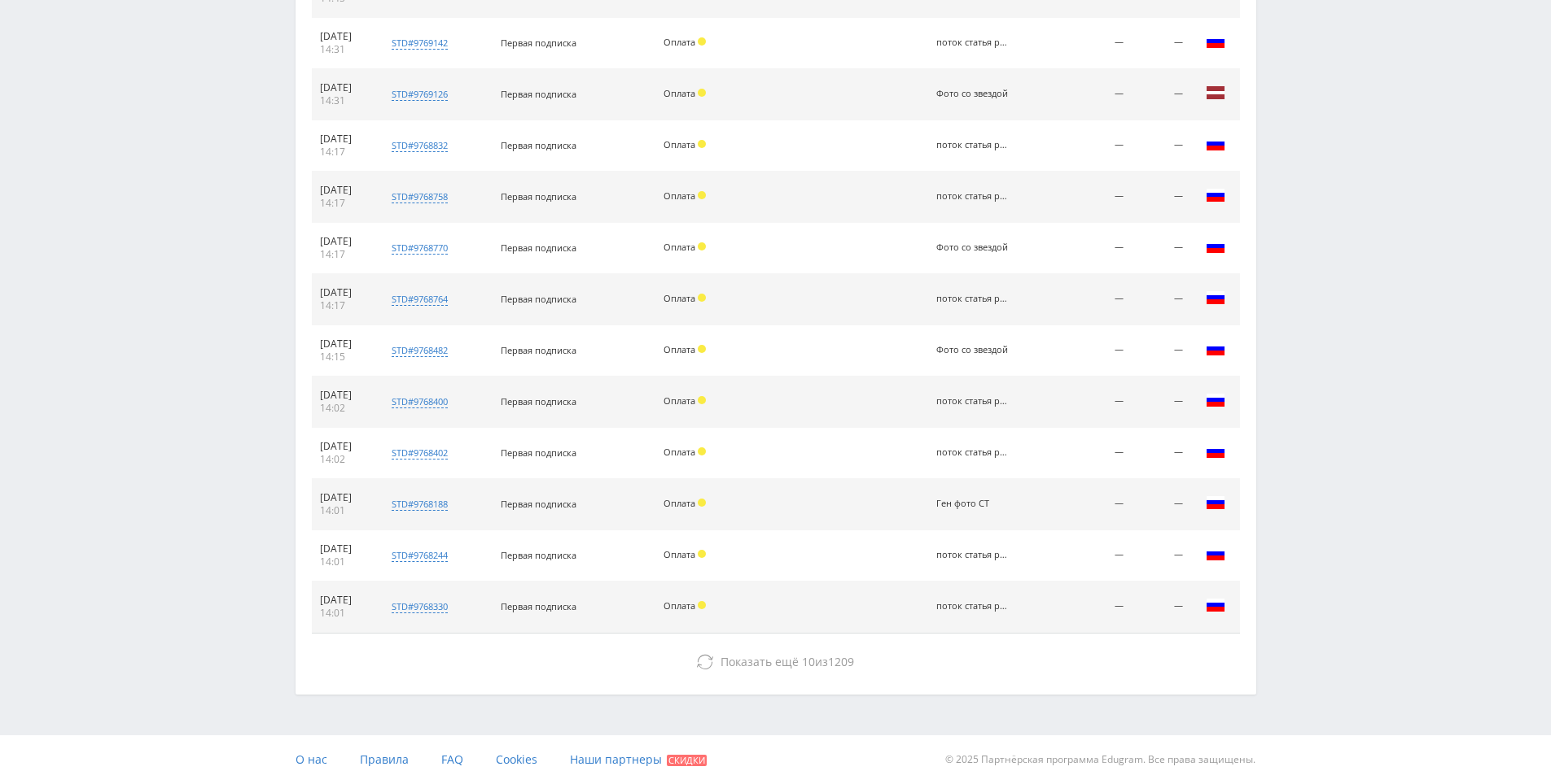
drag, startPoint x: 1351, startPoint y: 540, endPoint x: 1250, endPoint y: 602, distance: 118.5
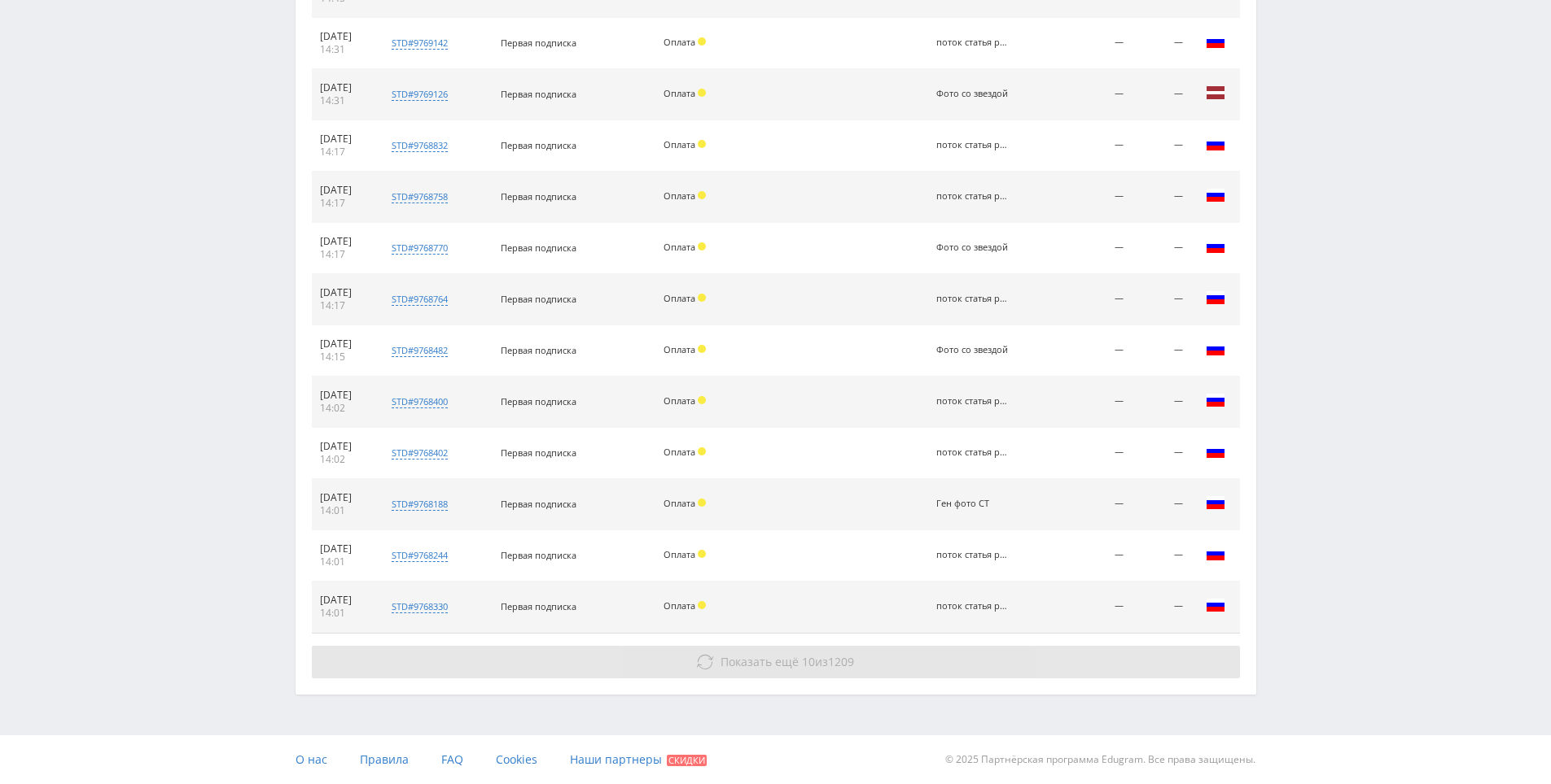
click at [997, 649] on button "Показать ещё 10 из 1209" at bounding box center [776, 662] width 928 height 32
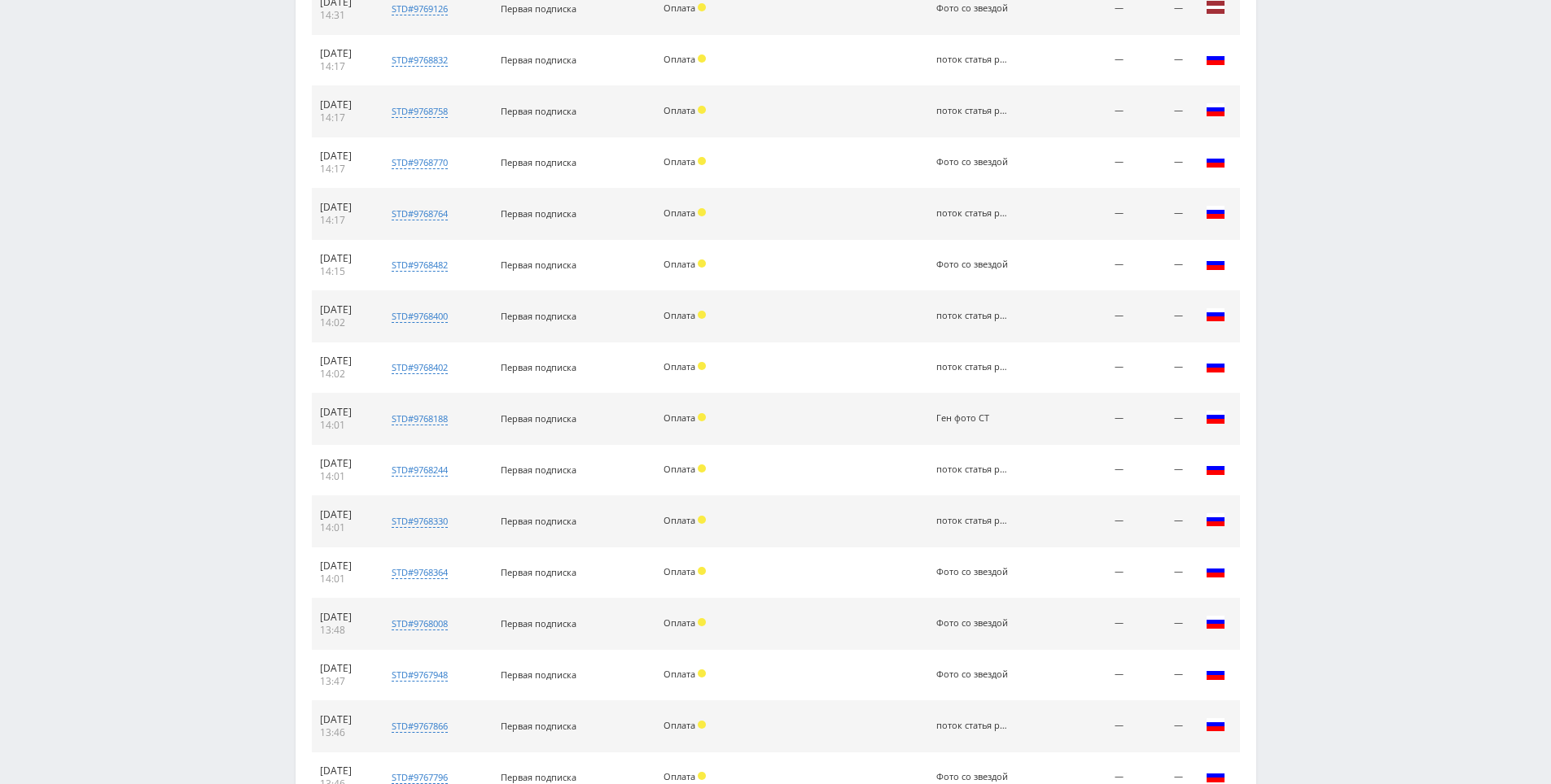
scroll to position [1556, 0]
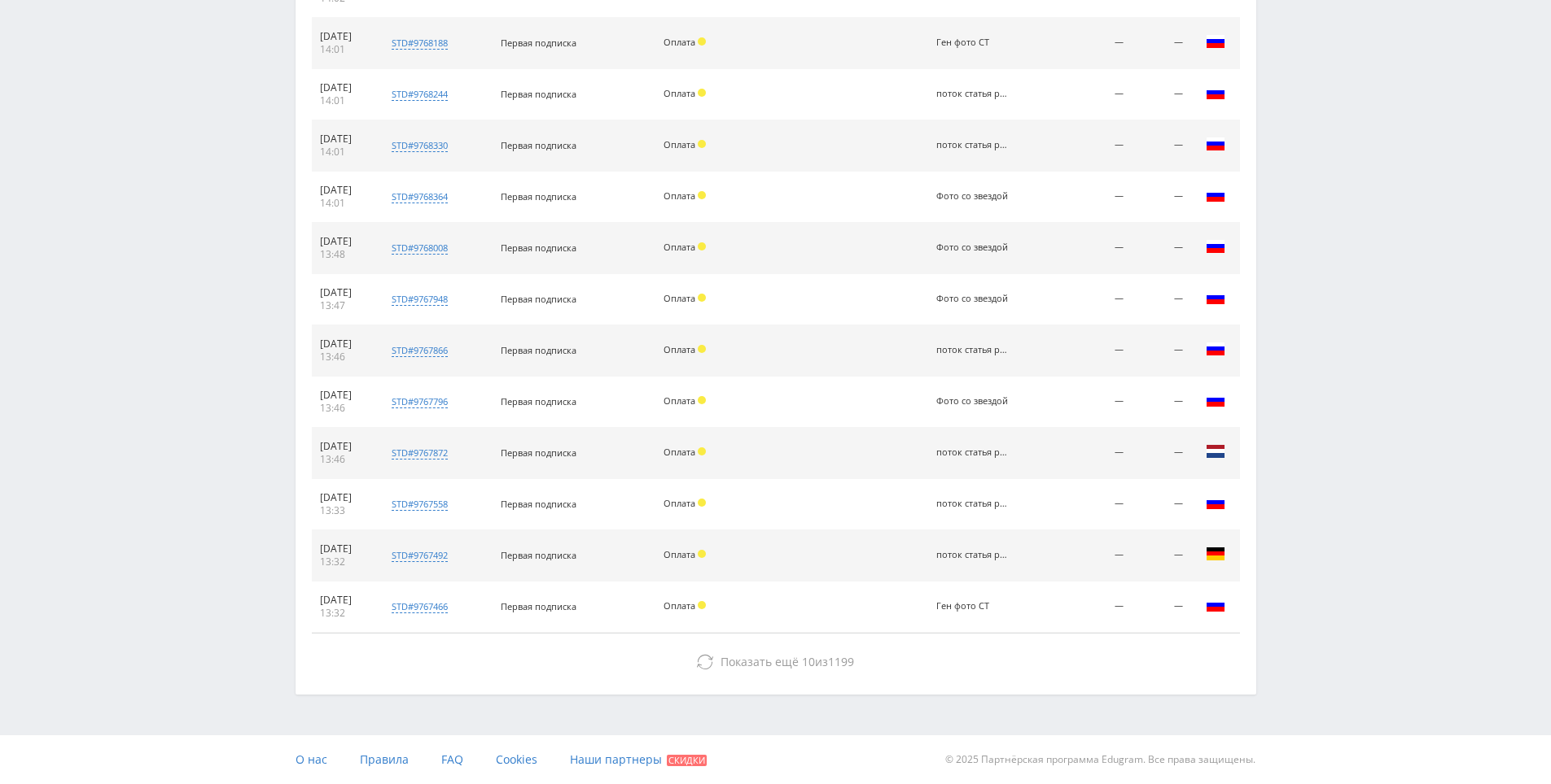
drag, startPoint x: 1416, startPoint y: 317, endPoint x: 1359, endPoint y: 559, distance: 248.6
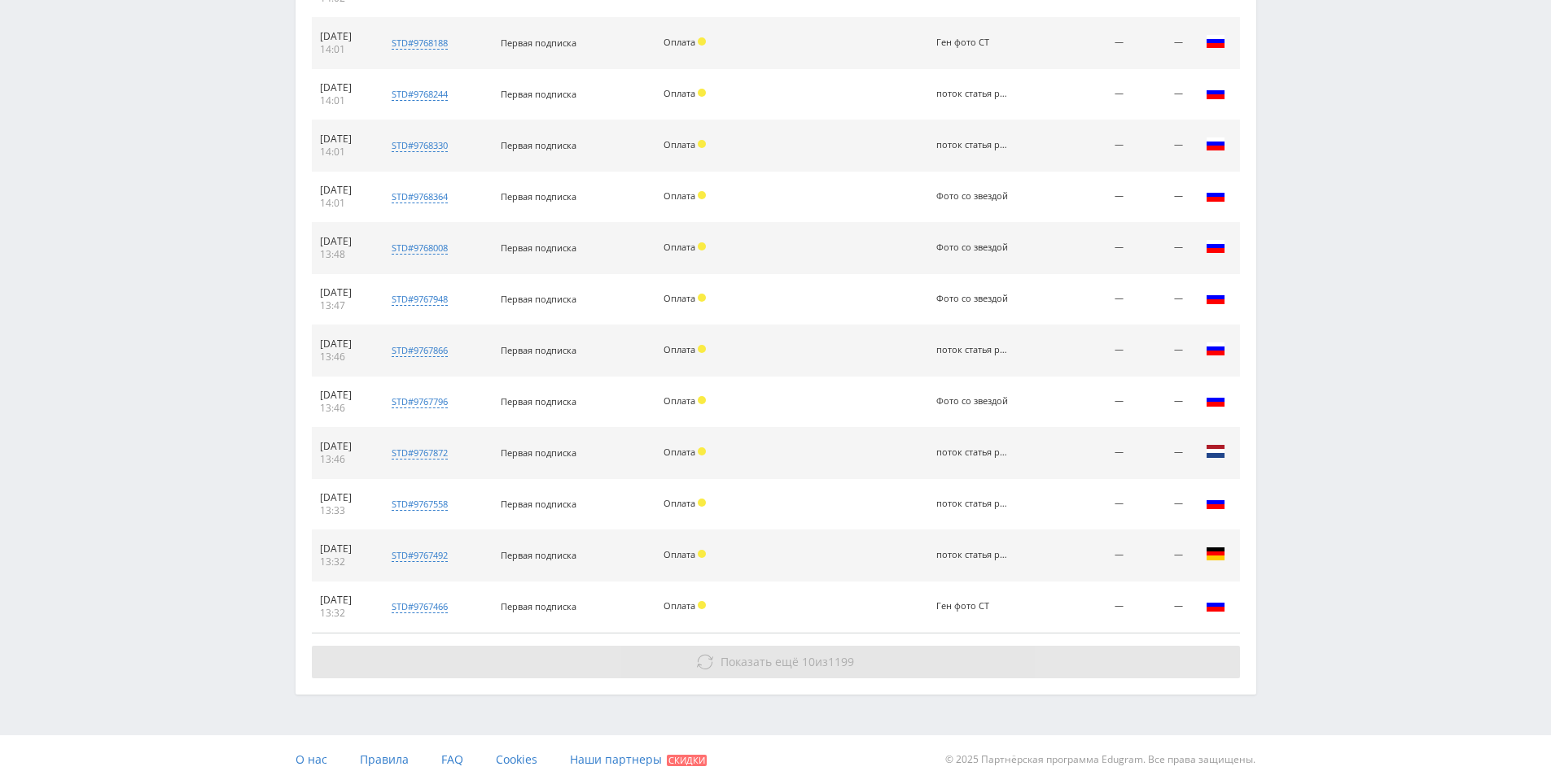
click at [1084, 673] on button "Показать ещё 10 из 1199" at bounding box center [776, 662] width 928 height 32
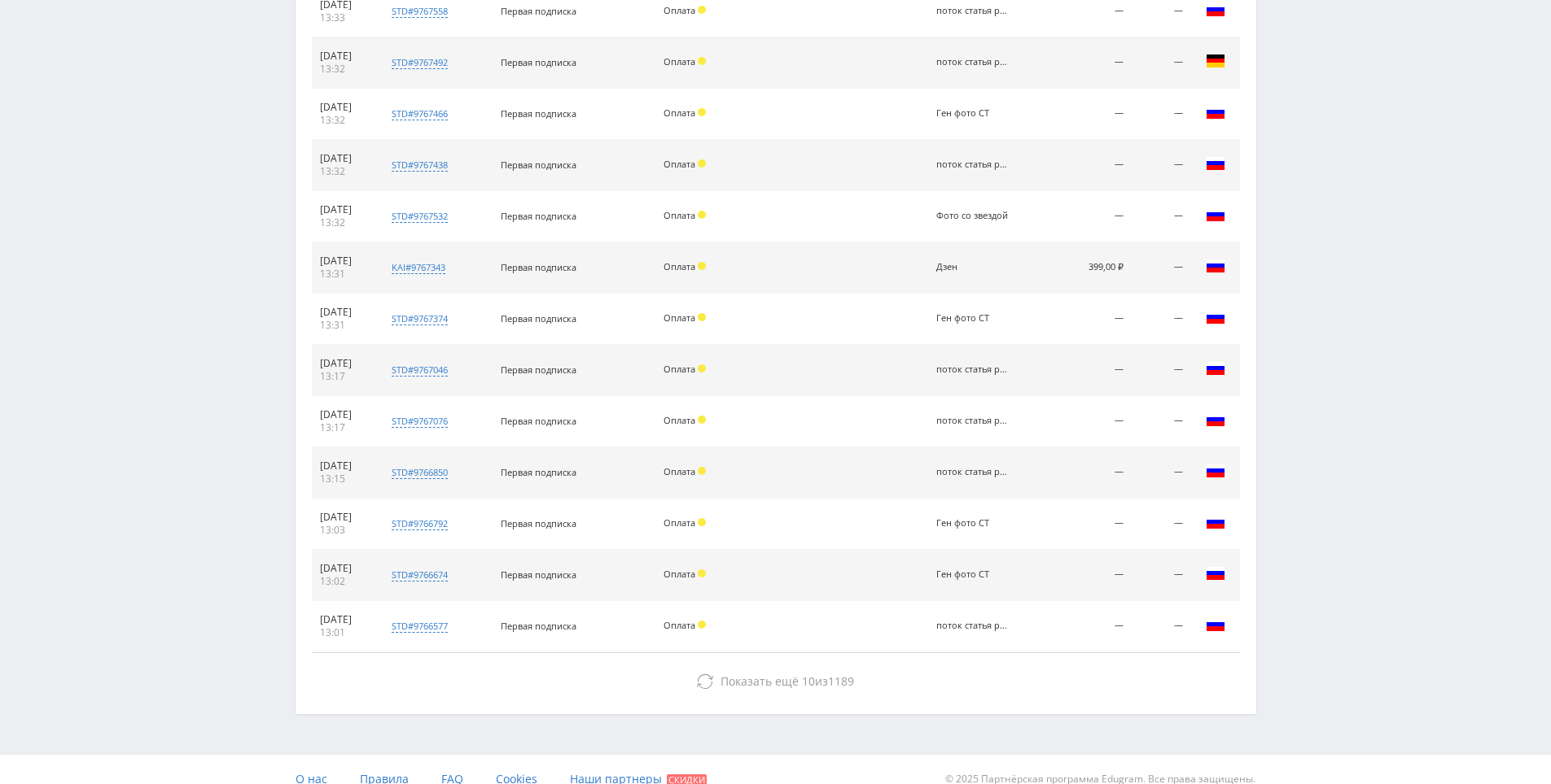
scroll to position [2068, 0]
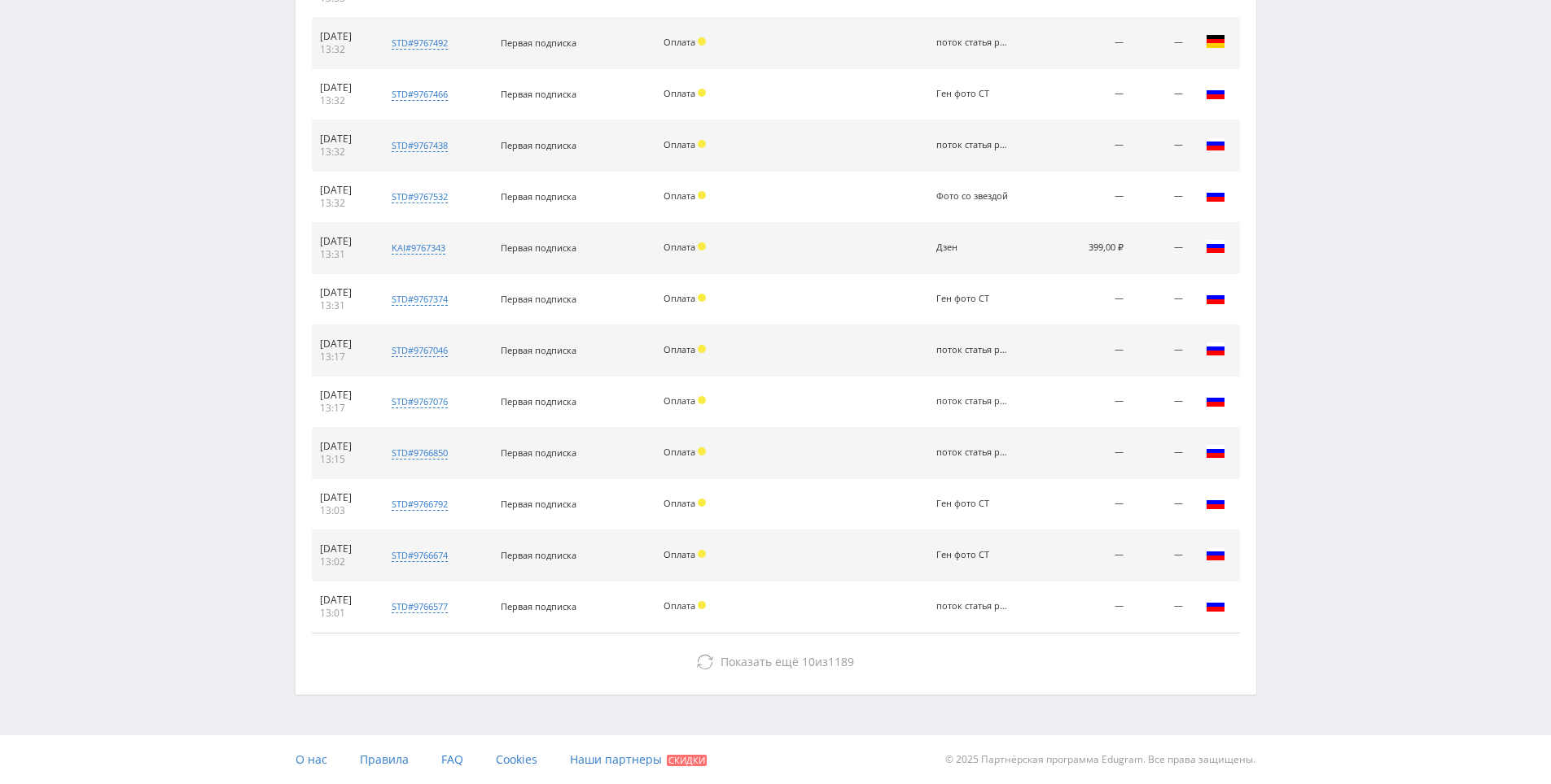
drag, startPoint x: 1381, startPoint y: 429, endPoint x: 1175, endPoint y: 639, distance: 294.2
drag, startPoint x: 1367, startPoint y: 415, endPoint x: 1294, endPoint y: 565, distance: 166.8
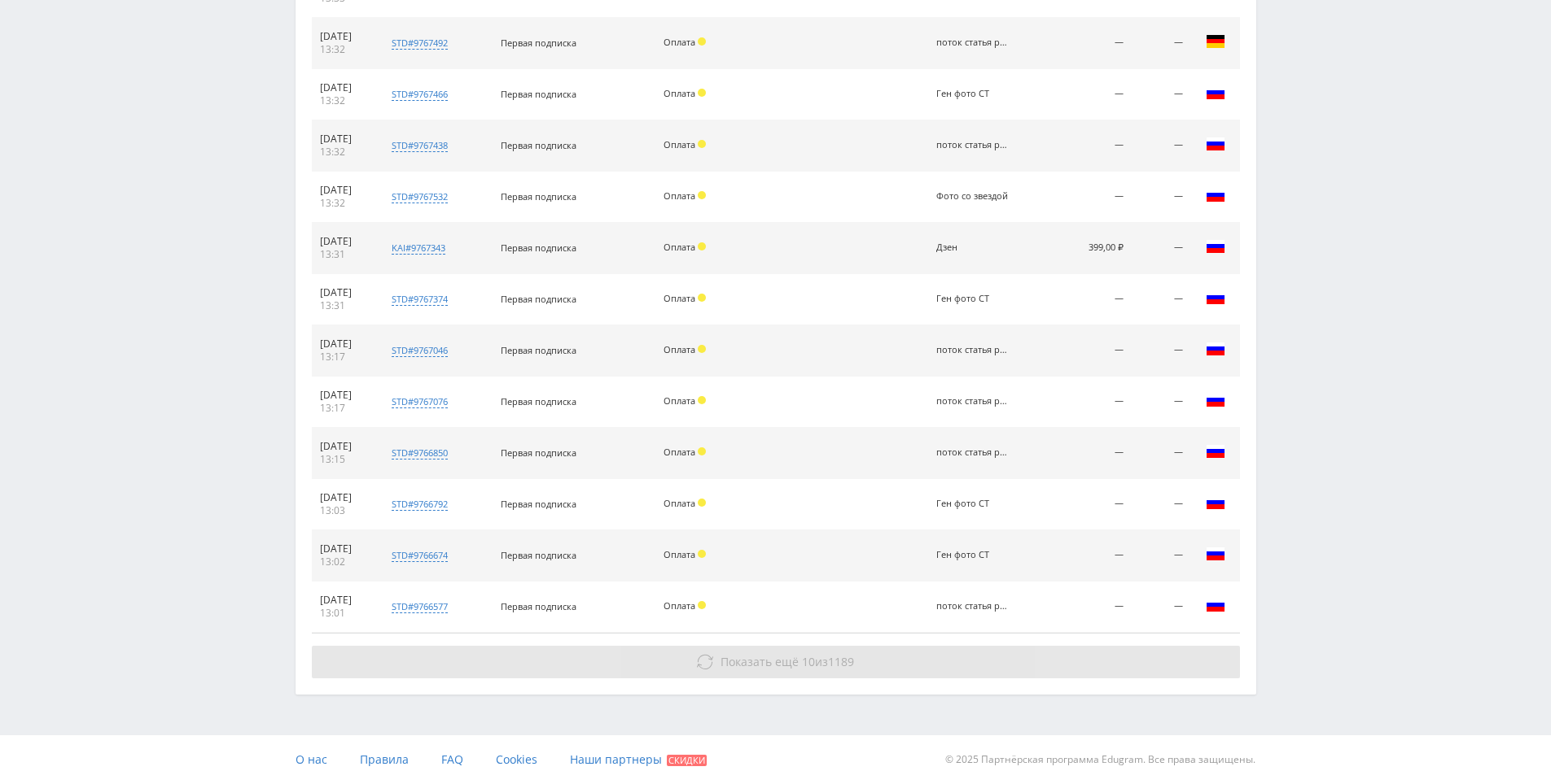
click at [1124, 651] on button "Показать ещё 10 из 1189" at bounding box center [776, 662] width 928 height 32
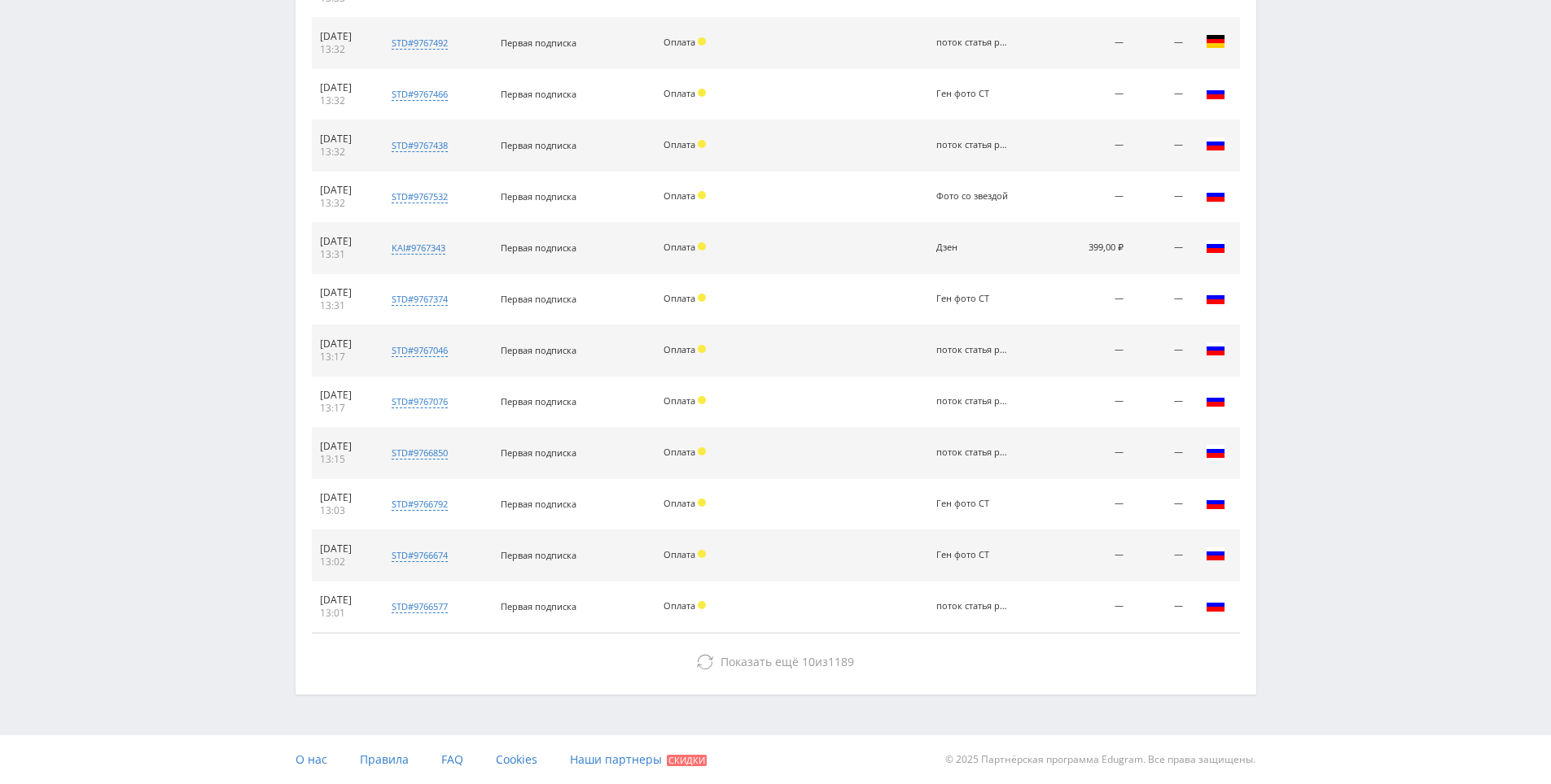
drag, startPoint x: 1441, startPoint y: 415, endPoint x: 1444, endPoint y: 504, distance: 89.1
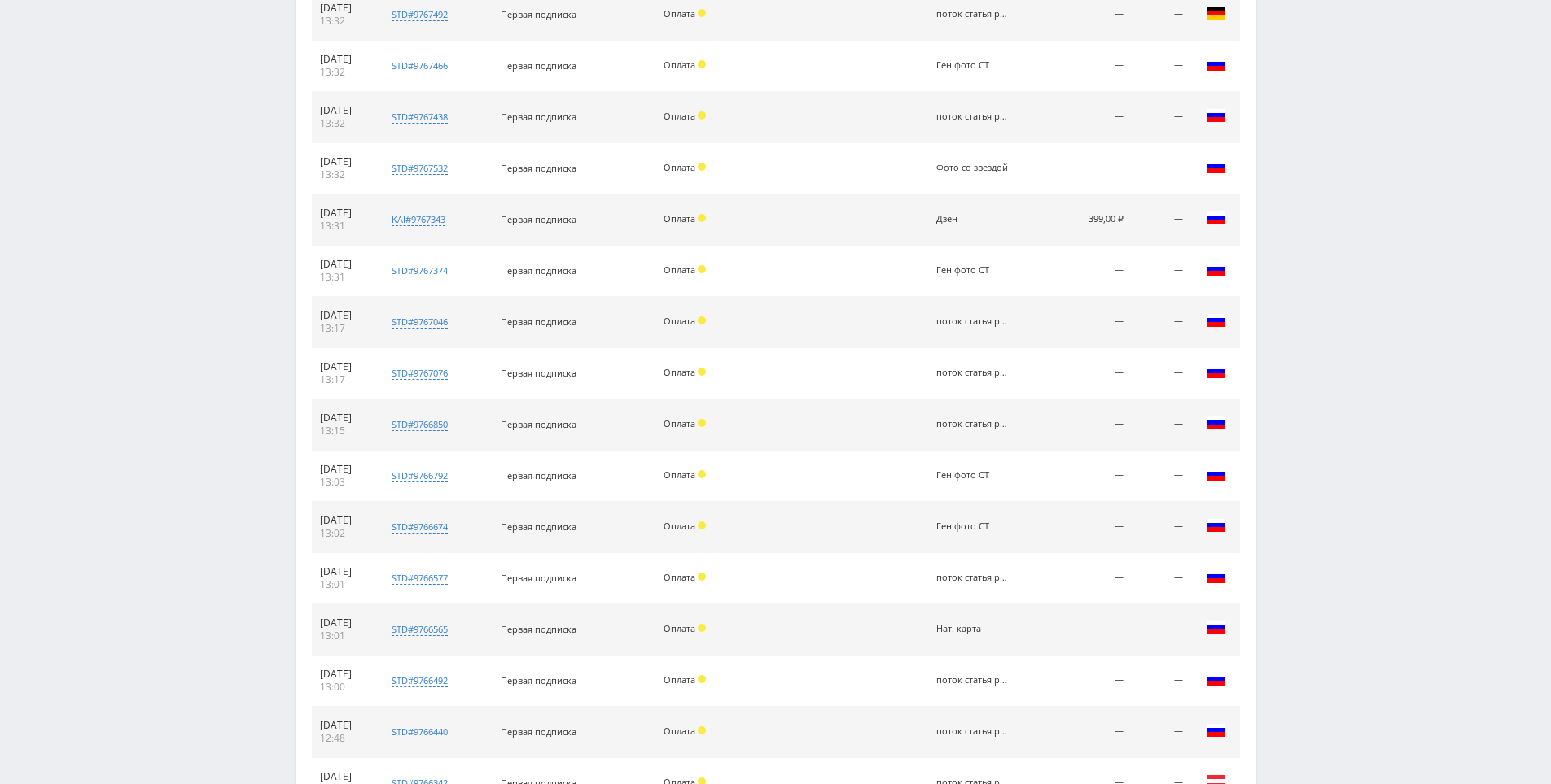
drag, startPoint x: 1391, startPoint y: 427, endPoint x: 1385, endPoint y: 520, distance: 93.2
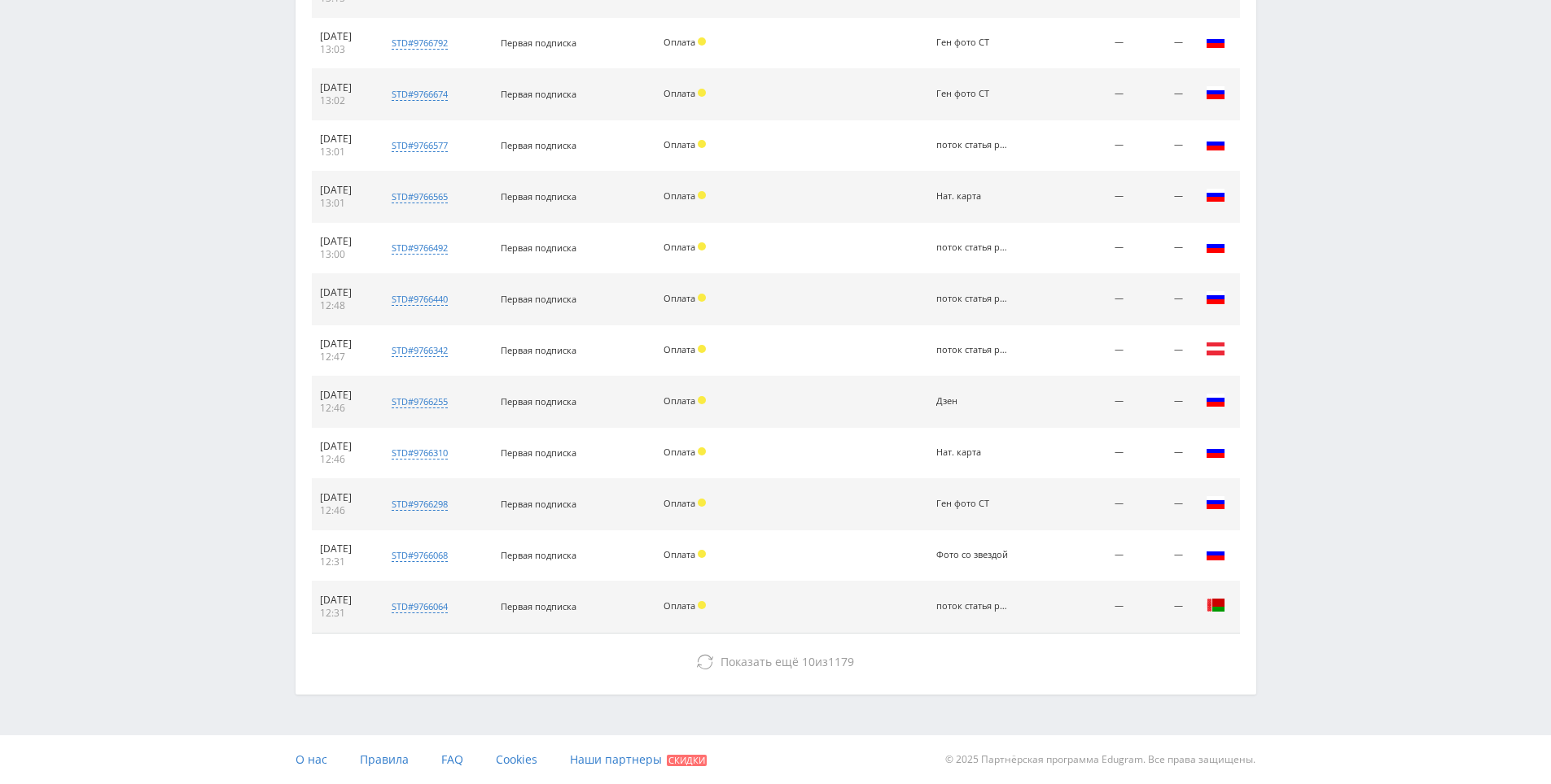
drag, startPoint x: 1413, startPoint y: 775, endPoint x: 1411, endPoint y: 758, distance: 17.1
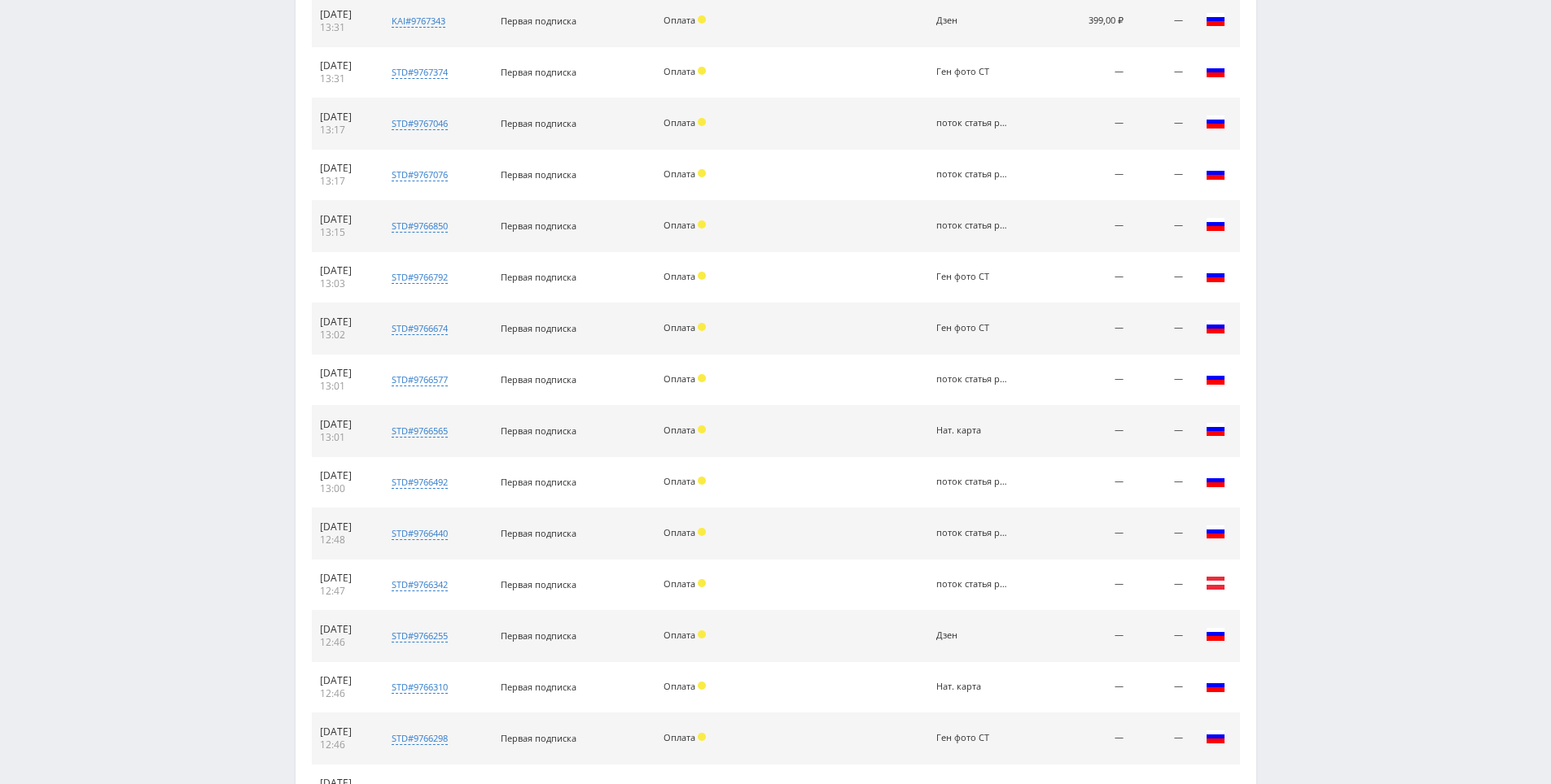
scroll to position [404, 0]
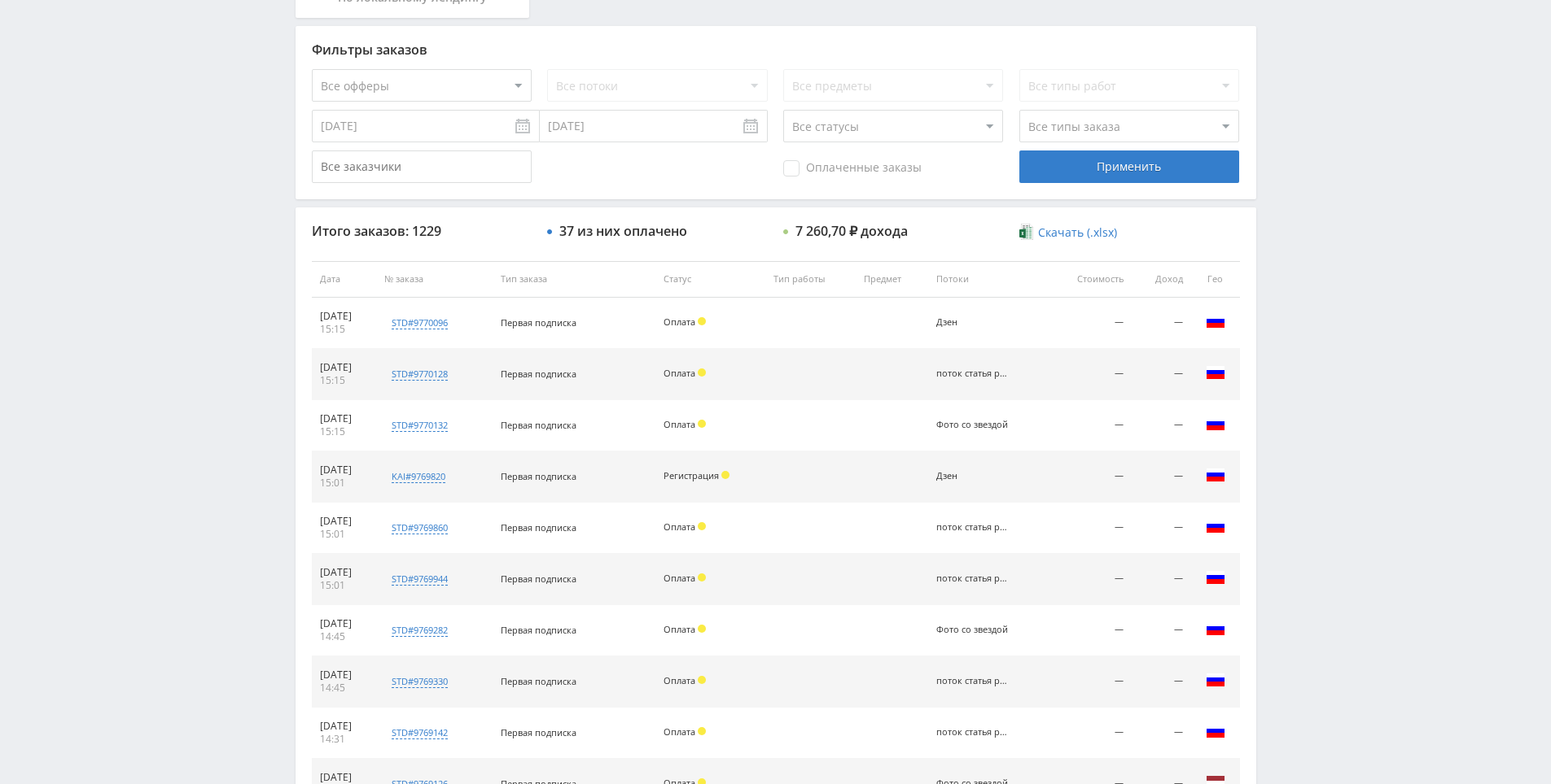
drag, startPoint x: 1379, startPoint y: 513, endPoint x: 1327, endPoint y: 292, distance: 227.0
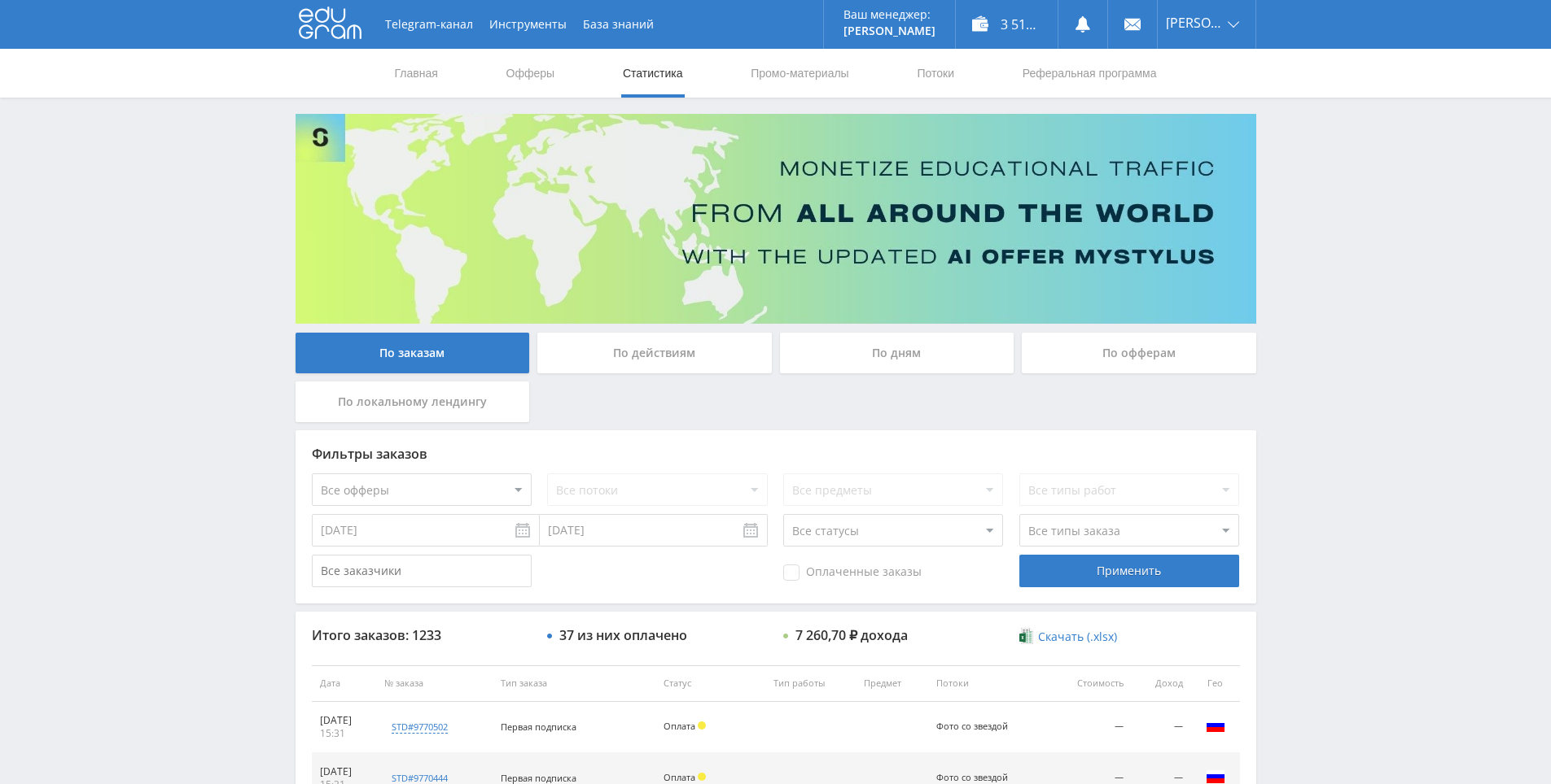
drag, startPoint x: 1300, startPoint y: 604, endPoint x: 1295, endPoint y: 456, distance: 148.1
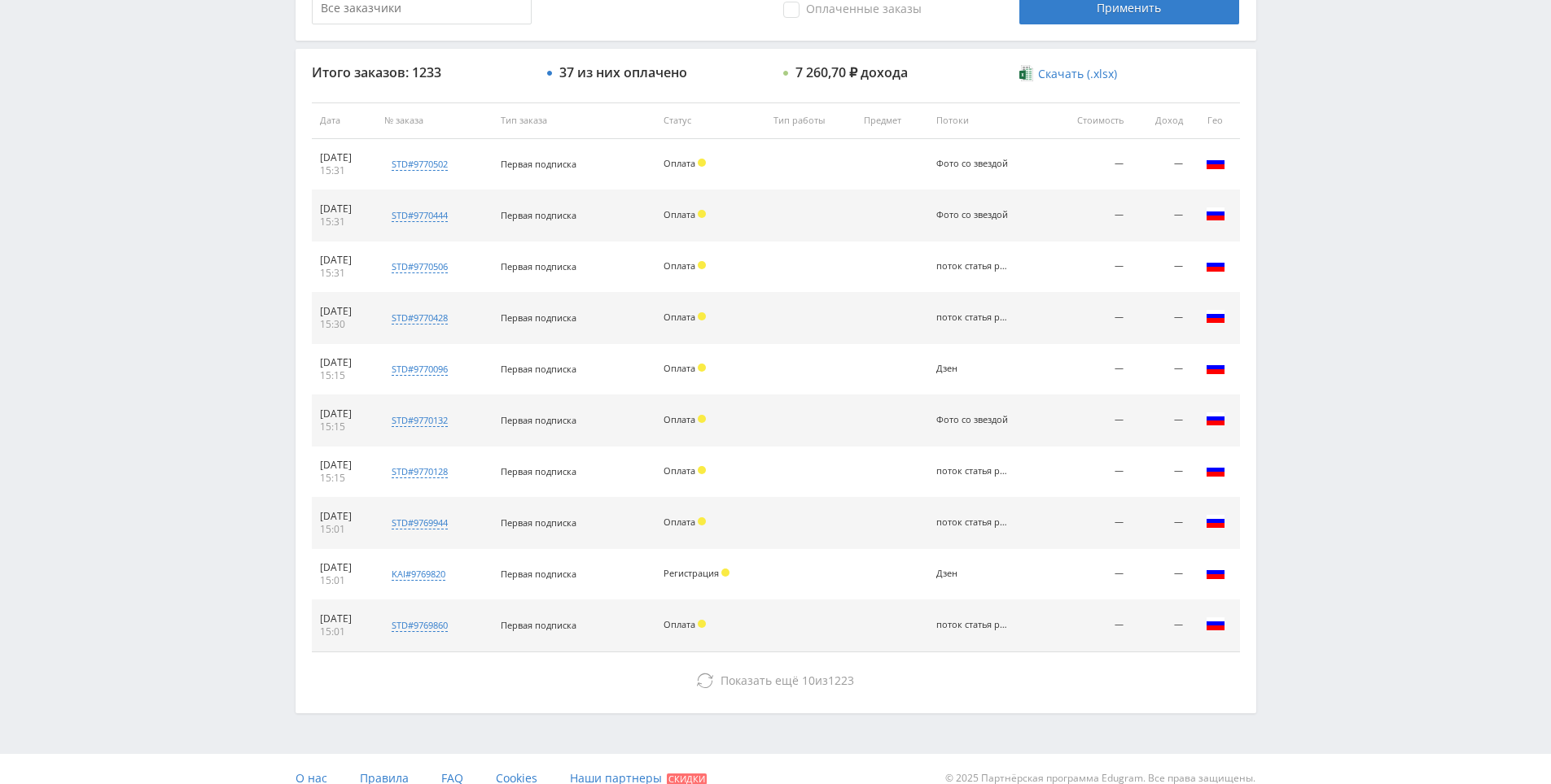
drag, startPoint x: 1276, startPoint y: 389, endPoint x: 1288, endPoint y: 508, distance: 119.6
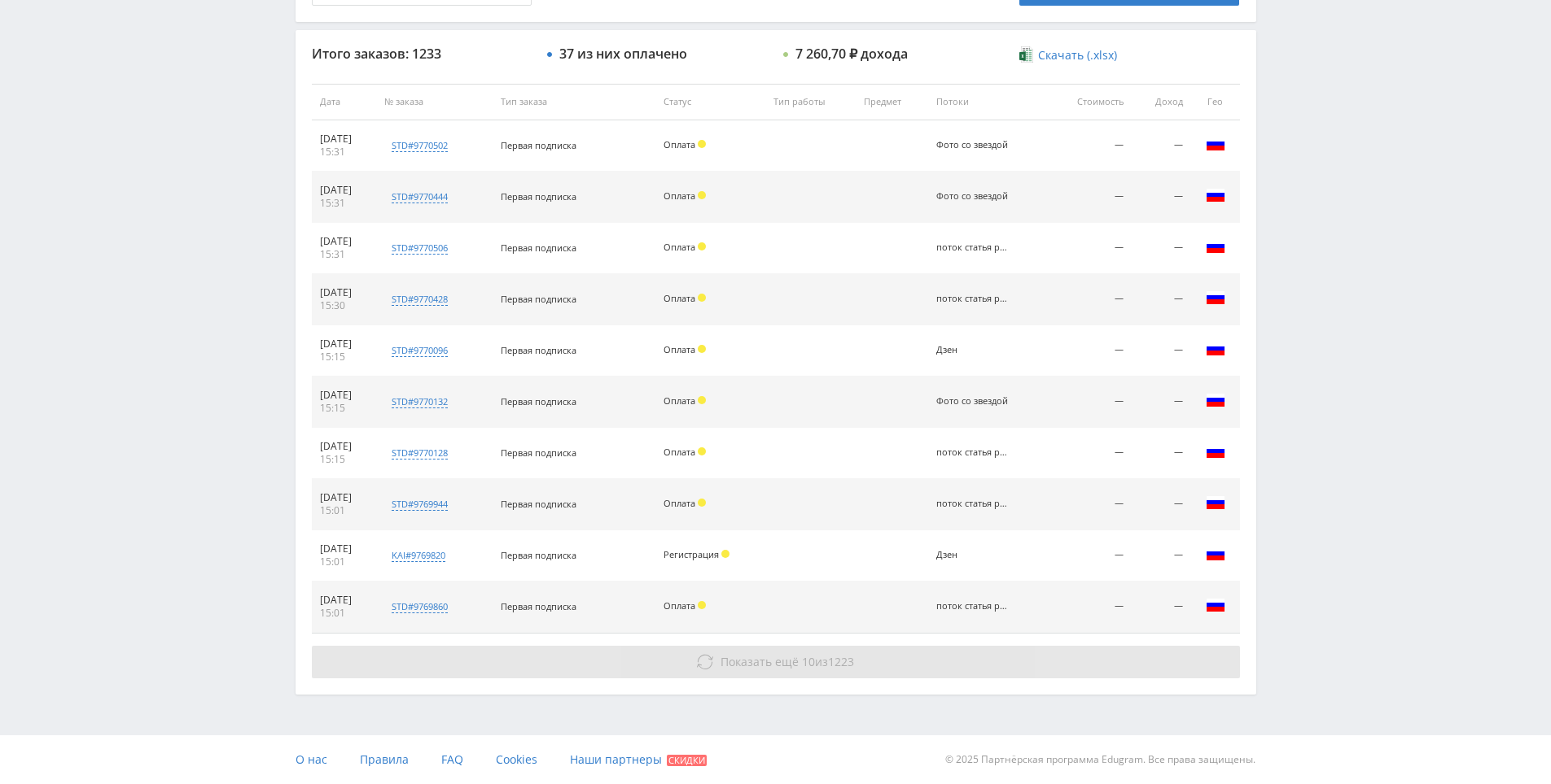
click at [912, 649] on button "Показать ещё 10 из 1223" at bounding box center [776, 662] width 928 height 32
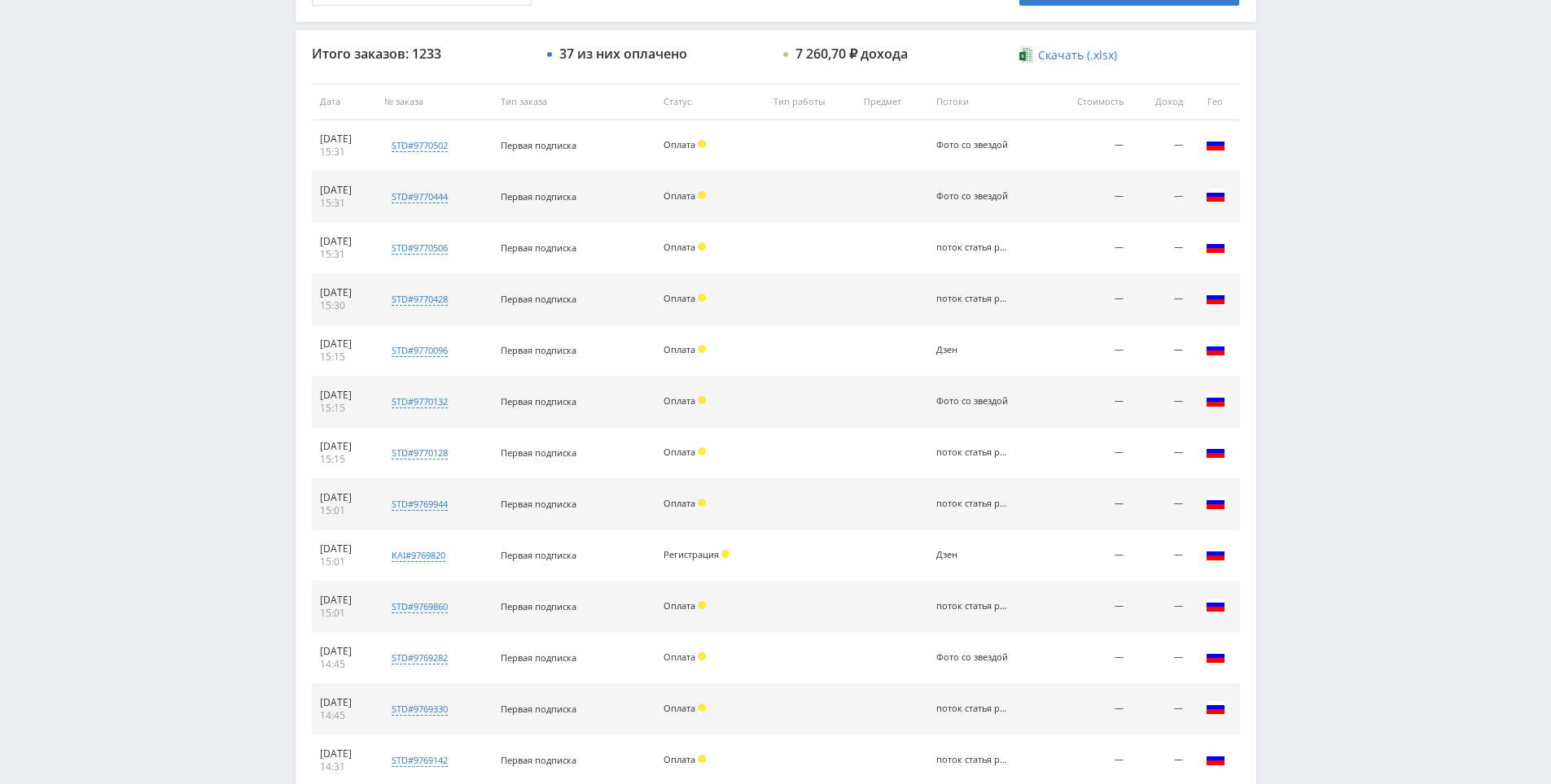
drag, startPoint x: 1311, startPoint y: 540, endPoint x: 1331, endPoint y: 445, distance: 97.1
click at [1331, 445] on div "Telegram-канал Инструменты База знаний Ваш менеджер: [PERSON_NAME] Online @edug…" at bounding box center [776, 358] width 1551 height 1879
drag, startPoint x: 1331, startPoint y: 445, endPoint x: 1323, endPoint y: 386, distance: 59.5
click at [1323, 386] on div "Telegram-канал Инструменты База знаний Ваш менеджер: Alex Alex Online @edugram_…" at bounding box center [776, 358] width 1551 height 1879
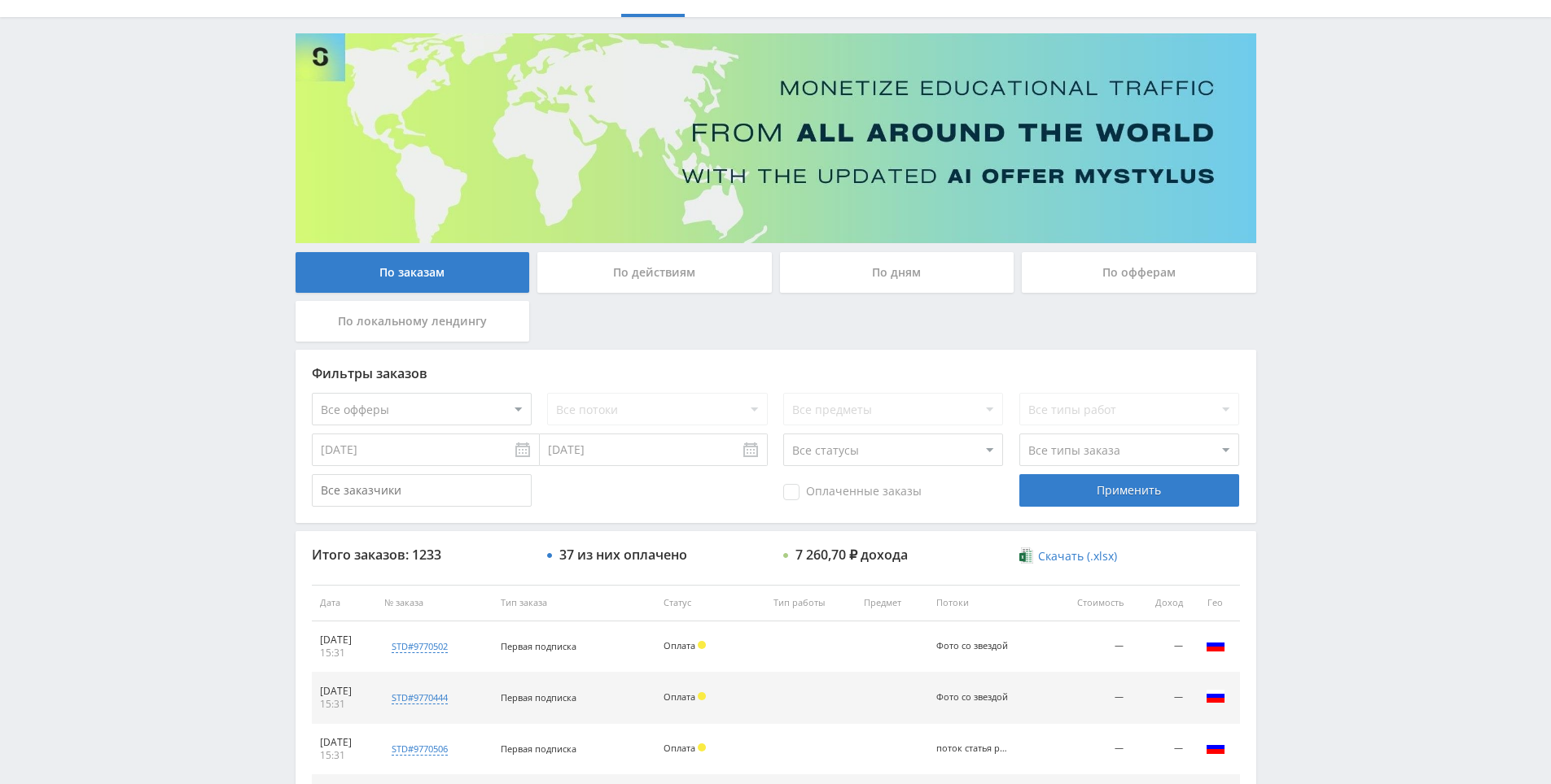
drag, startPoint x: 1323, startPoint y: 504, endPoint x: 1327, endPoint y: 521, distance: 17.5
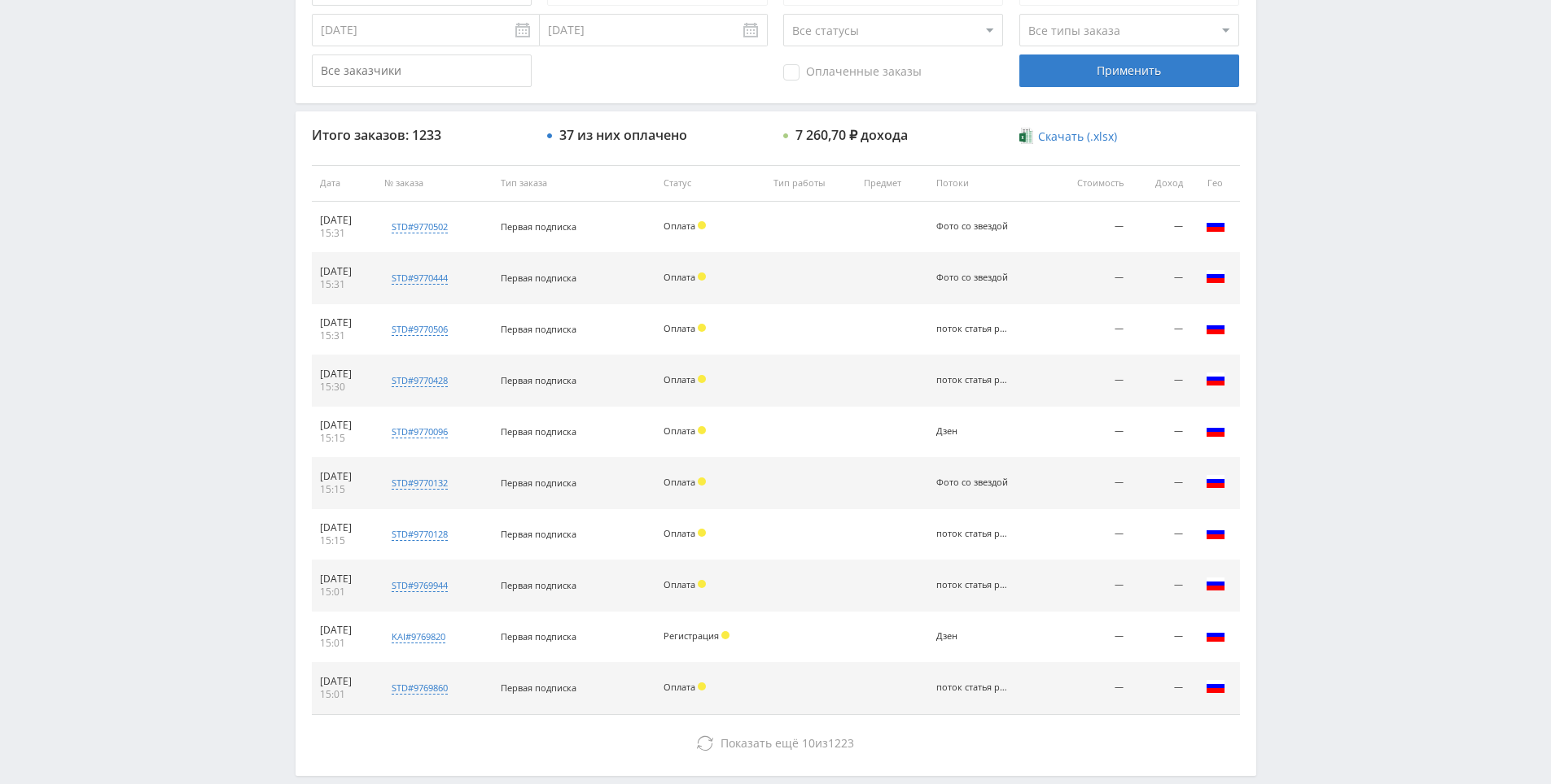
scroll to position [498, 0]
click at [1316, 361] on div "Telegram-канал Инструменты База знаний Ваш менеджер: [PERSON_NAME] Online @edug…" at bounding box center [776, 185] width 1551 height 1366
click at [1292, 294] on div "Telegram-канал Инструменты База знаний Ваш менеджер: [PERSON_NAME] Online @edug…" at bounding box center [776, 185] width 1551 height 1366
click at [1292, 297] on div "Telegram-канал Инструменты База знаний Ваш менеджер: [PERSON_NAME] Online @edug…" at bounding box center [776, 185] width 1551 height 1366
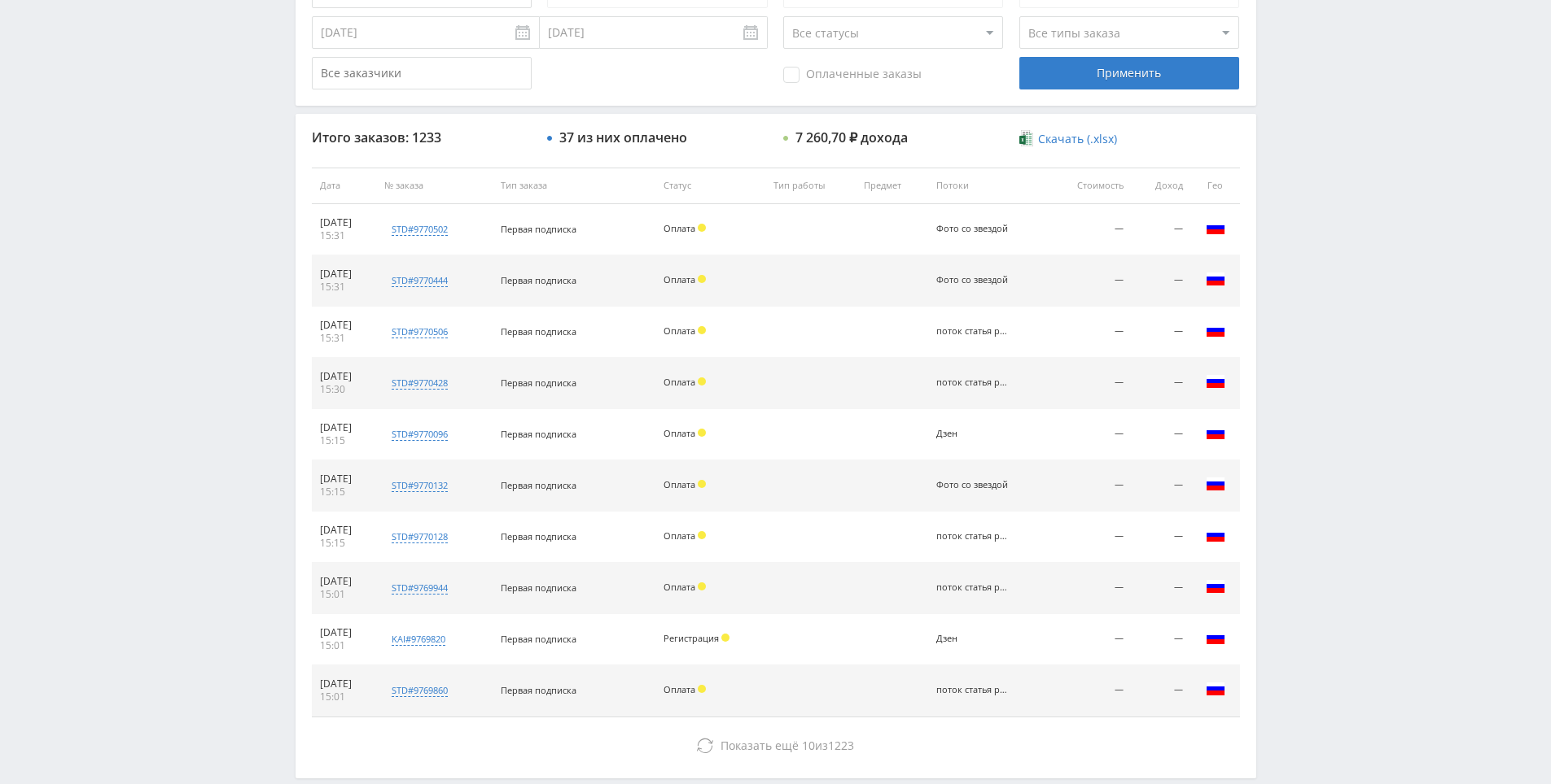
click at [1292, 297] on div "Telegram-канал Инструменты База знаний Ваш менеджер: Alex Alex Online @edugram_…" at bounding box center [776, 185] width 1551 height 1366
click at [1282, 243] on div "Telegram-канал Инструменты База знаний Ваш менеджер: Alex Alex Online @edugram_…" at bounding box center [776, 185] width 1551 height 1366
drag, startPoint x: 1282, startPoint y: 243, endPoint x: 1279, endPoint y: 211, distance: 32.1
click at [1279, 206] on div "Telegram-канал Инструменты База знаний Ваш менеджер: Alex Alex Online @edugram_…" at bounding box center [776, 185] width 1551 height 1366
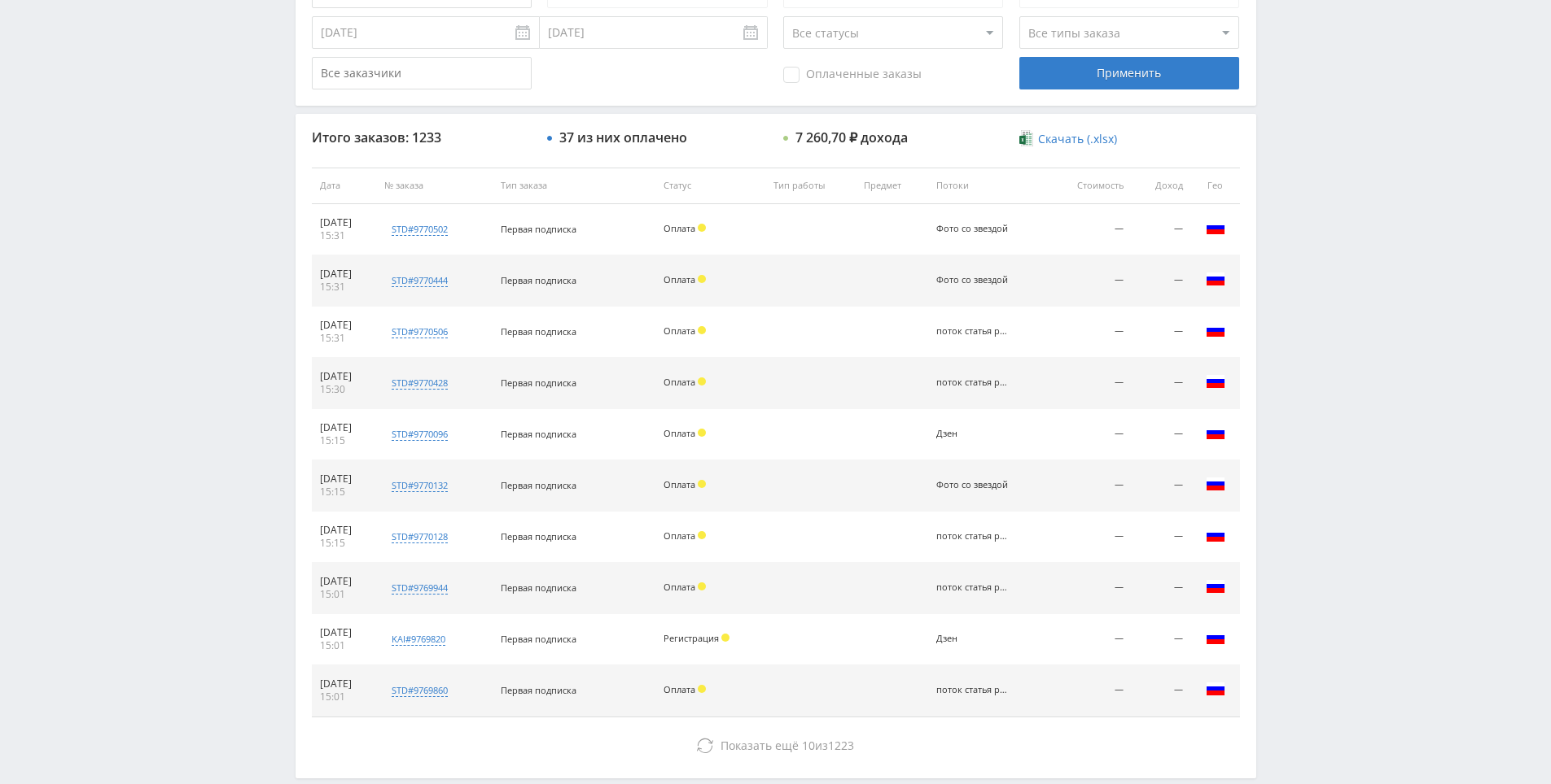
click at [1272, 178] on div "Telegram-канал Инструменты База знаний Ваш менеджер: Alex Alex Online @edugram_…" at bounding box center [776, 185] width 1551 height 1366
click at [1273, 193] on div "Telegram-канал Инструменты База знаний Ваш менеджер: Alex Alex Online @edugram_…" at bounding box center [776, 185] width 1551 height 1366
drag, startPoint x: 1273, startPoint y: 196, endPoint x: 1270, endPoint y: 152, distance: 44.1
click at [1270, 151] on div "Telegram-канал Инструменты База знаний Ваш менеджер: Alex Alex Online @edugram_…" at bounding box center [776, 185] width 1551 height 1366
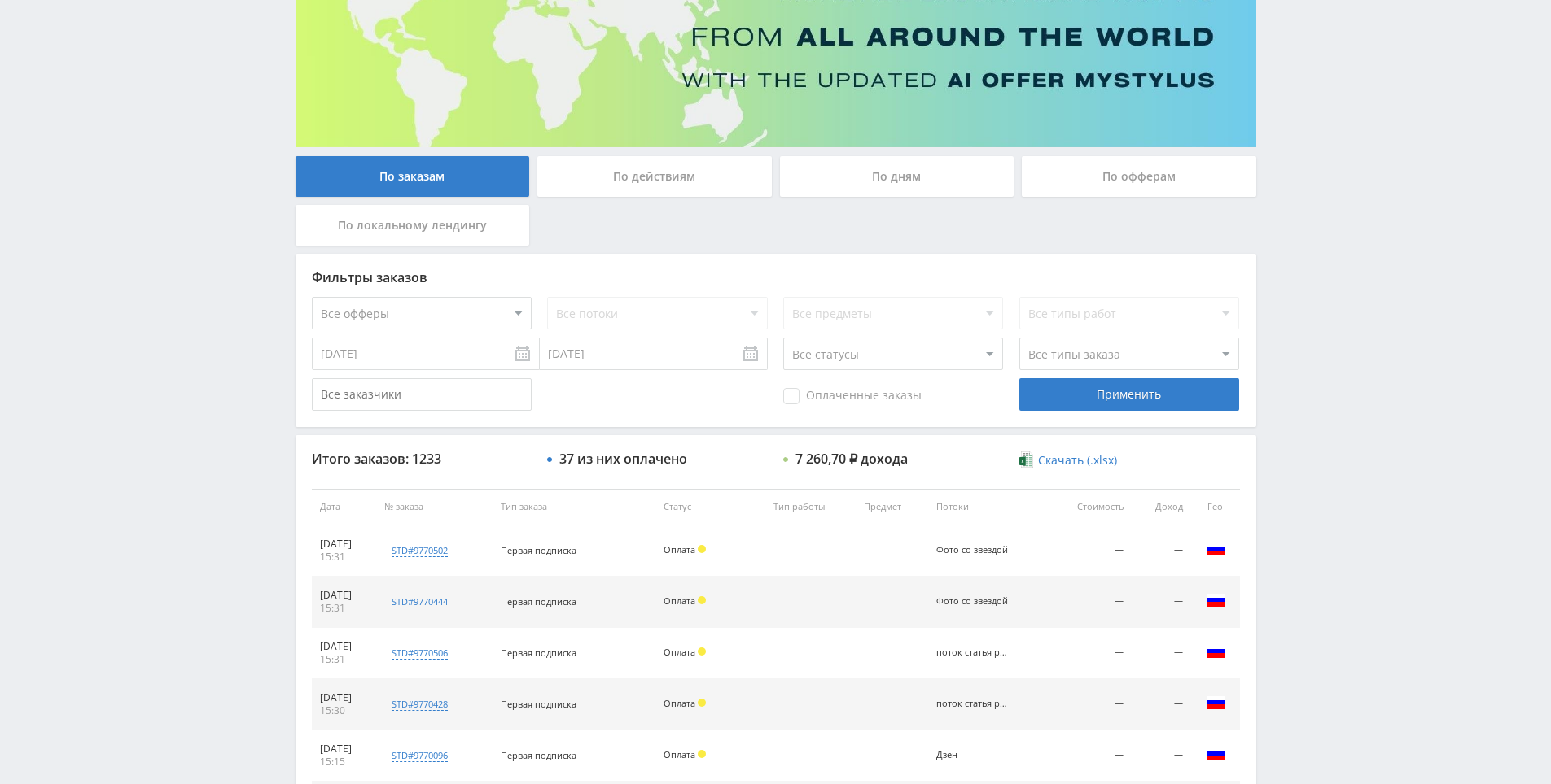
drag, startPoint x: 1217, startPoint y: 212, endPoint x: 1158, endPoint y: 139, distance: 93.9
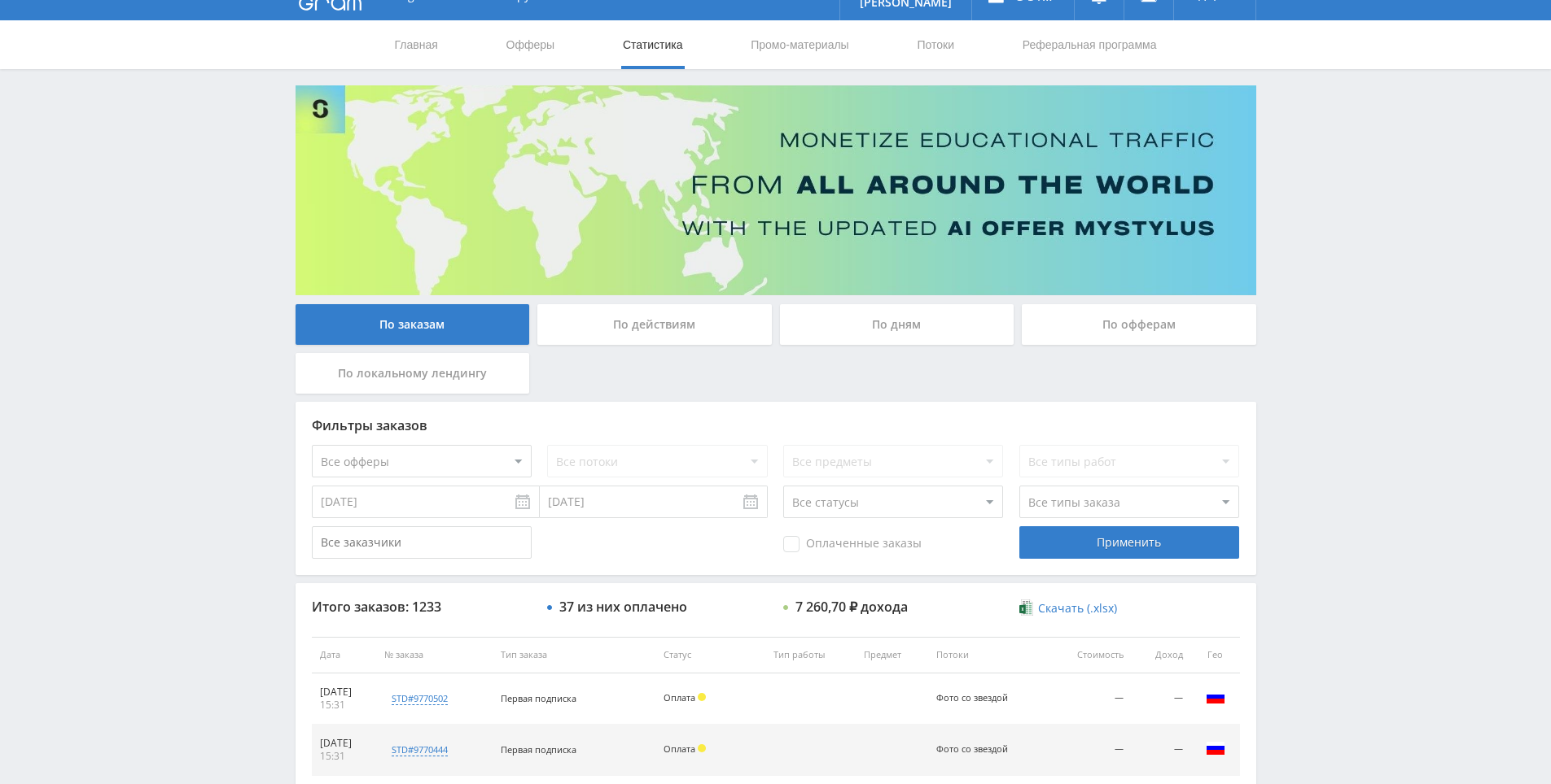
click at [1451, 465] on div "Telegram-канал Инструменты База знаний Ваш менеджер: Alex Alex Online @edugram_…" at bounding box center [776, 655] width 1551 height 1366
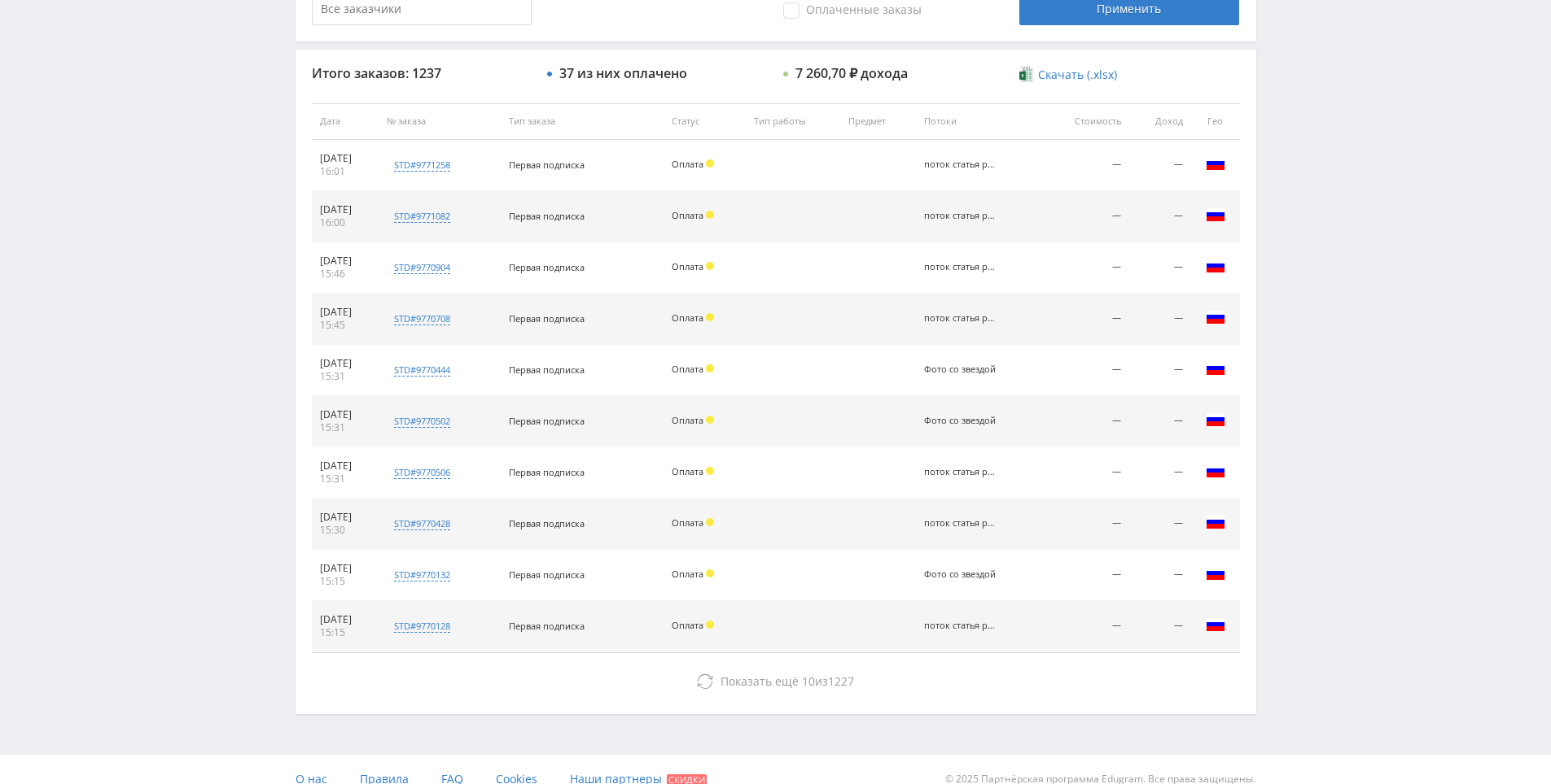
scroll to position [563, 0]
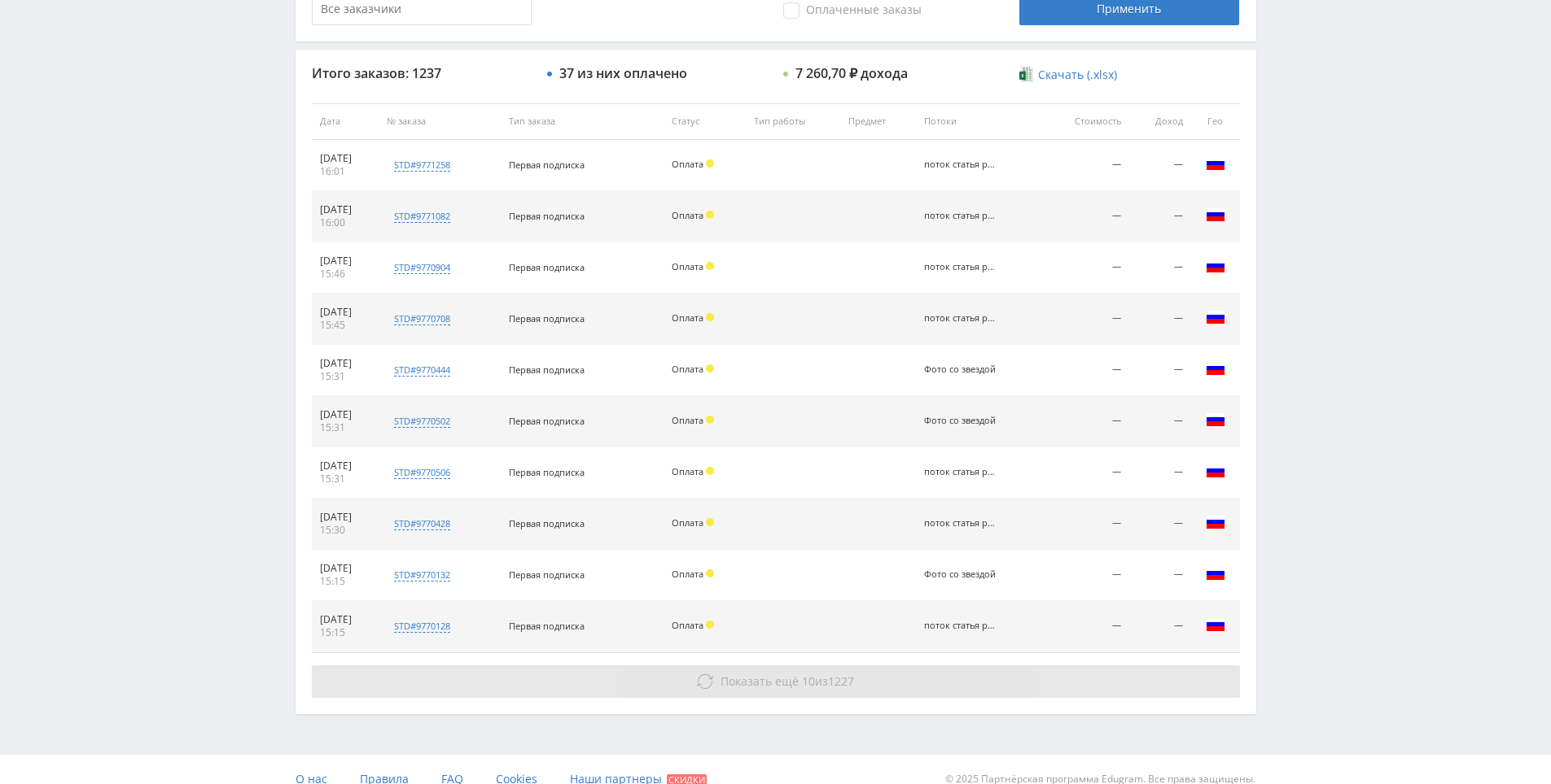
click at [991, 692] on button "Показать ещё 10 из 1227" at bounding box center [776, 681] width 928 height 32
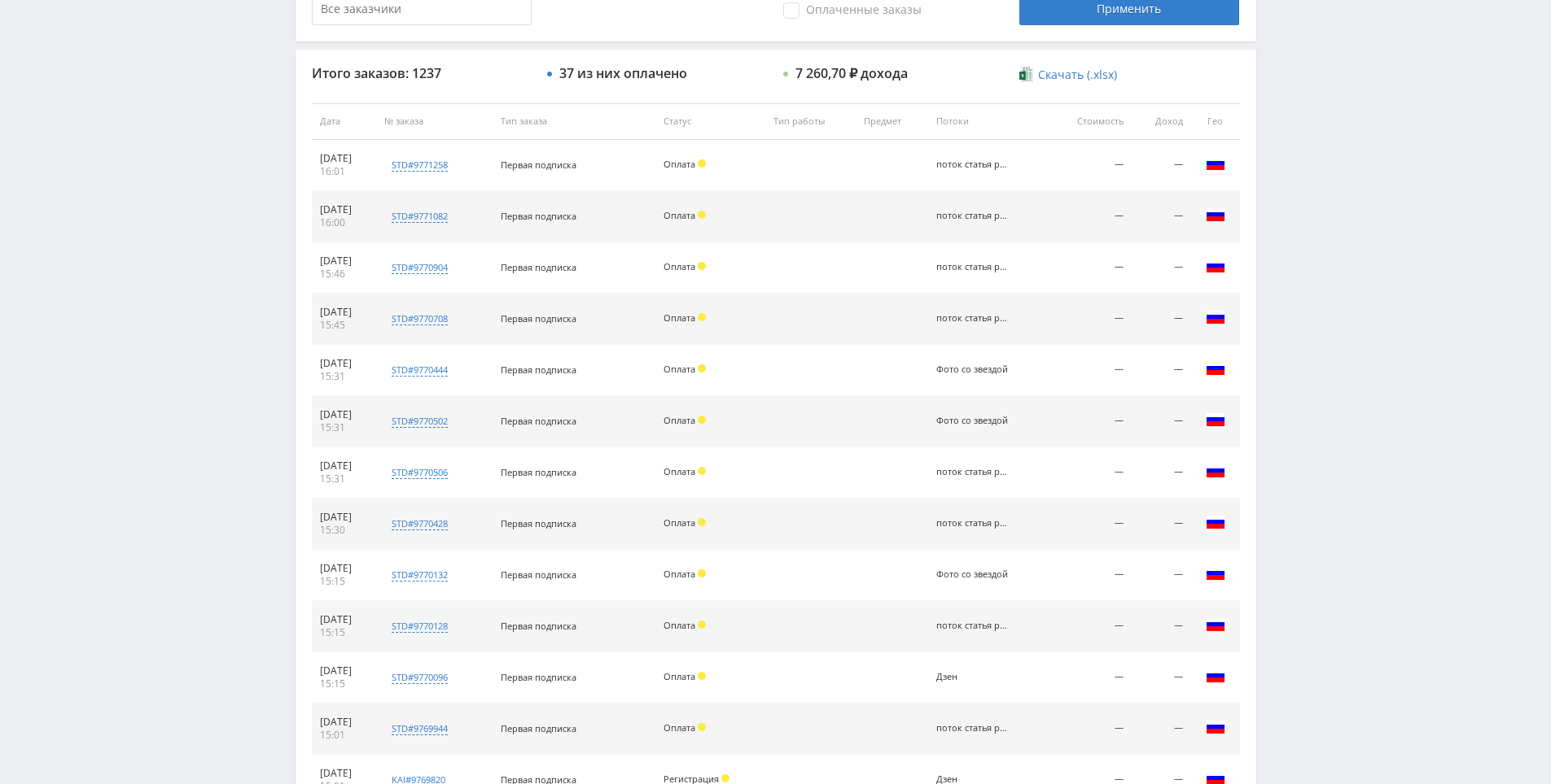
scroll to position [336, 0]
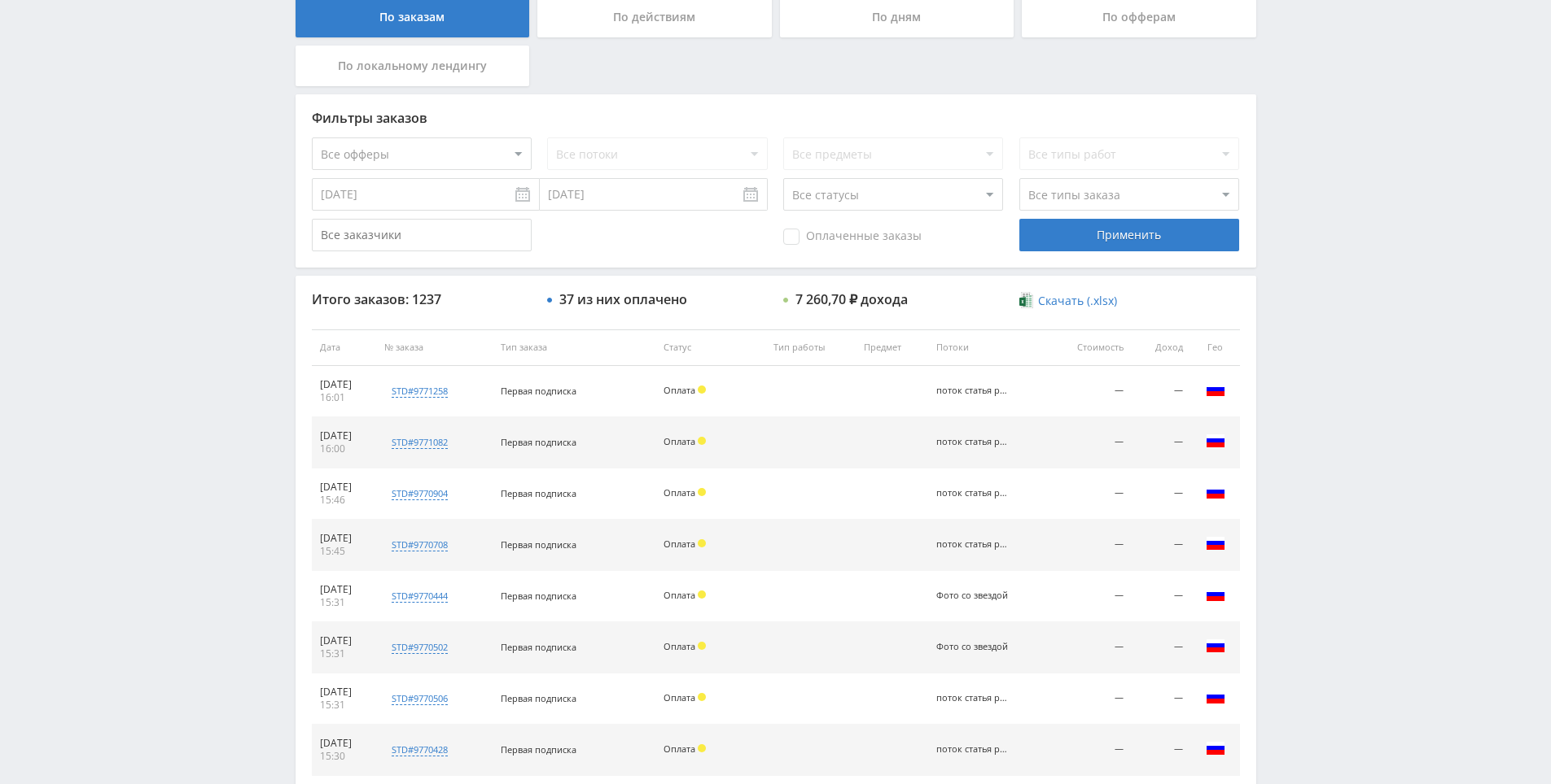
drag, startPoint x: 1321, startPoint y: 461, endPoint x: 1293, endPoint y: 261, distance: 202.0
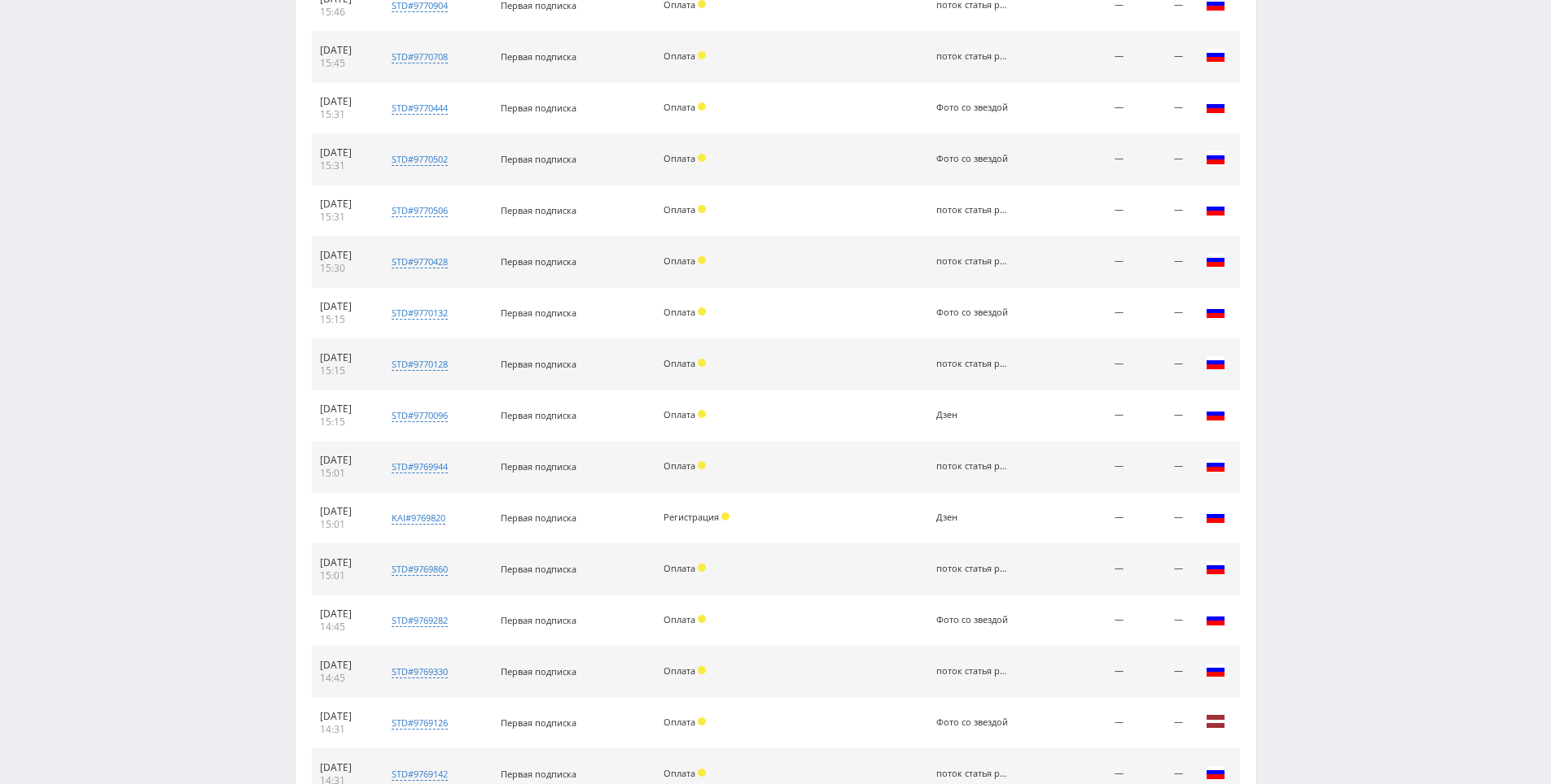
scroll to position [1094, 0]
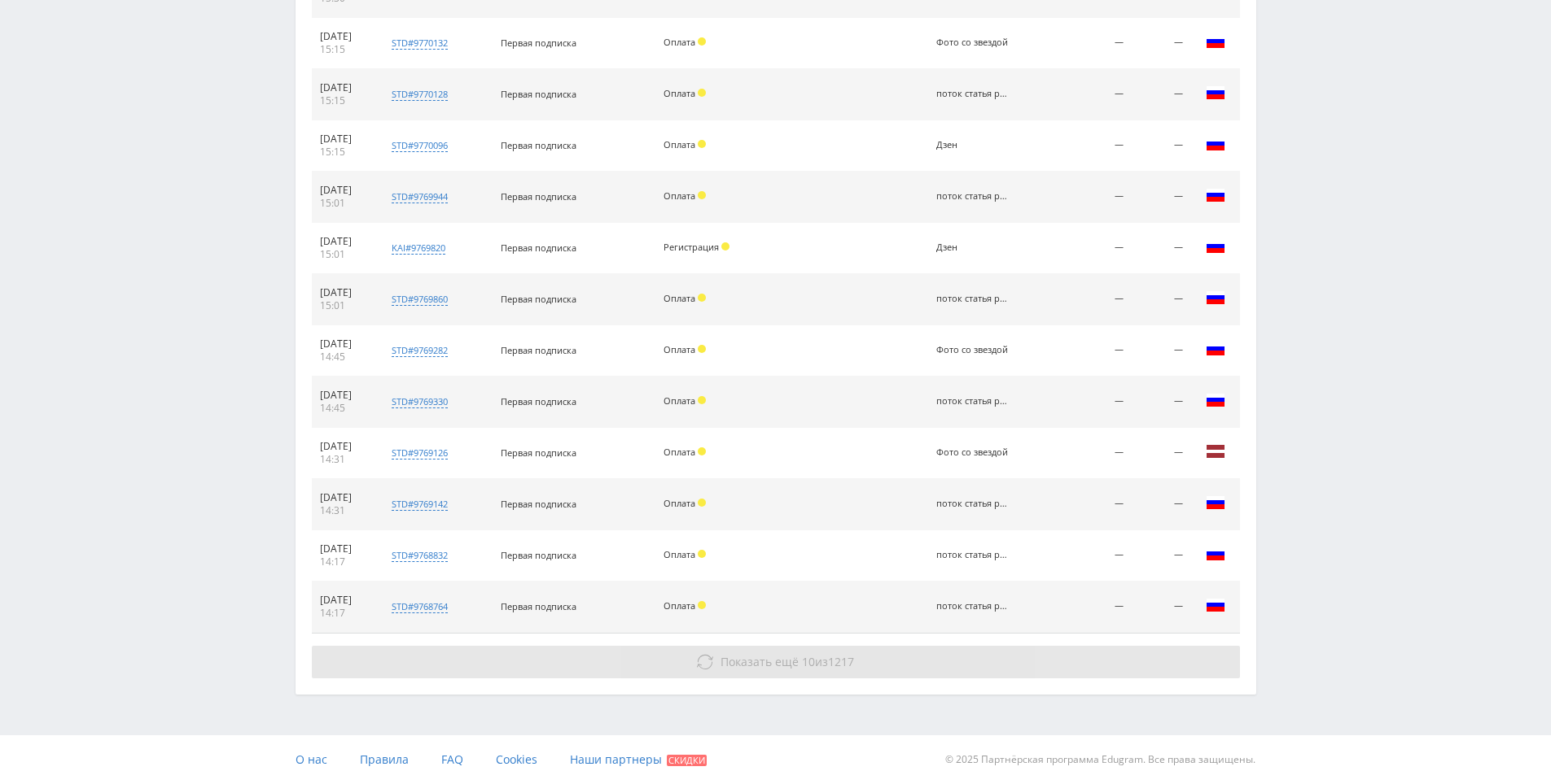
drag, startPoint x: 1284, startPoint y: 446, endPoint x: 1125, endPoint y: 655, distance: 262.6
drag, startPoint x: 1001, startPoint y: 670, endPoint x: 1012, endPoint y: 659, distance: 15.6
click at [1001, 669] on button "Показать ещё 10 из 1217" at bounding box center [776, 662] width 928 height 32
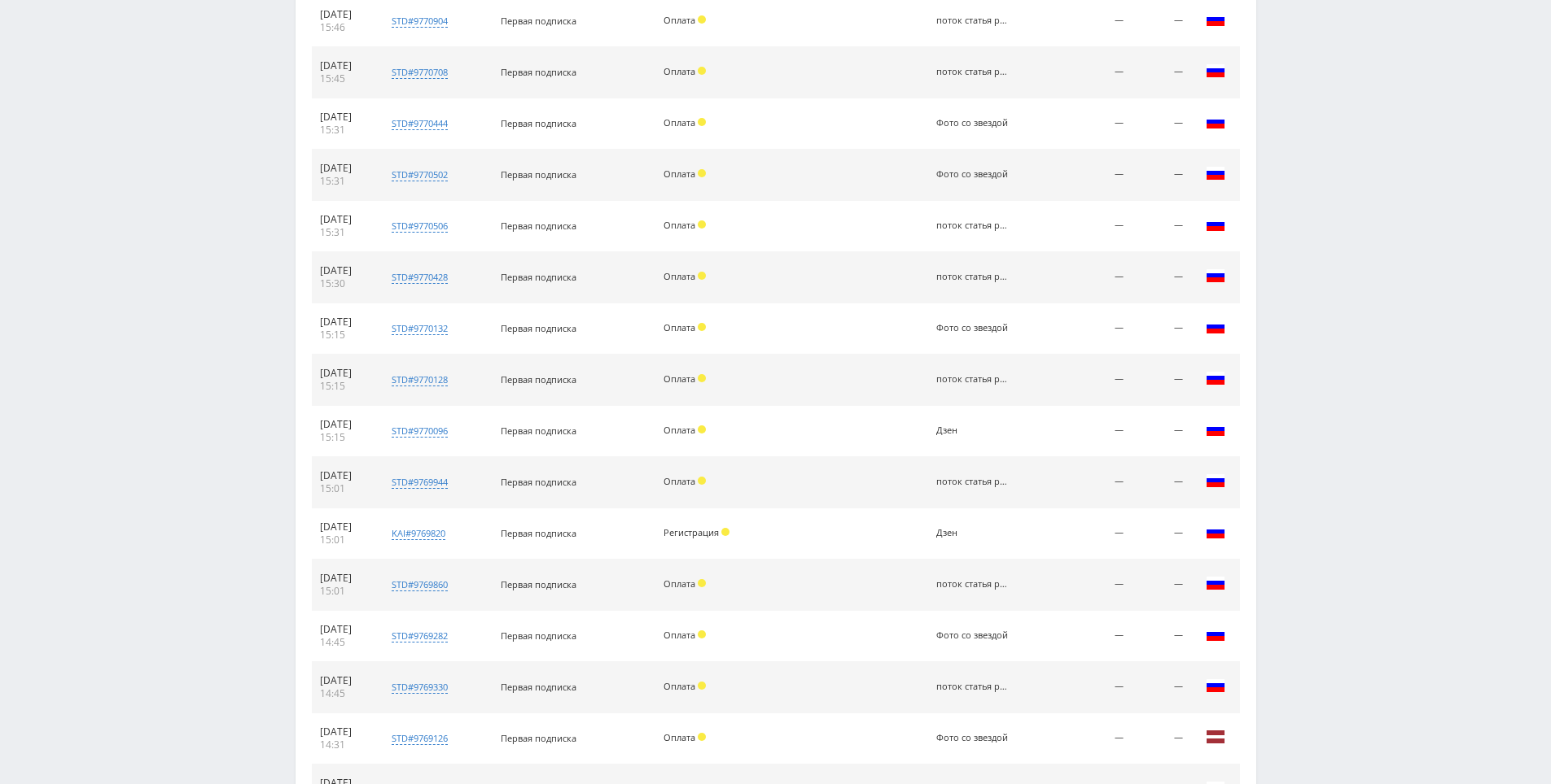
drag, startPoint x: 1321, startPoint y: 568, endPoint x: 1293, endPoint y: 523, distance: 53.0
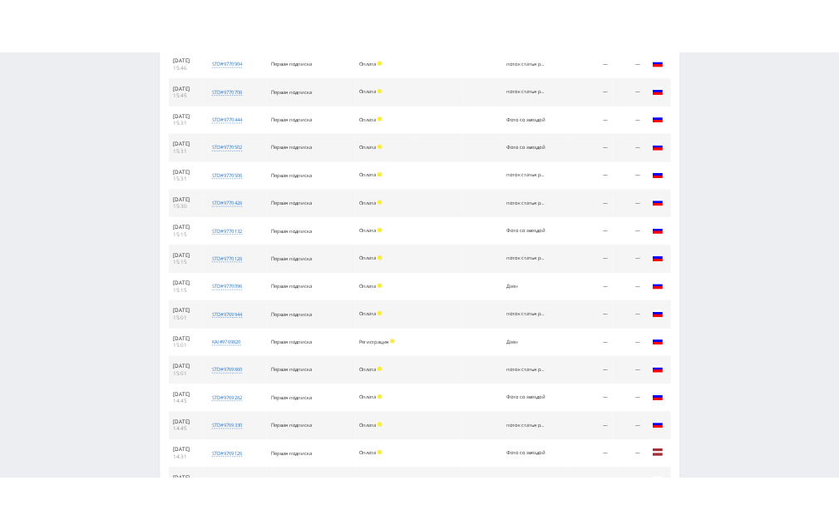
scroll to position [822, 0]
